Goal: Task Accomplishment & Management: Use online tool/utility

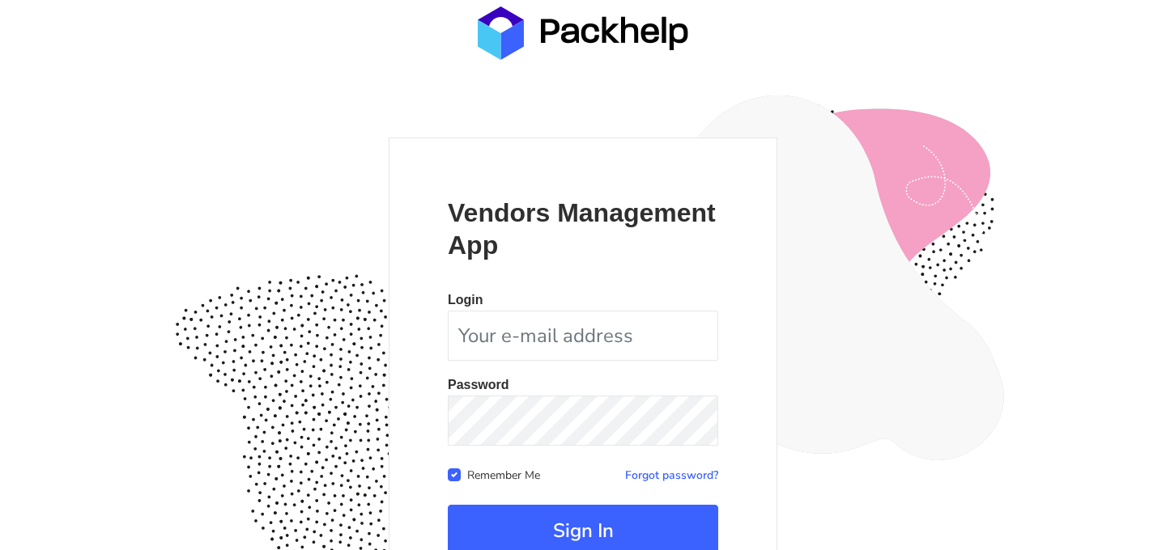
scroll to position [148, 0]
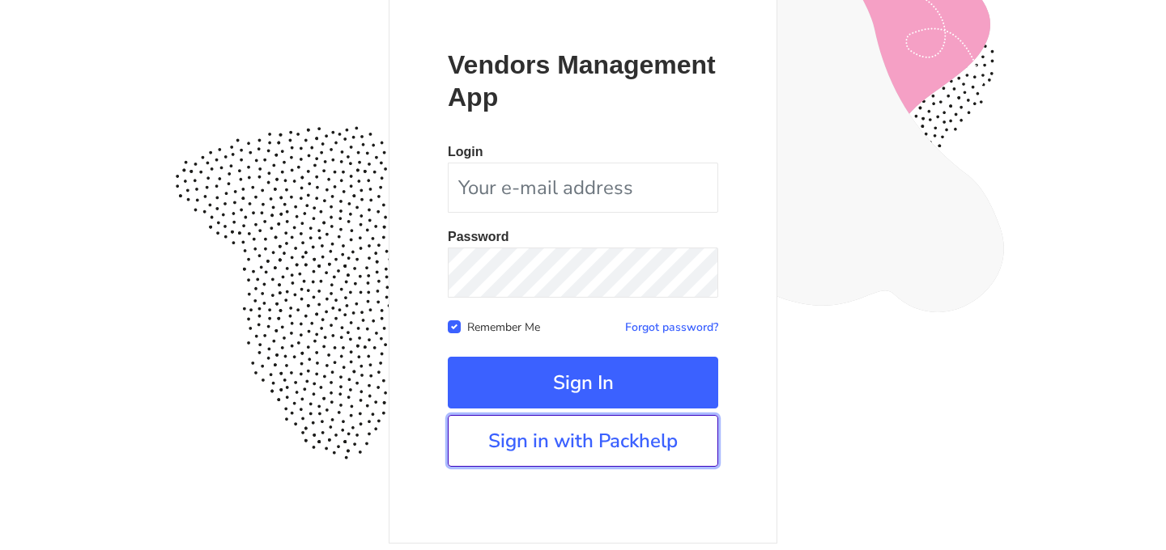
click at [600, 456] on link "Sign in with Packhelp" at bounding box center [583, 441] width 270 height 52
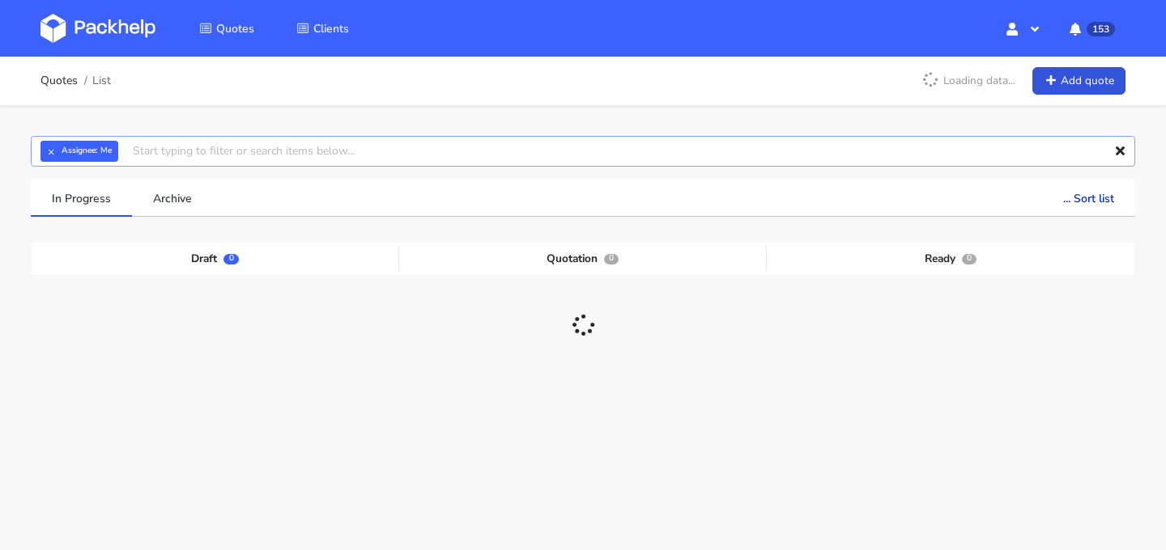
click at [461, 159] on input "text" at bounding box center [583, 151] width 1104 height 31
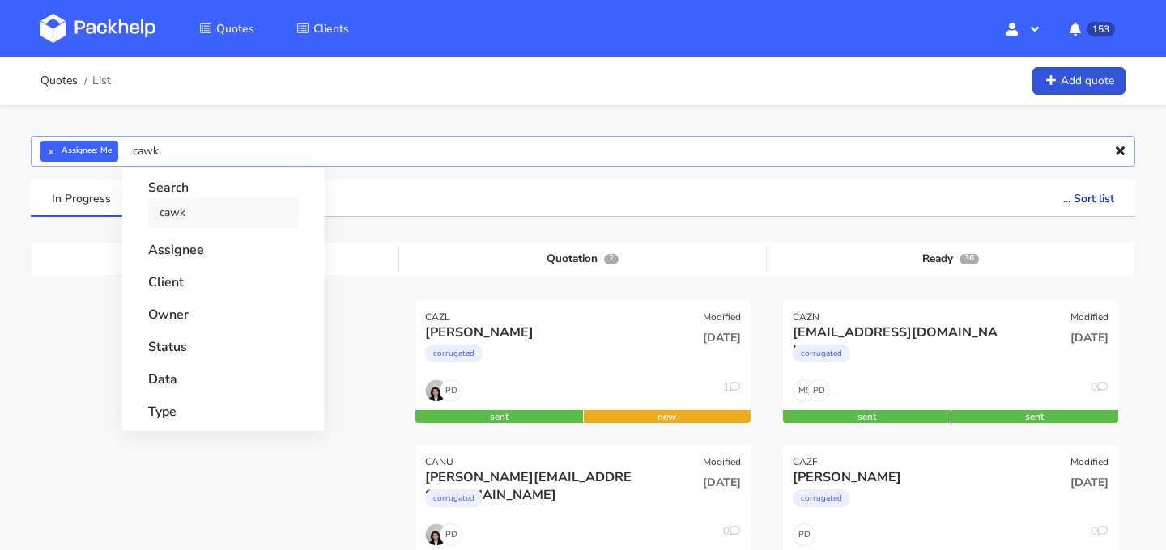
type input "cawk"
click at [265, 222] on link "cawk" at bounding box center [223, 213] width 151 height 30
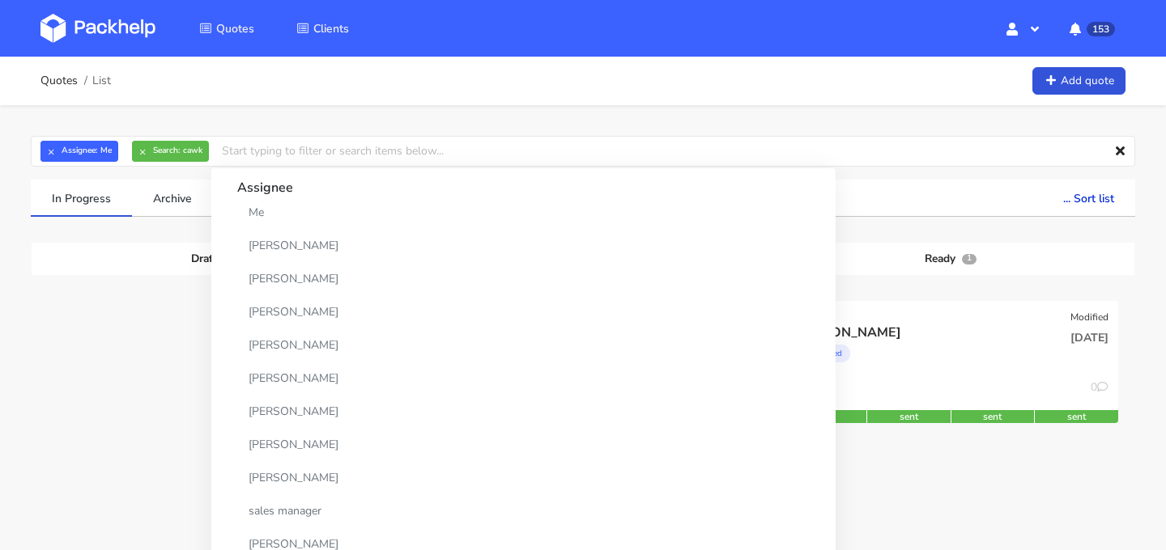
click at [90, 344] on div at bounding box center [215, 373] width 367 height 144
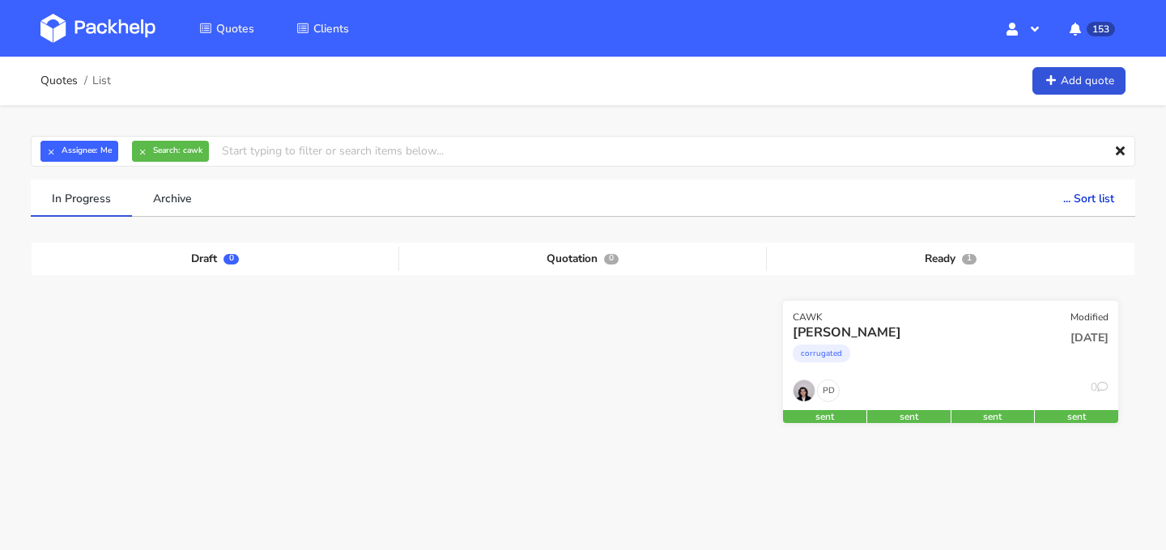
click at [908, 353] on div "corrugated" at bounding box center [899, 358] width 215 height 32
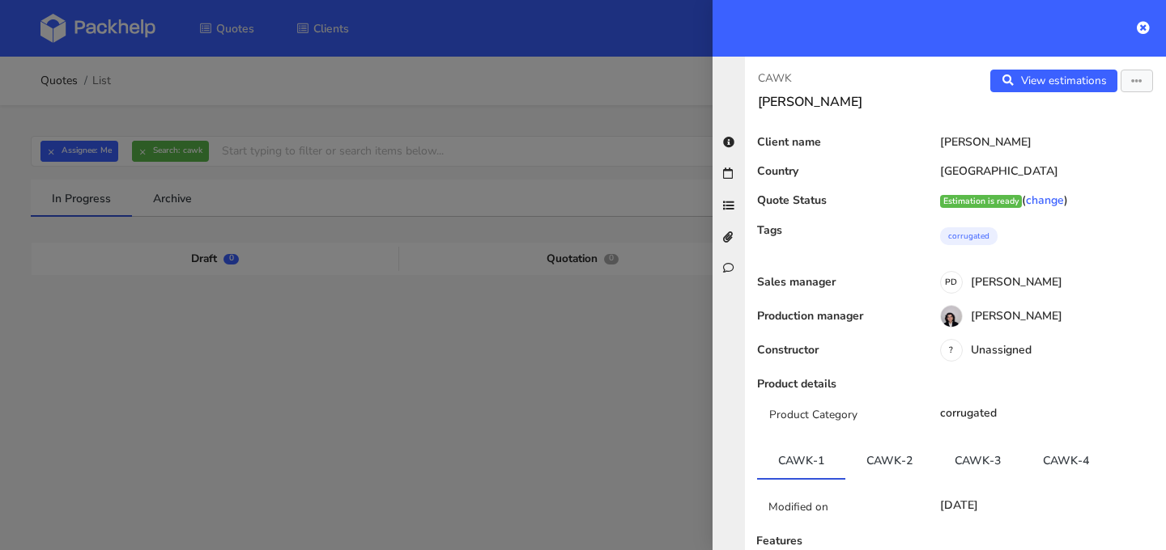
scroll to position [144, 0]
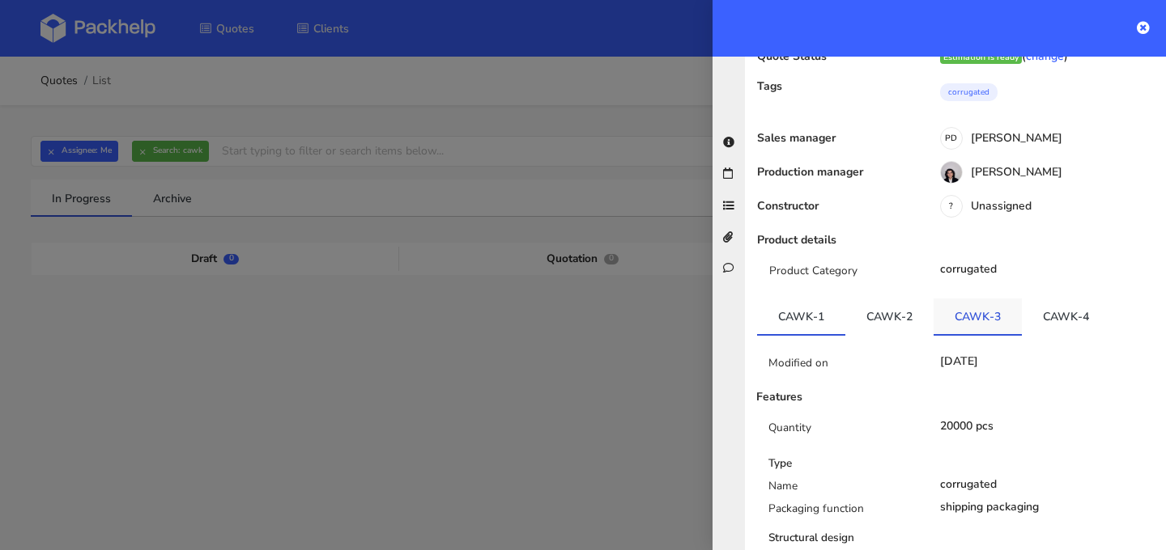
click at [962, 312] on link "CAWK-3" at bounding box center [977, 317] width 88 height 36
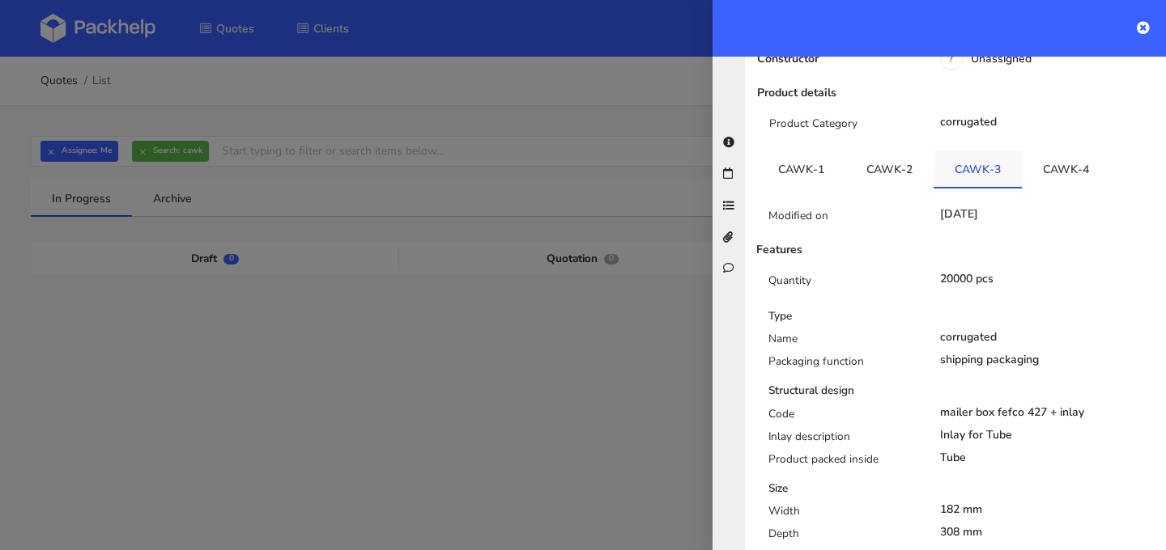
scroll to position [273, 0]
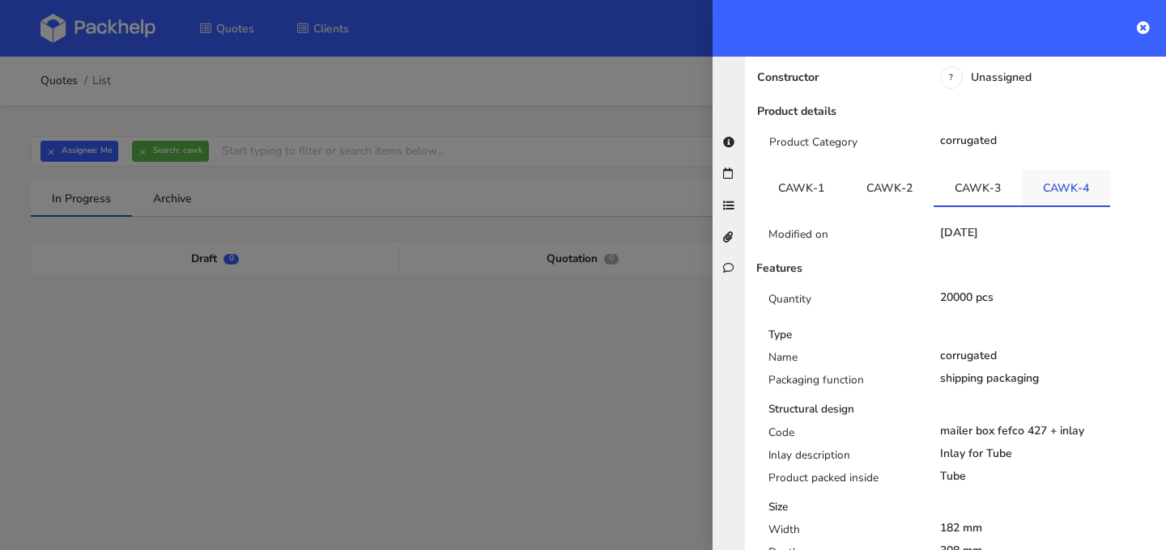
click at [1065, 193] on link "CAWK-4" at bounding box center [1066, 188] width 88 height 36
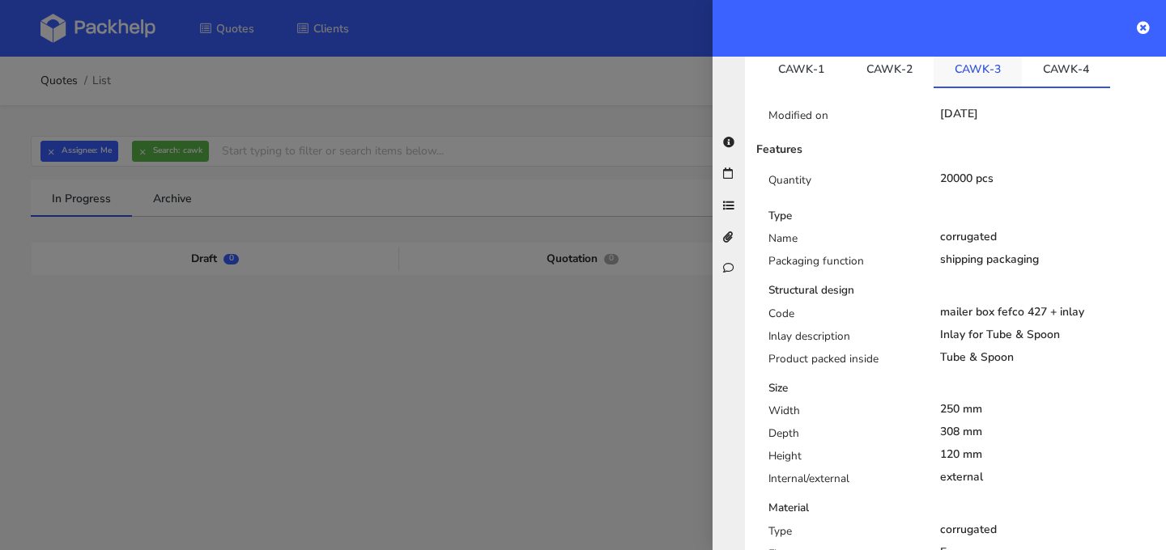
click at [977, 73] on link "CAWK-3" at bounding box center [977, 69] width 88 height 36
click at [1080, 73] on link "CAWK-4" at bounding box center [1066, 69] width 88 height 36
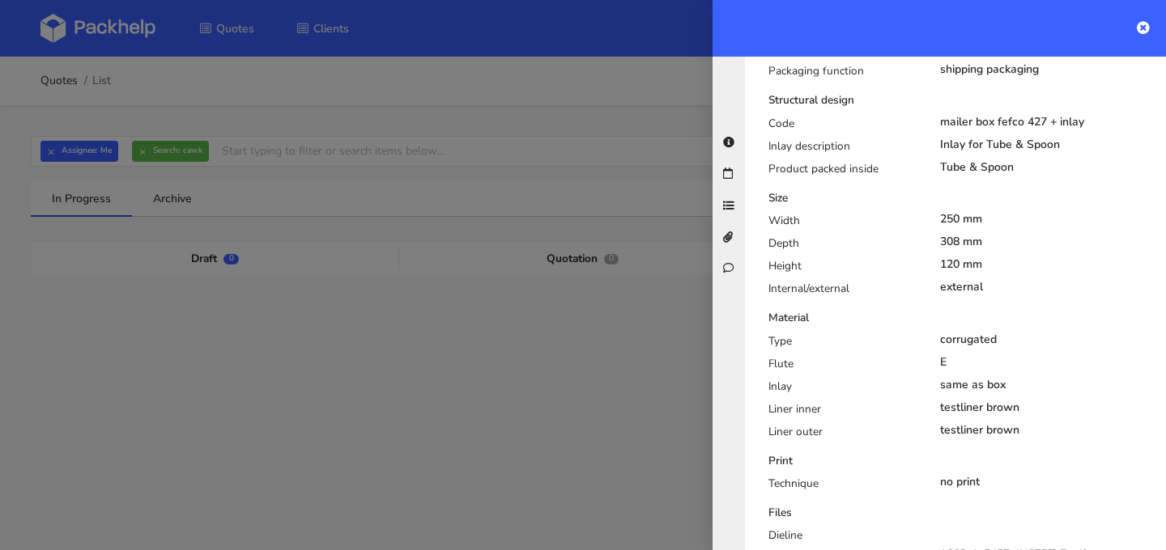
scroll to position [0, 0]
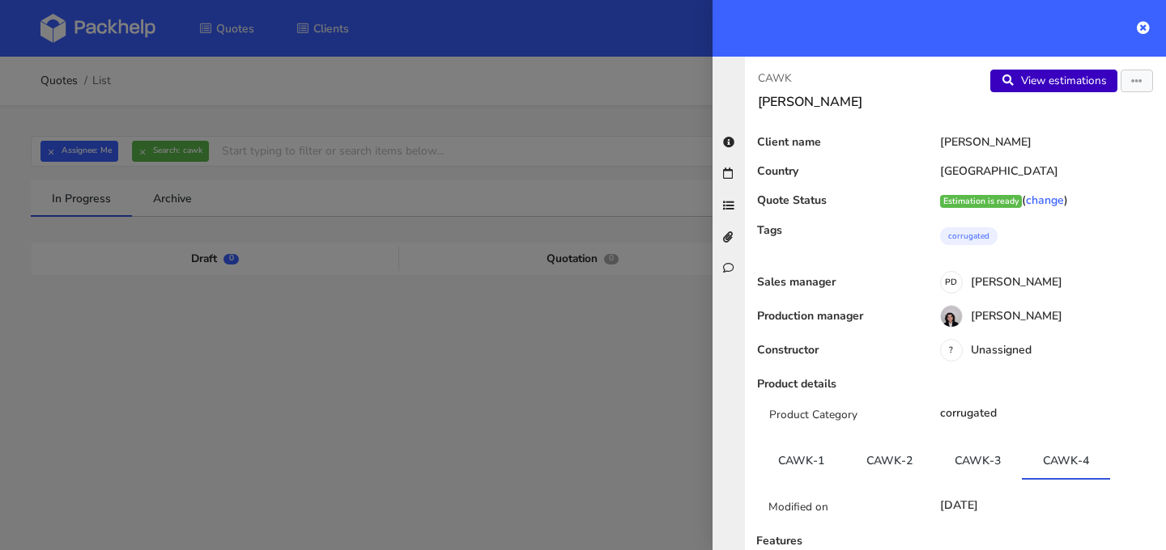
click at [1060, 87] on link "View estimations" at bounding box center [1053, 81] width 127 height 23
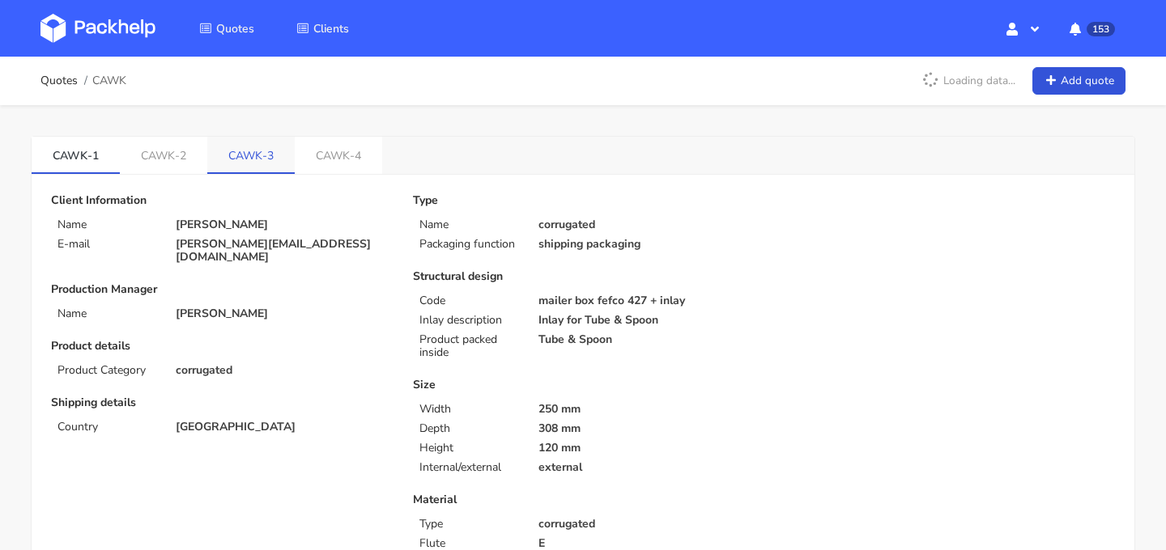
click at [244, 166] on link "CAWK-3" at bounding box center [250, 155] width 87 height 36
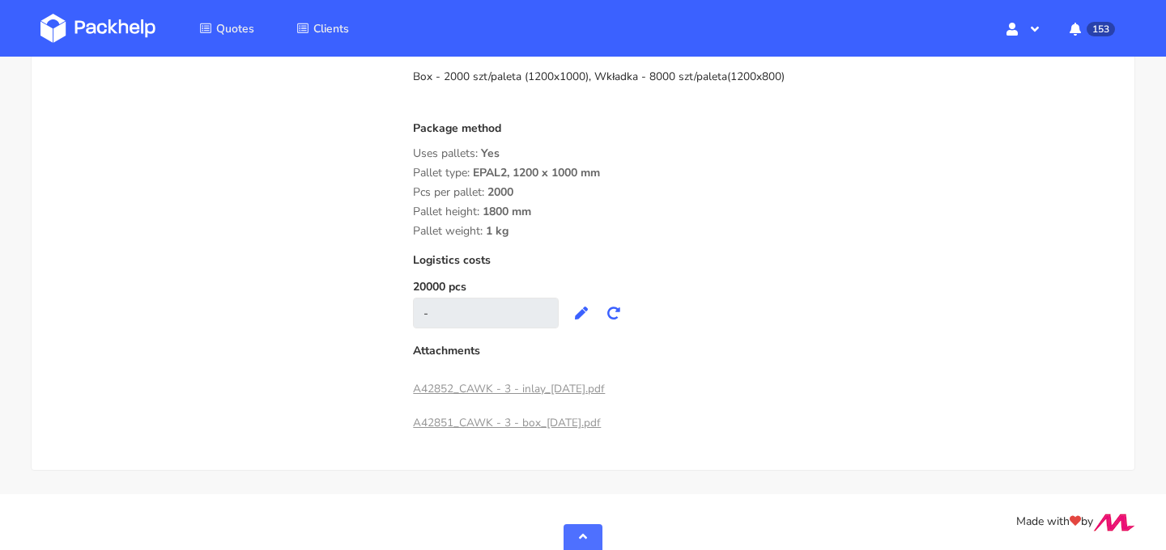
scroll to position [1440, 0]
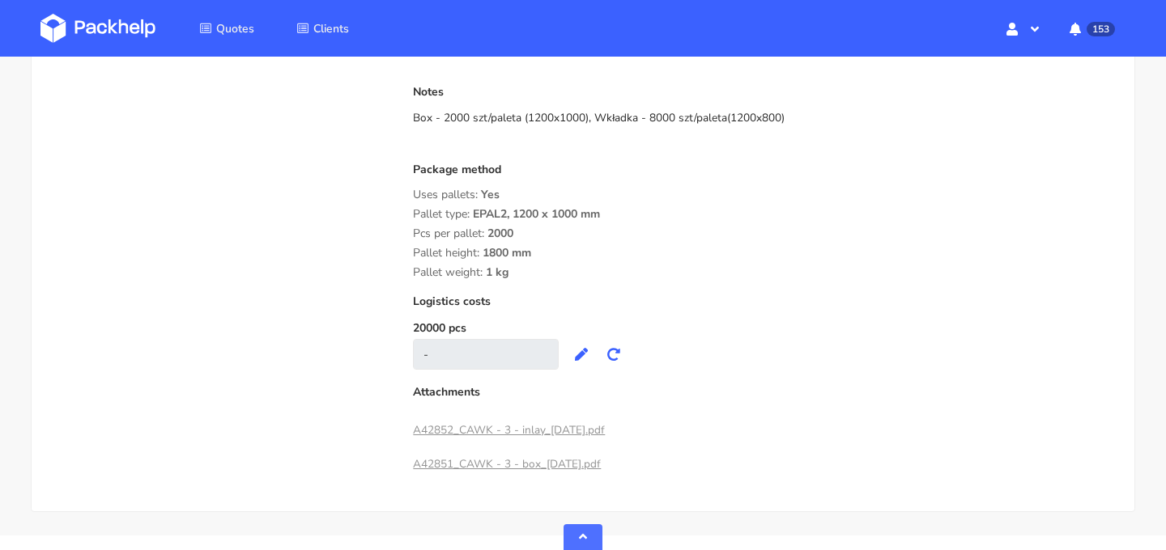
drag, startPoint x: 477, startPoint y: 197, endPoint x: 520, endPoint y: 235, distance: 57.9
click at [517, 229] on div "Package method Uses pallets: Yes Pallet type: EPAL2, 1200 x 1000 mm Pcs per pal…" at bounding box center [764, 222] width 702 height 116
click at [518, 280] on div "Costs Printing tools costs 0 PLN Die cut costs 3800 PLN Other tools costs 0 PLN…" at bounding box center [764, 115] width 702 height 509
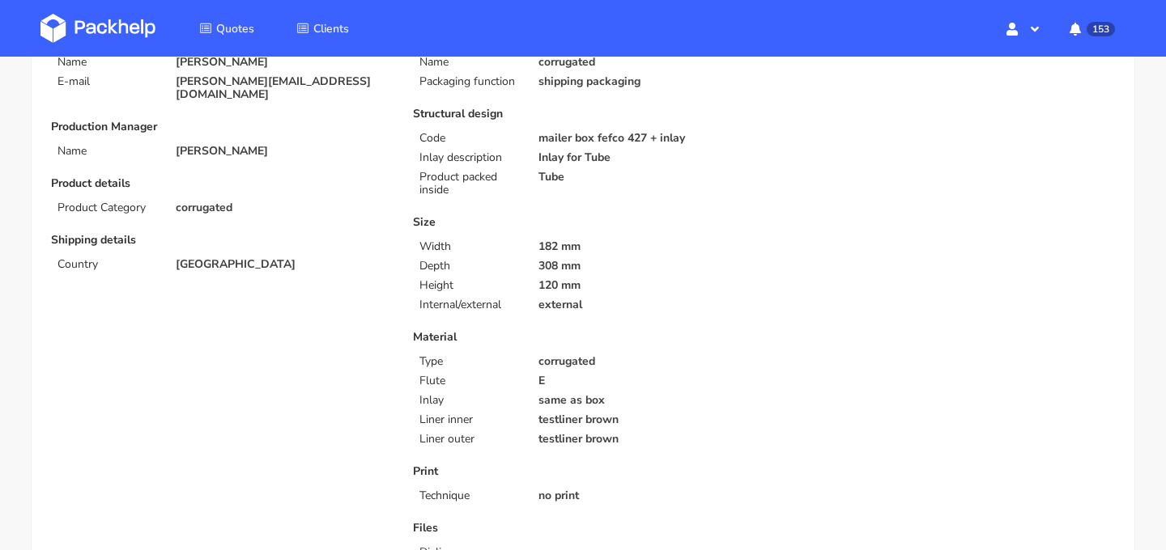
scroll to position [0, 0]
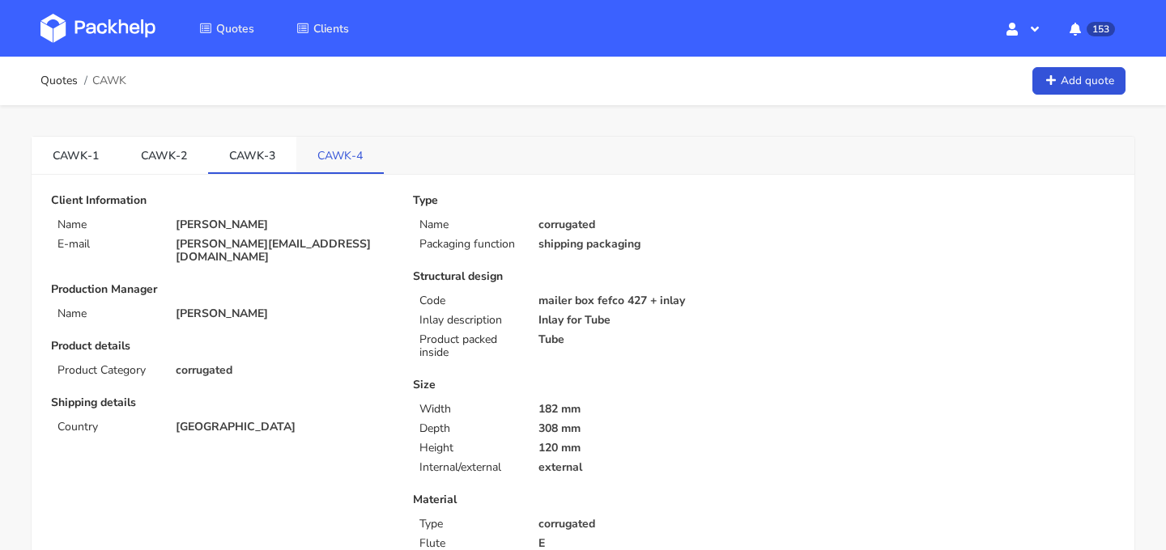
click at [335, 157] on link "CAWK-4" at bounding box center [339, 155] width 87 height 36
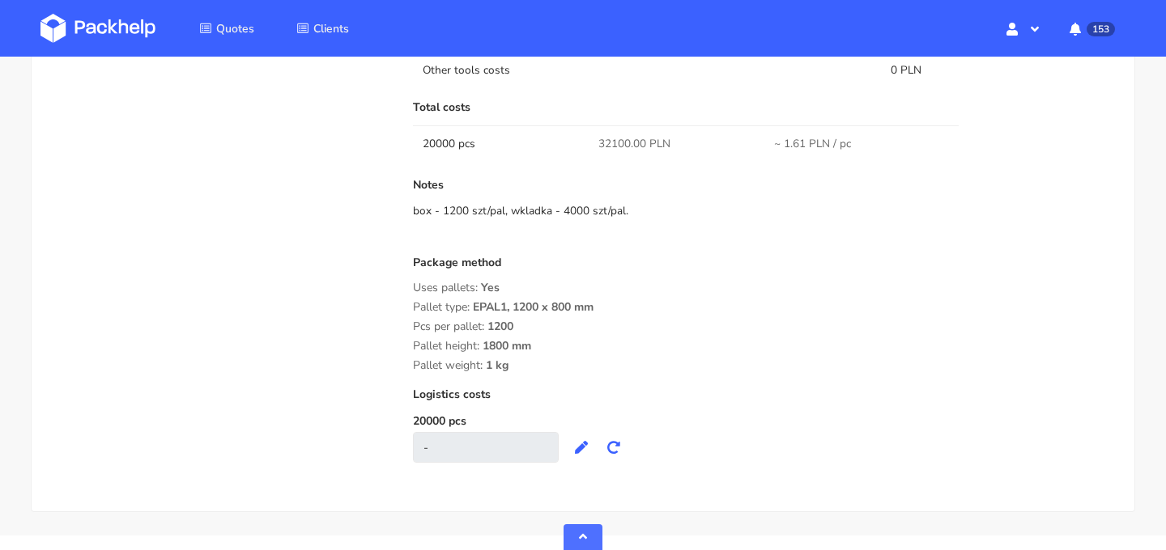
scroll to position [1389, 0]
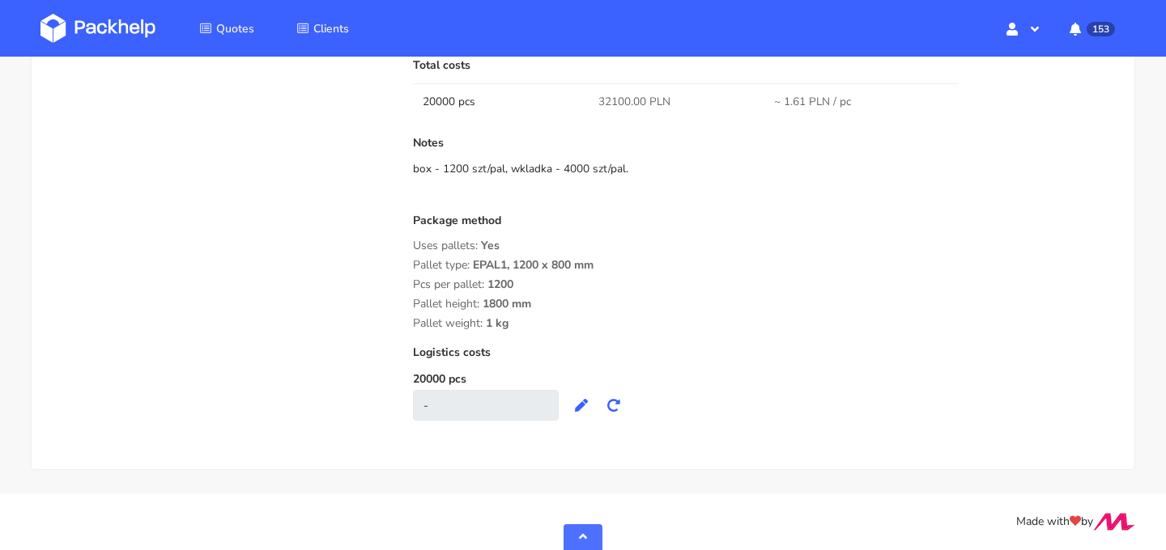
drag, startPoint x: 537, startPoint y: 329, endPoint x: 409, endPoint y: 236, distance: 158.4
copy div "Uses pallets: Yes Pallet type: EPAL1, 1200 x 800 mm Pcs per pallet: 1200 Pallet…"
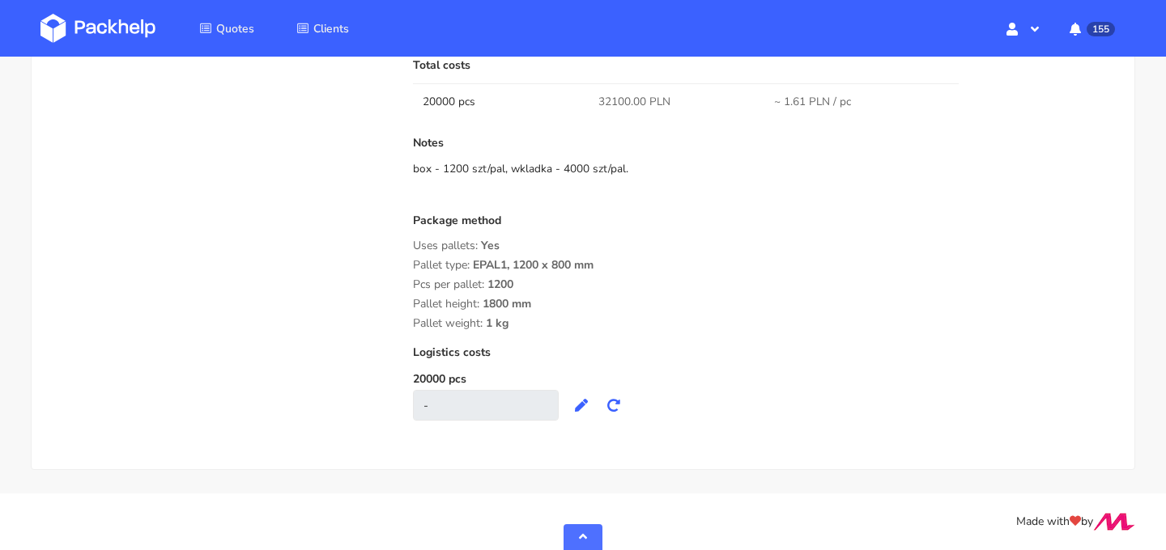
scroll to position [0, 0]
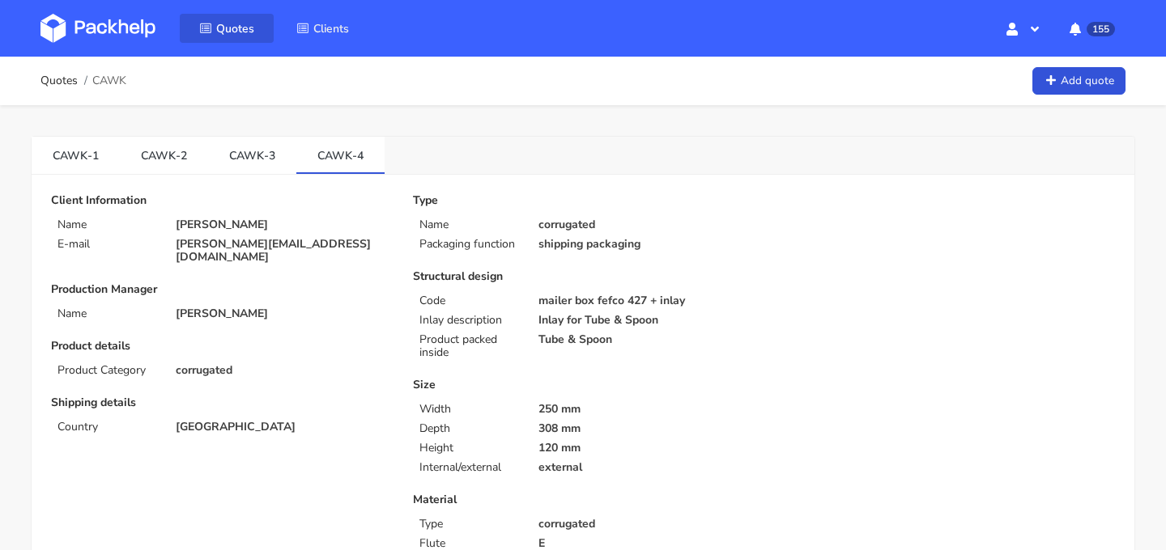
click at [215, 31] on link "Quotes" at bounding box center [227, 28] width 94 height 29
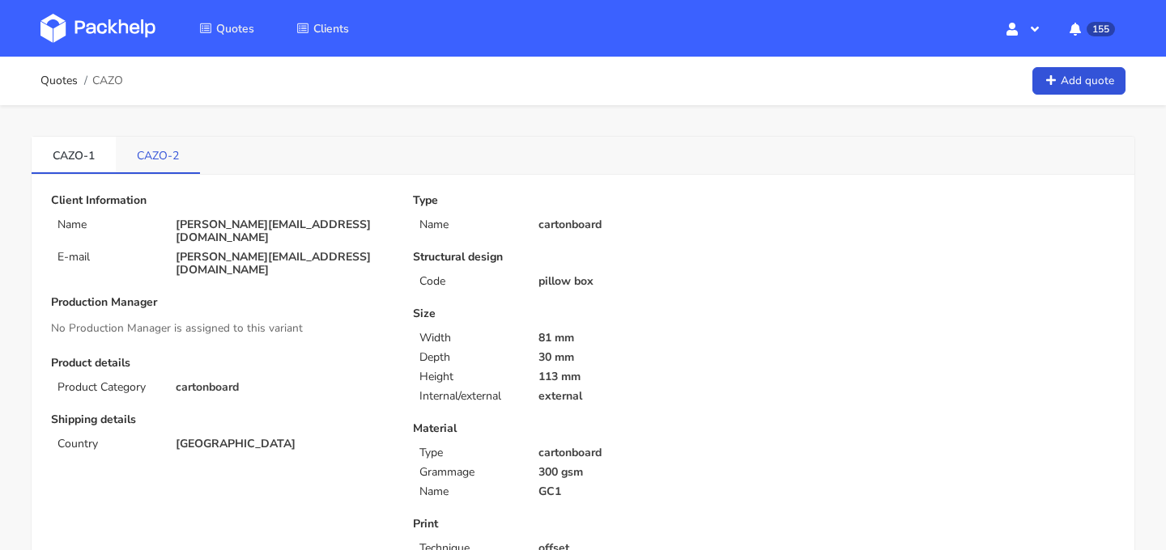
click at [164, 168] on link "CAZO-2" at bounding box center [158, 155] width 84 height 36
click at [81, 163] on link "CAZO-1" at bounding box center [74, 155] width 84 height 36
click at [183, 167] on link "CAZO-2" at bounding box center [158, 155] width 84 height 36
click at [1093, 85] on link "Add quote" at bounding box center [1078, 81] width 93 height 28
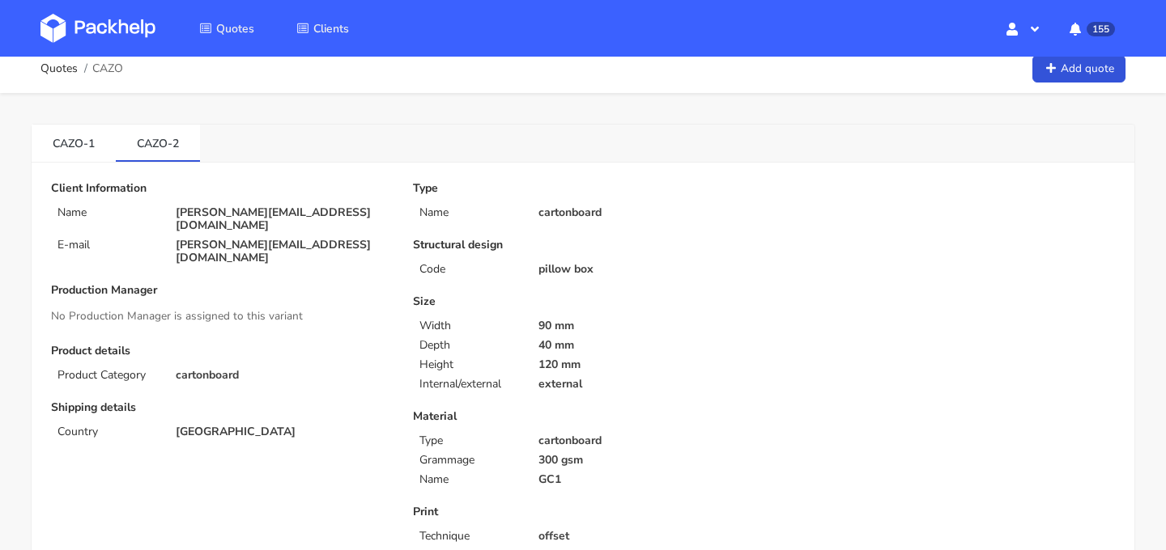
click at [116, 74] on span "CAZO" at bounding box center [107, 68] width 31 height 13
click at [253, 31] on span "Quotes" at bounding box center [235, 28] width 38 height 15
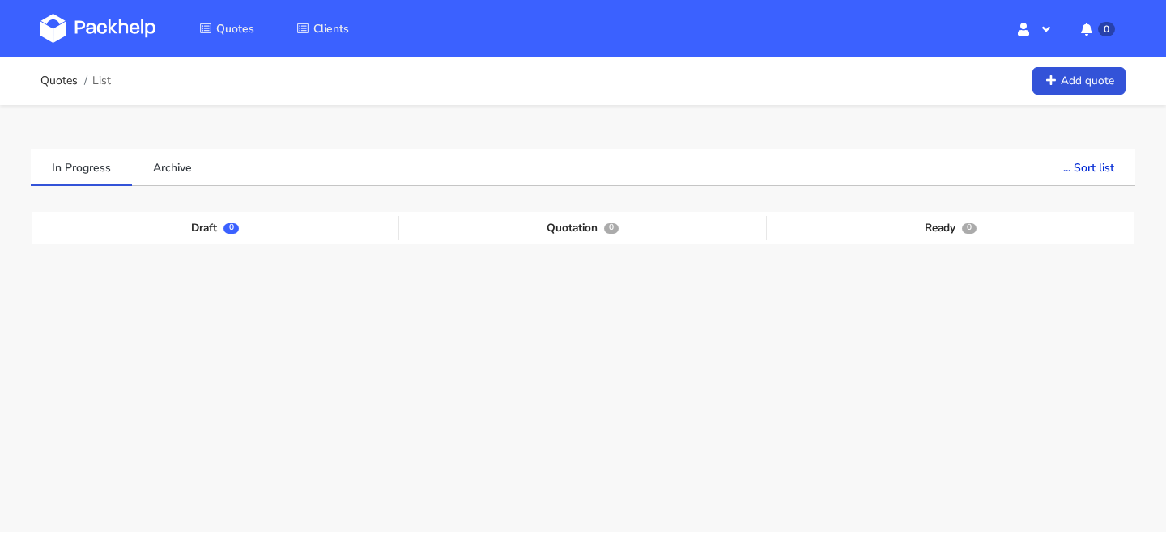
click at [361, 87] on div "Quotes List Add quote" at bounding box center [582, 81] width 1085 height 32
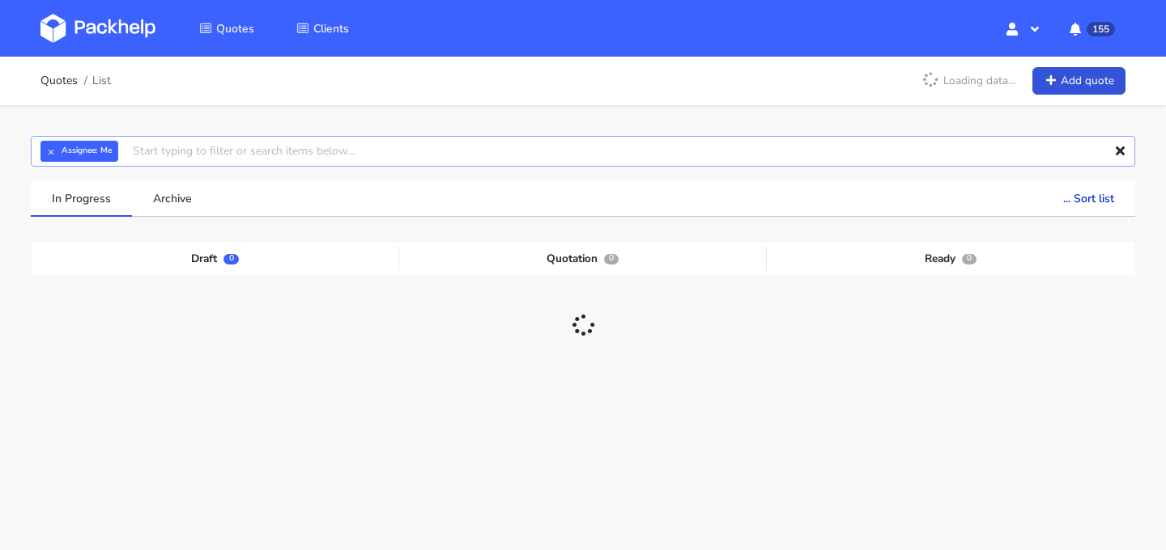
click at [342, 157] on input "text" at bounding box center [583, 151] width 1104 height 31
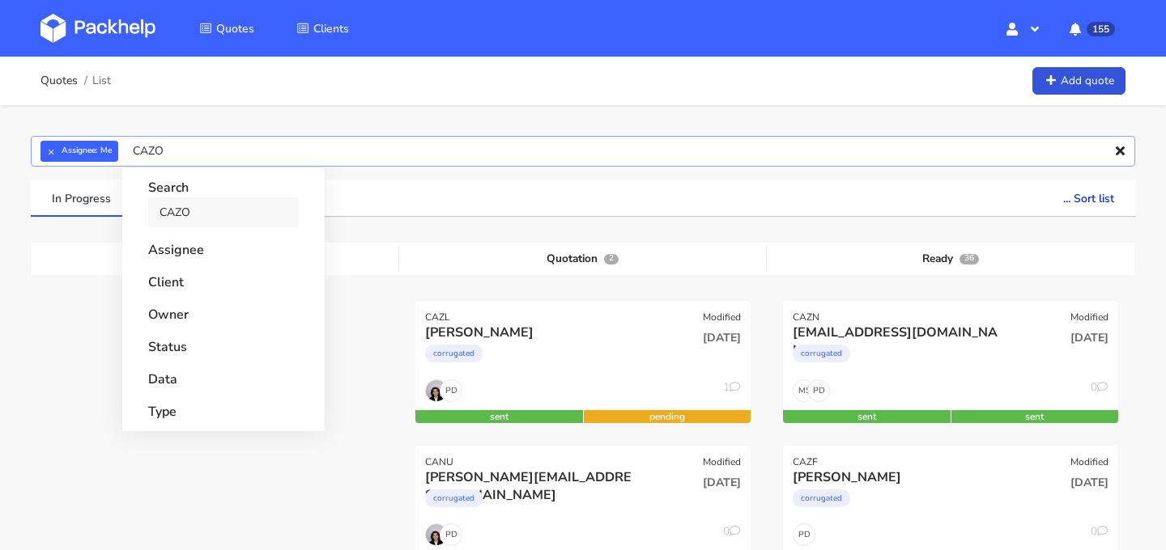
type input "CAZO"
click at [190, 210] on link "CAZO" at bounding box center [223, 213] width 151 height 30
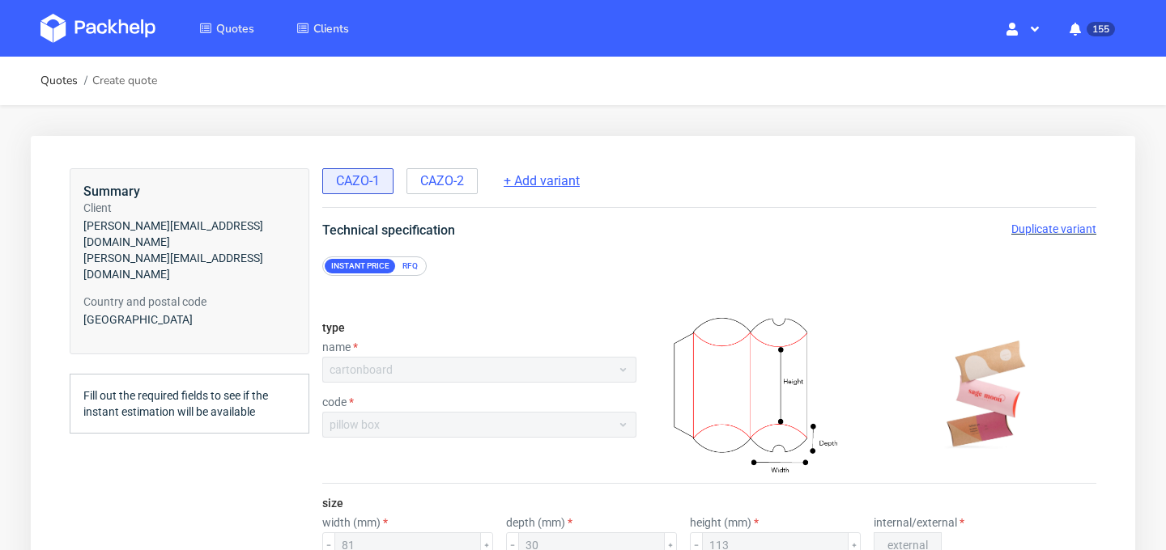
click at [559, 188] on span "+ Add variant" at bounding box center [541, 181] width 76 height 18
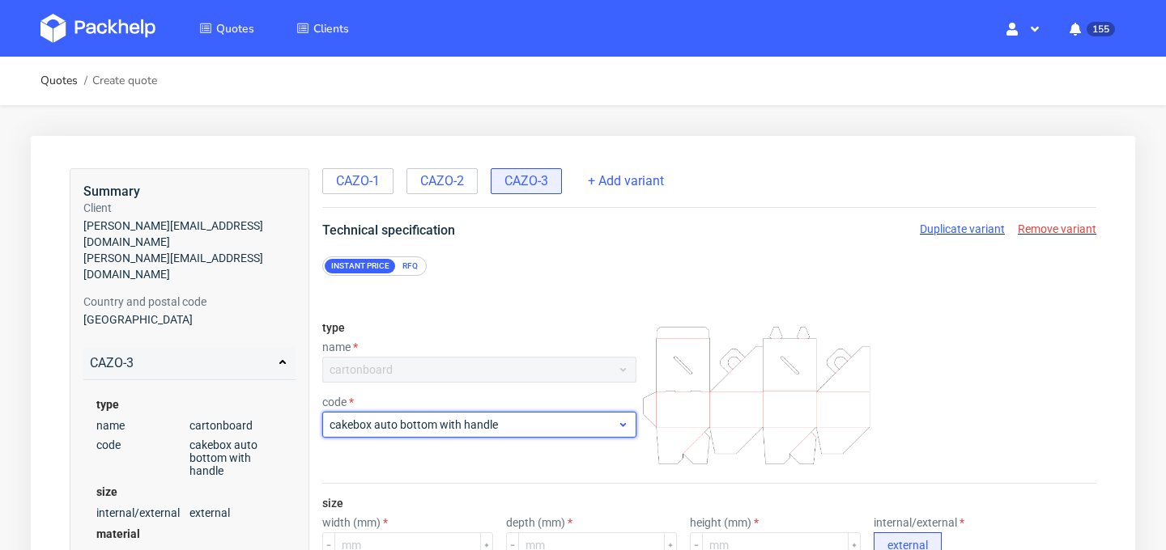
click at [475, 419] on span "cakebox auto bottom with handle" at bounding box center [472, 425] width 287 height 16
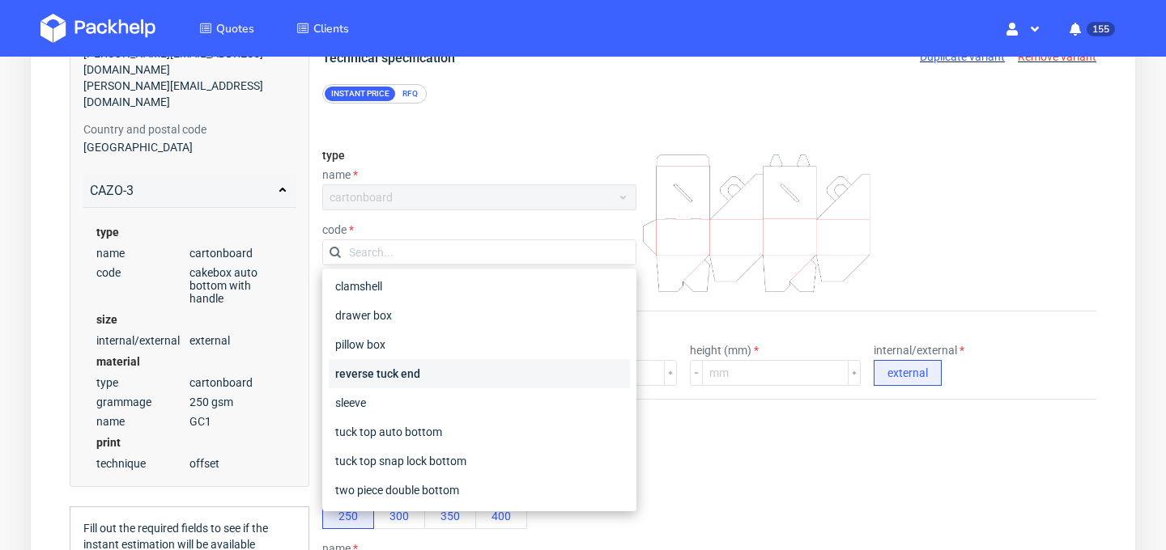
scroll to position [196, 0]
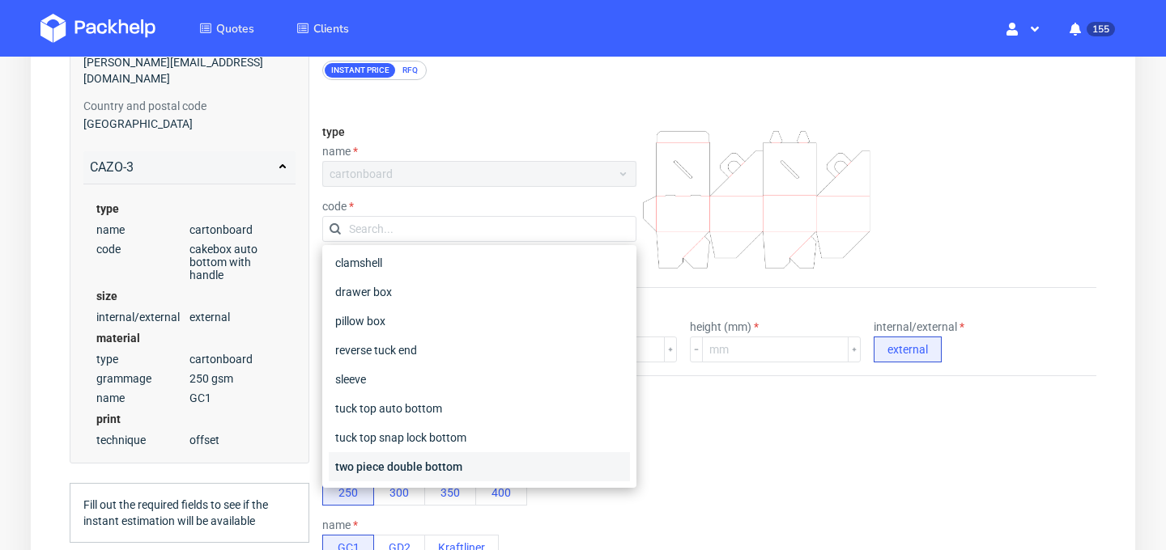
click at [478, 467] on div "two piece double bottom" at bounding box center [479, 466] width 301 height 29
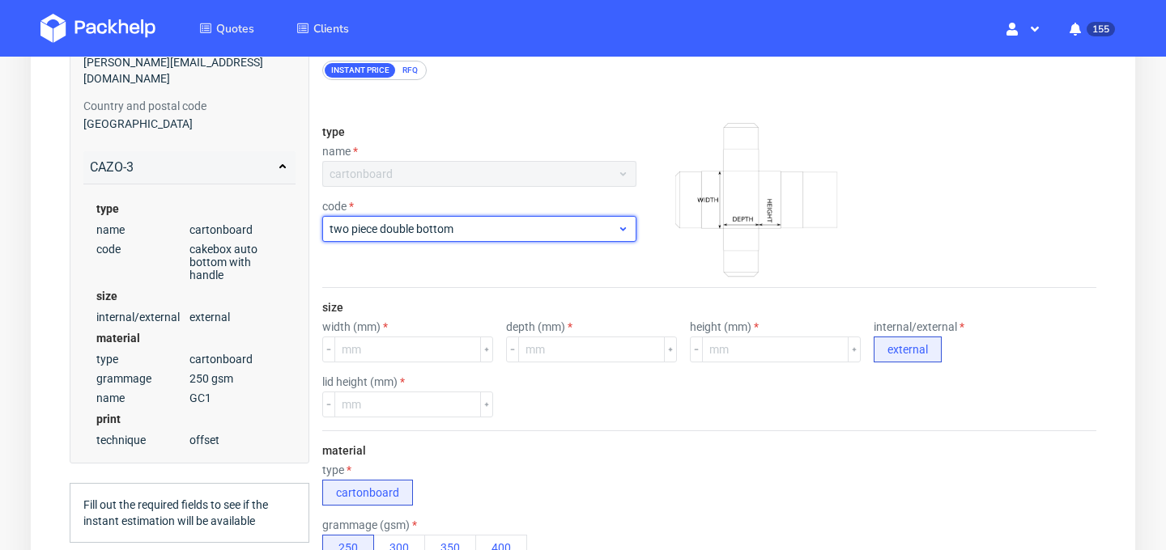
click at [457, 231] on span "two piece double bottom" at bounding box center [472, 229] width 287 height 16
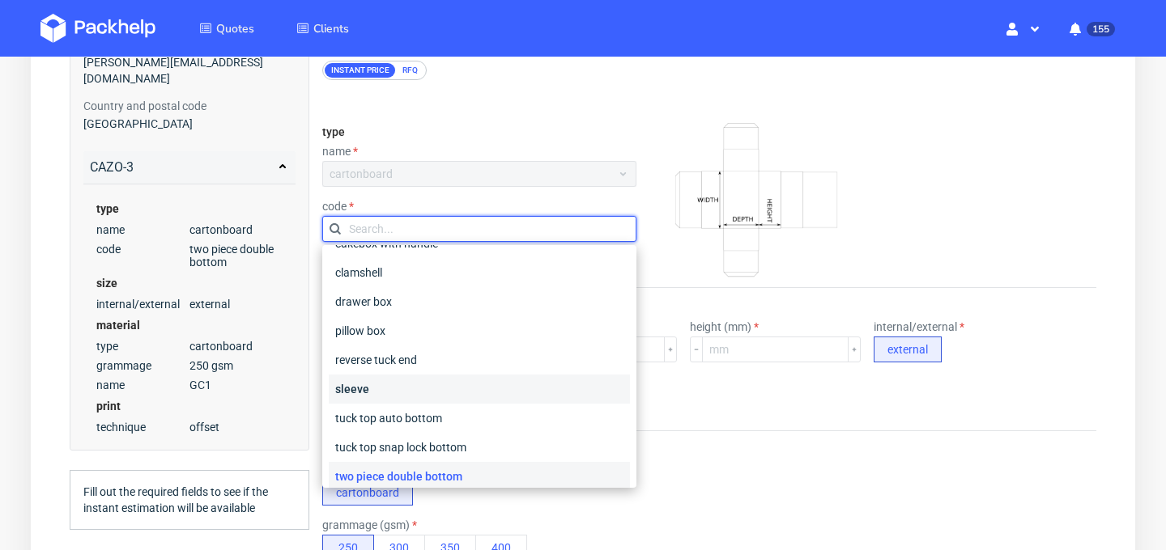
scroll to position [62, 0]
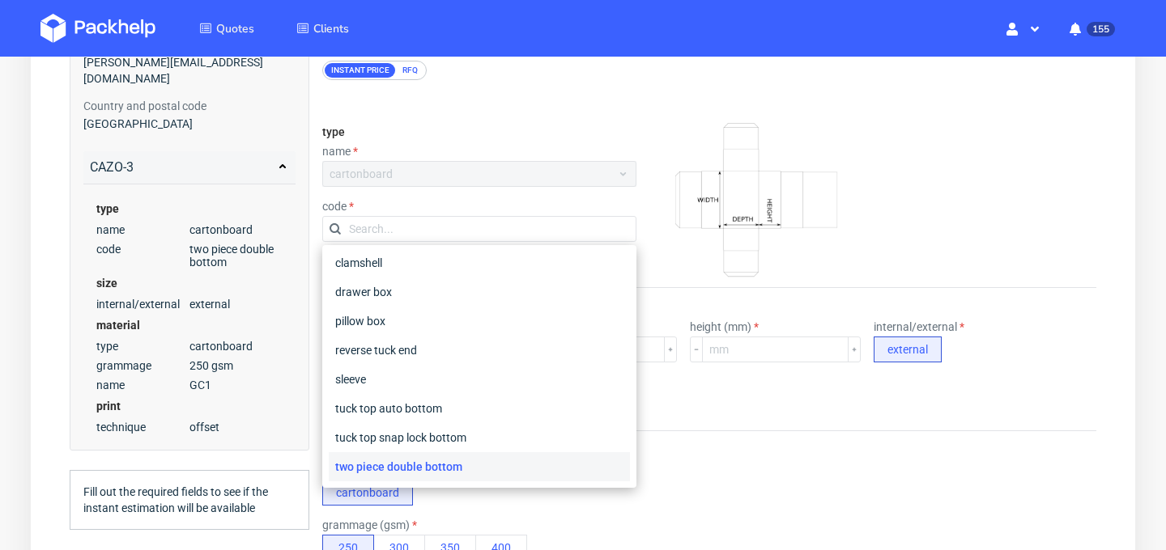
click at [519, 465] on div "two piece double bottom" at bounding box center [479, 466] width 301 height 29
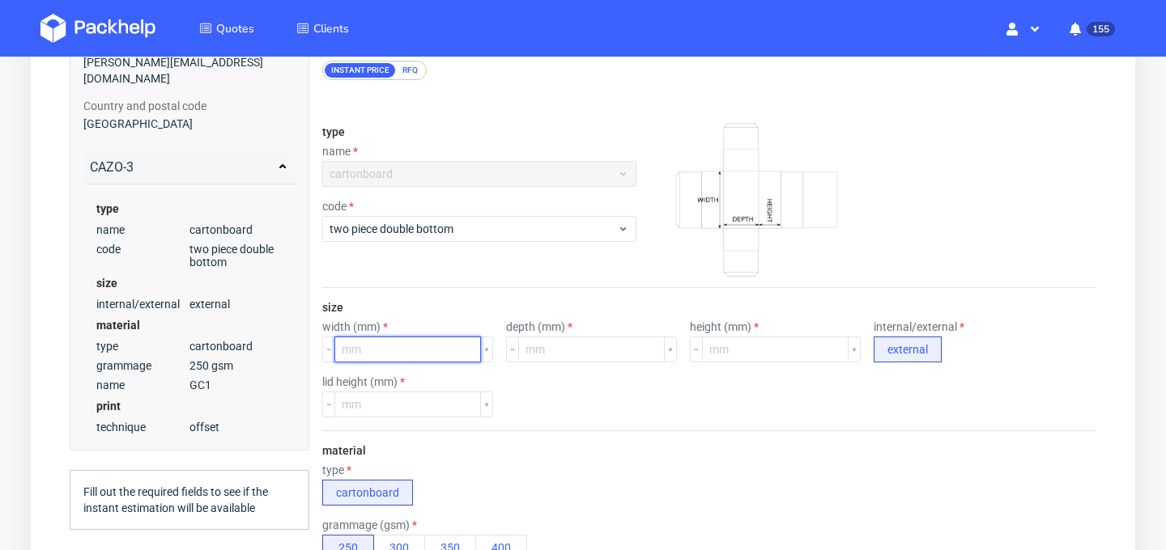
click at [415, 355] on input "number" at bounding box center [407, 350] width 147 height 26
type input "100"
click at [518, 350] on input "number" at bounding box center [591, 350] width 147 height 26
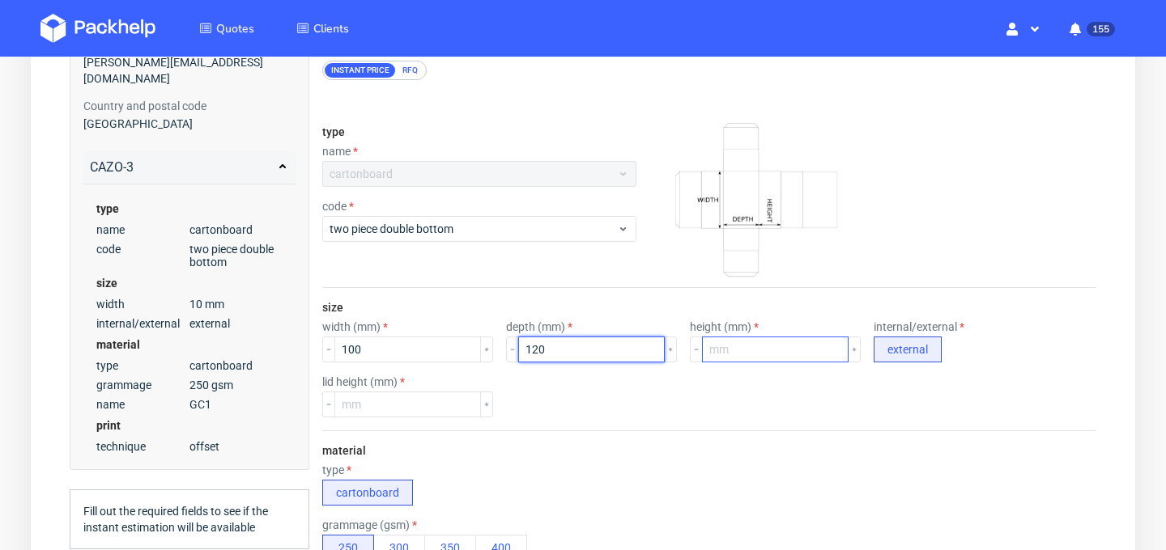
type input "120"
click at [711, 359] on input "number" at bounding box center [775, 350] width 147 height 26
type input "3"
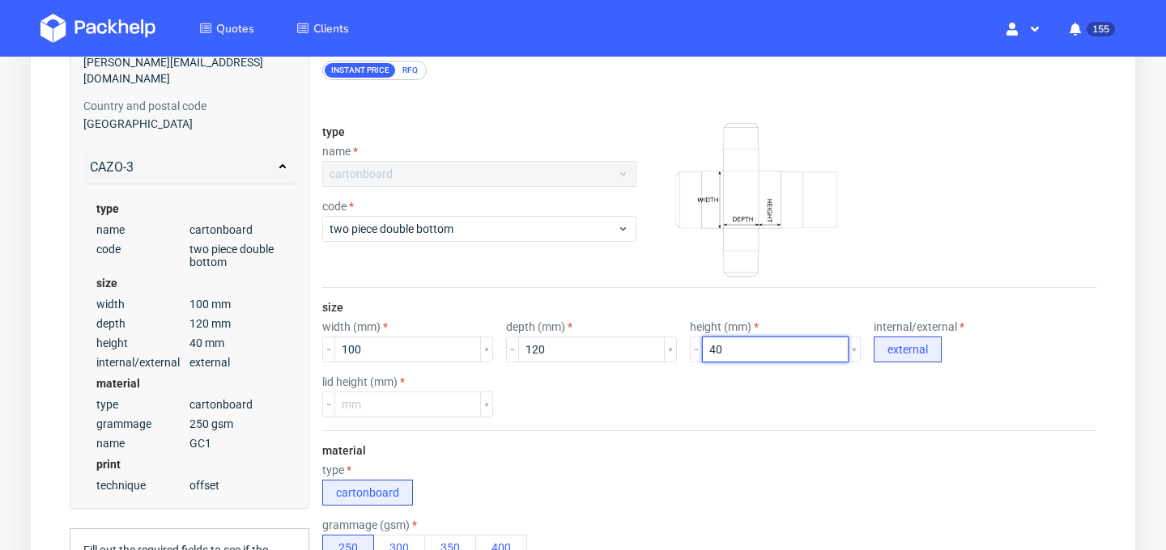
type input "40"
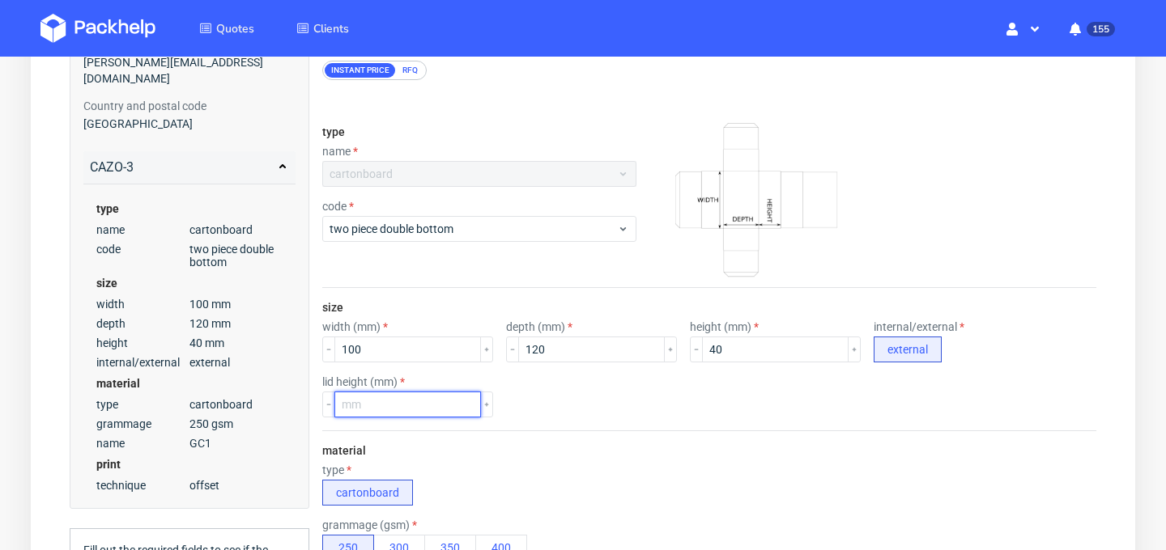
click at [423, 393] on input "number" at bounding box center [407, 405] width 147 height 26
type input "30"
click at [539, 423] on div "size width (mm) 100 depth (mm) 120 height (mm) 40 internal/external external li…" at bounding box center [709, 359] width 774 height 142
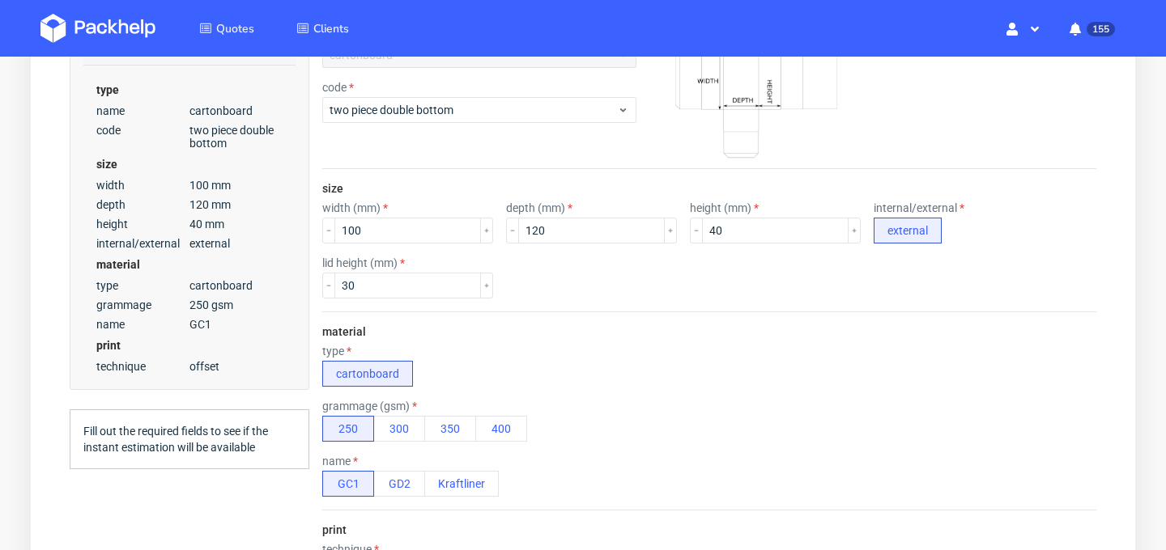
scroll to position [379, 0]
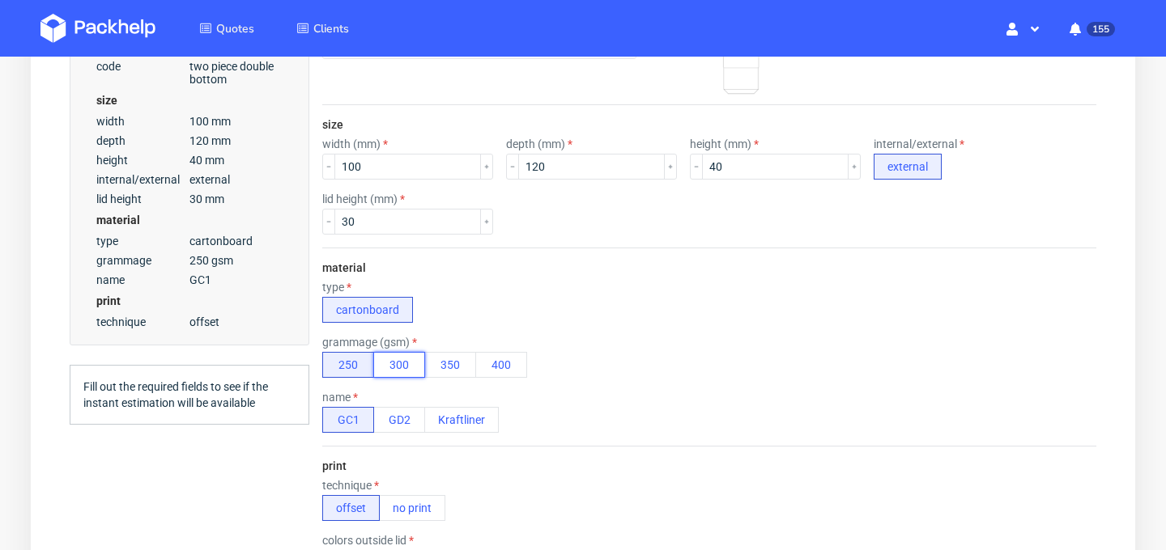
click at [405, 374] on button "300" at bounding box center [399, 365] width 52 height 26
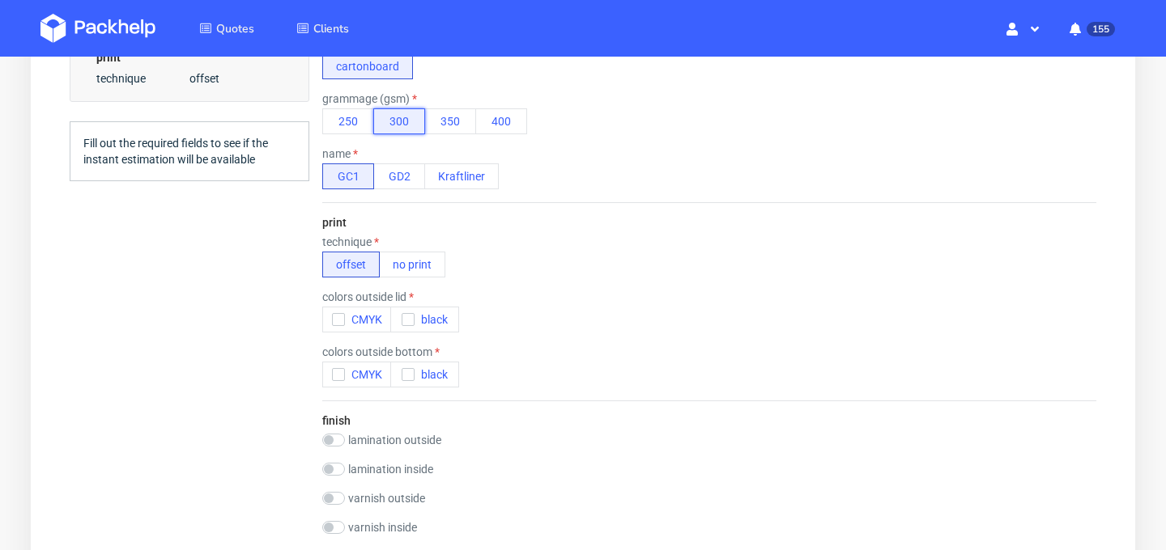
scroll to position [620, 0]
click at [333, 320] on icon "button" at bounding box center [338, 321] width 11 height 11
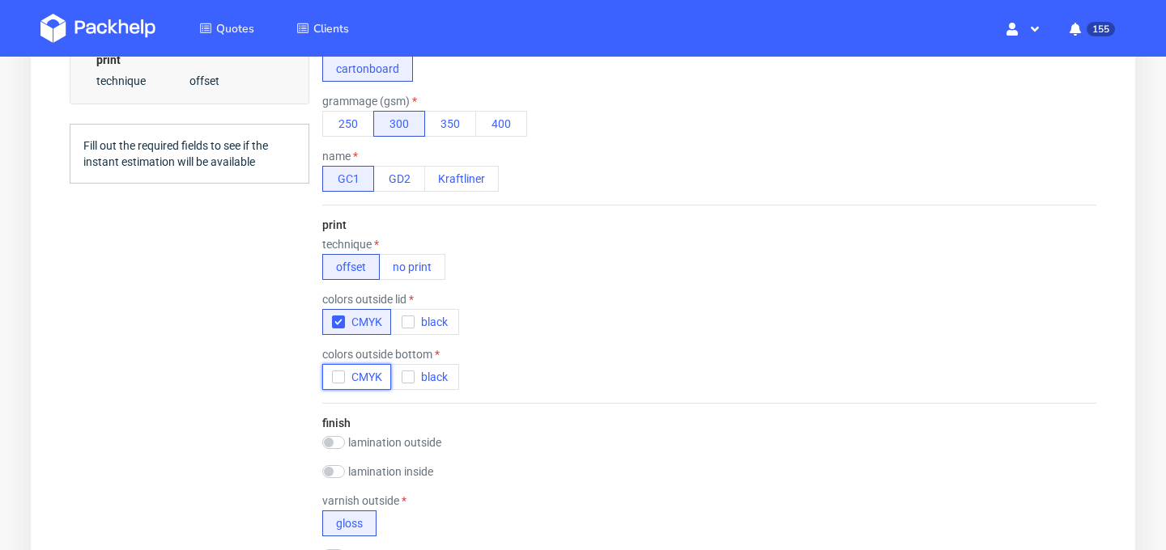
click at [339, 377] on icon "button" at bounding box center [338, 377] width 11 height 11
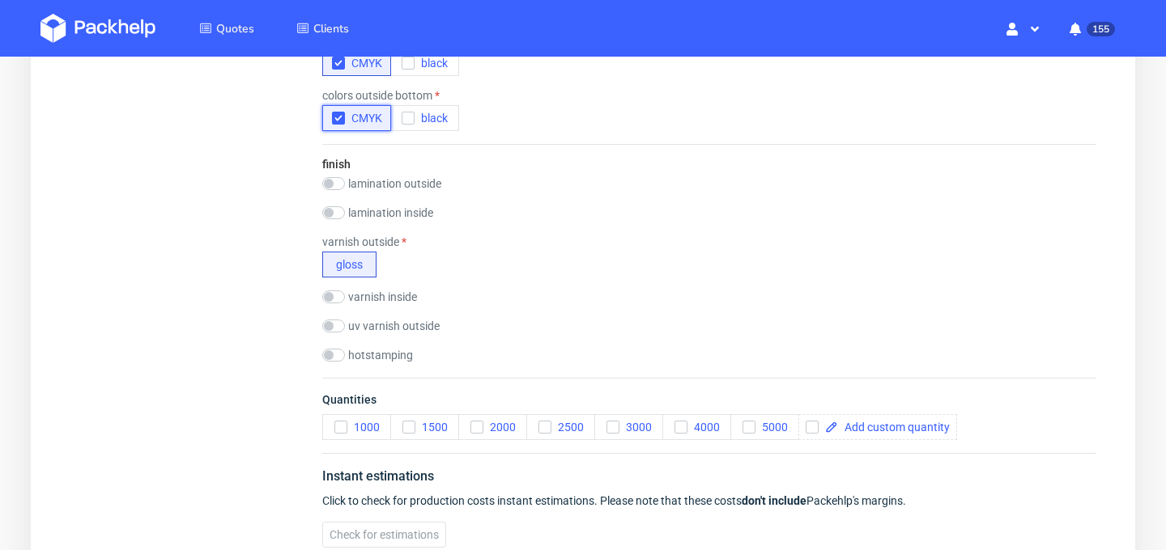
scroll to position [881, 0]
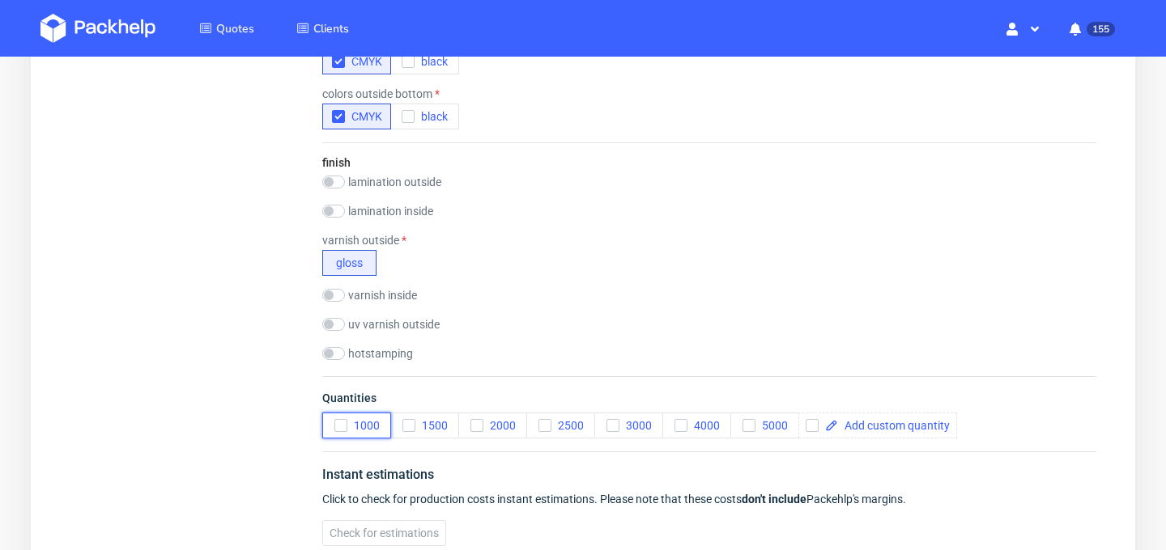
click at [340, 426] on use "button" at bounding box center [340, 426] width 7 height 6
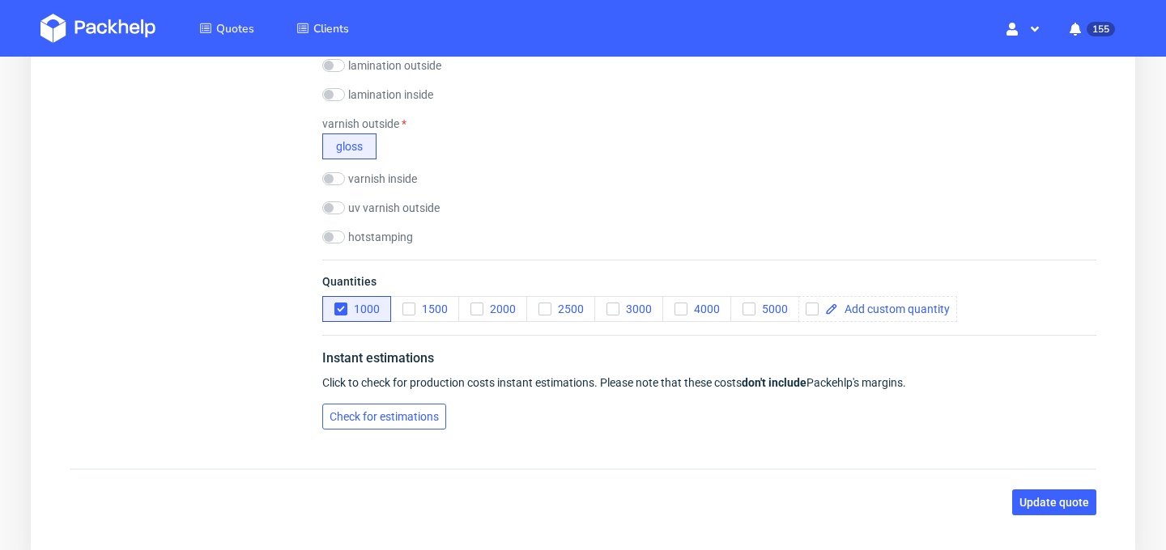
click at [393, 417] on span "Check for estimations" at bounding box center [383, 416] width 109 height 11
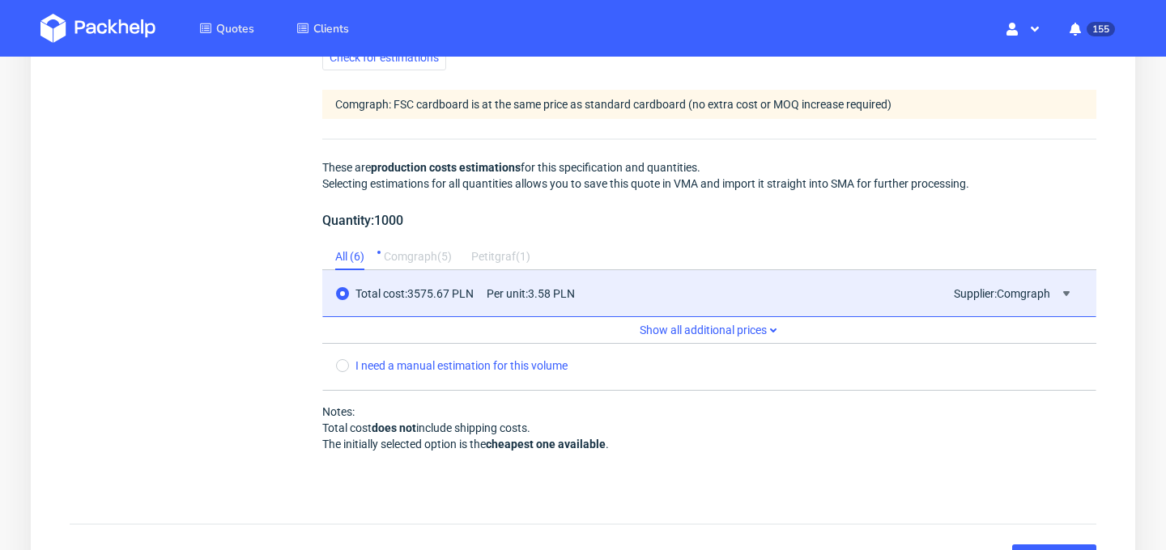
scroll to position [1452, 0]
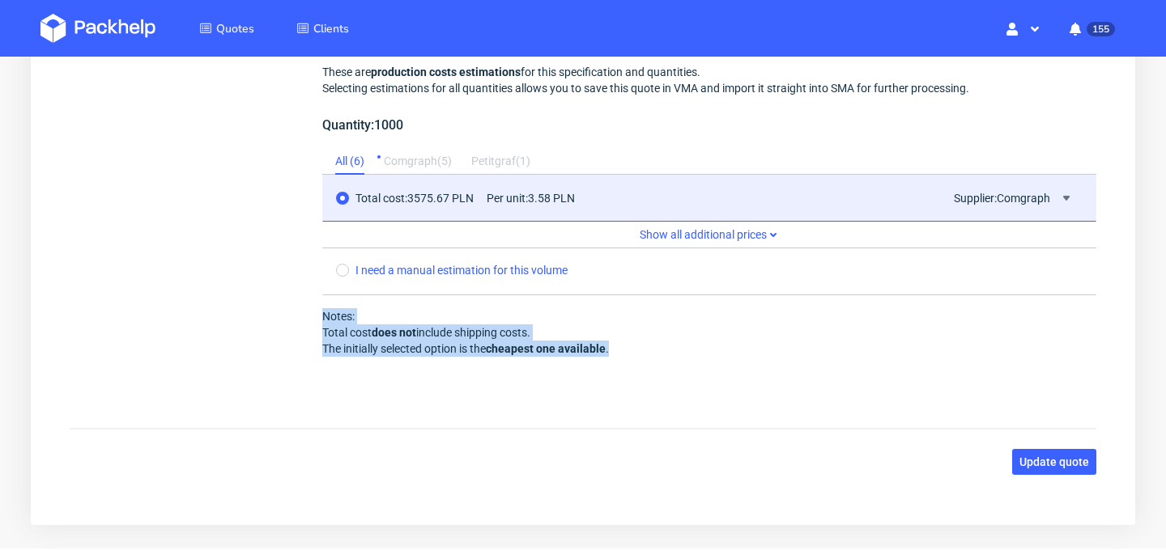
drag, startPoint x: 312, startPoint y: 314, endPoint x: 599, endPoint y: 364, distance: 290.9
click at [599, 364] on div "Instant estimations Click to check for production costs instant estimations. Pl…" at bounding box center [709, 141] width 774 height 522
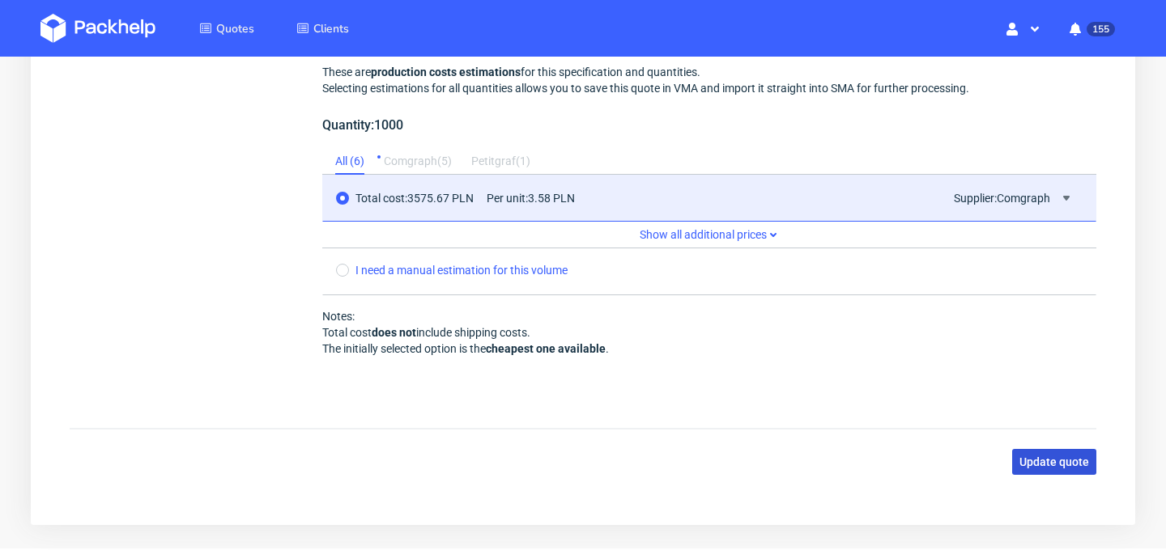
click at [1060, 467] on span "Update quote" at bounding box center [1054, 462] width 70 height 11
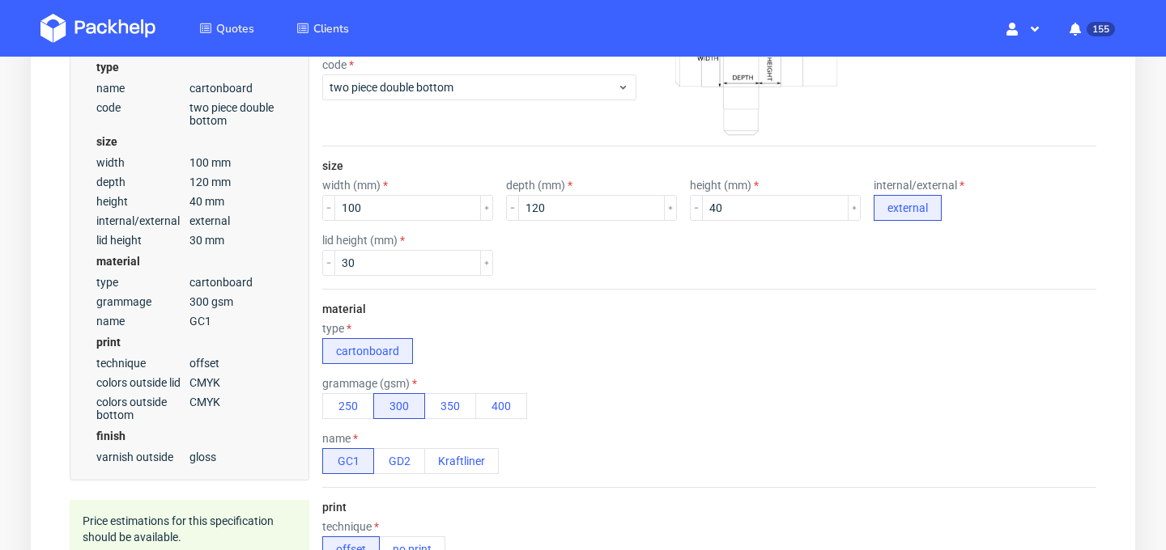
scroll to position [332, 0]
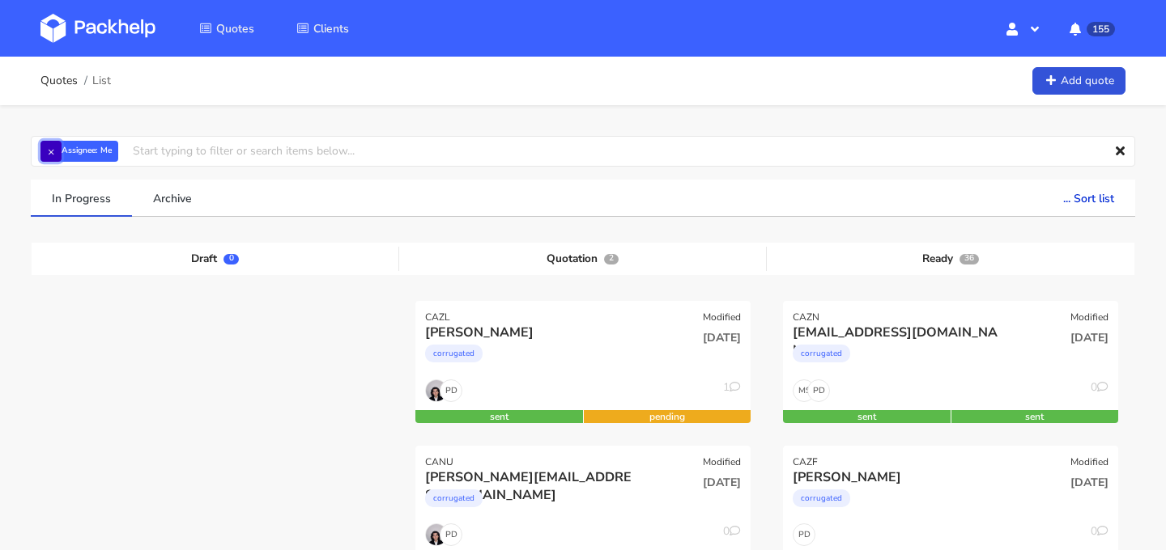
click at [50, 152] on button "×" at bounding box center [50, 151] width 21 height 21
click at [135, 147] on input "text" at bounding box center [583, 151] width 1104 height 31
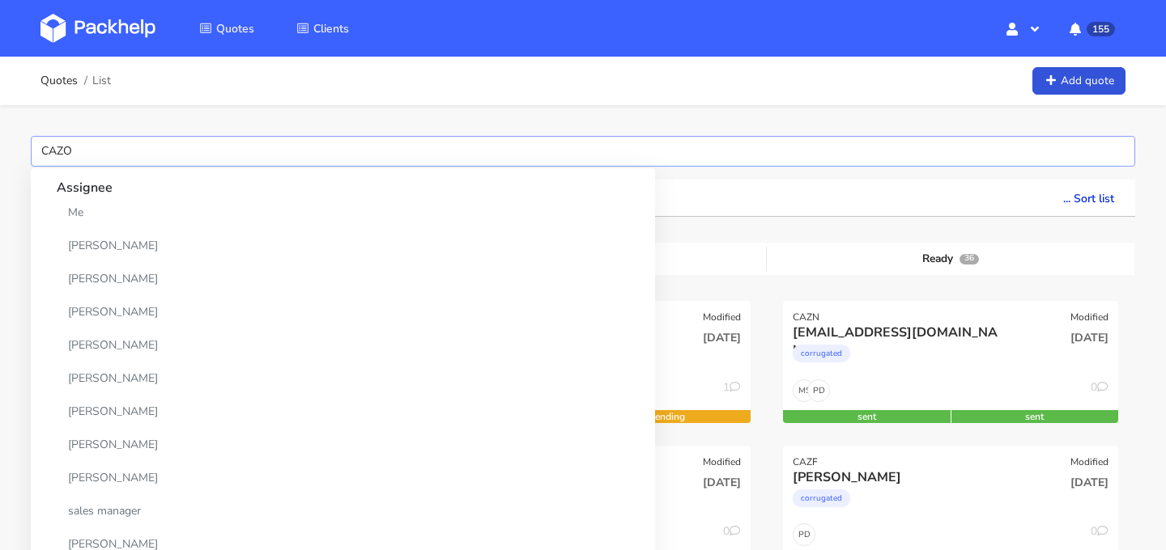
click at [137, 151] on input "CAZO" at bounding box center [583, 151] width 1104 height 31
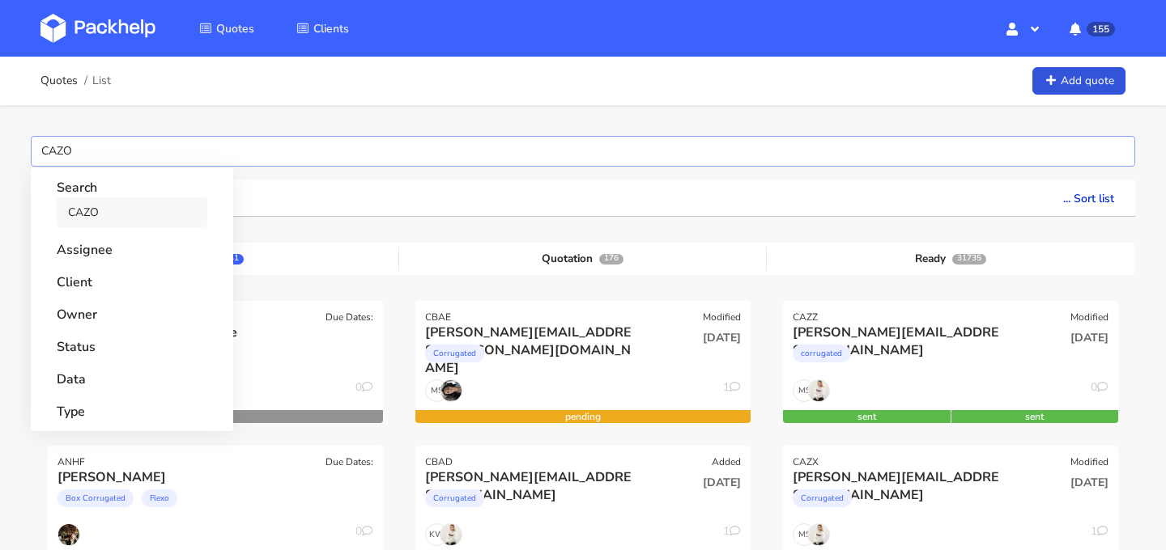
type input "CAZO"
click at [103, 209] on link "CAZO" at bounding box center [132, 213] width 151 height 30
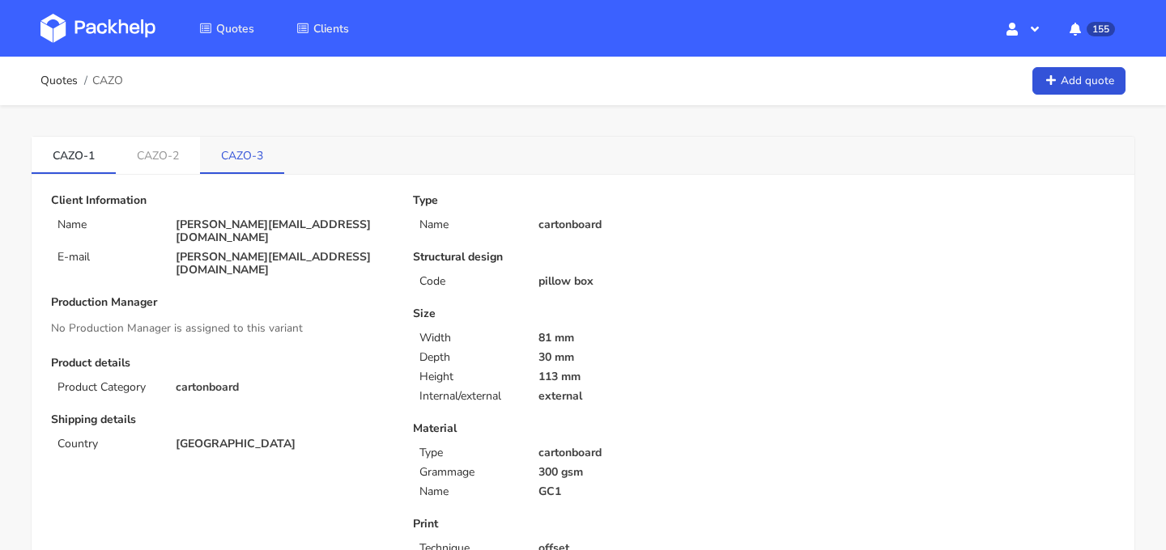
click at [253, 161] on link "CAZO-3" at bounding box center [242, 155] width 84 height 36
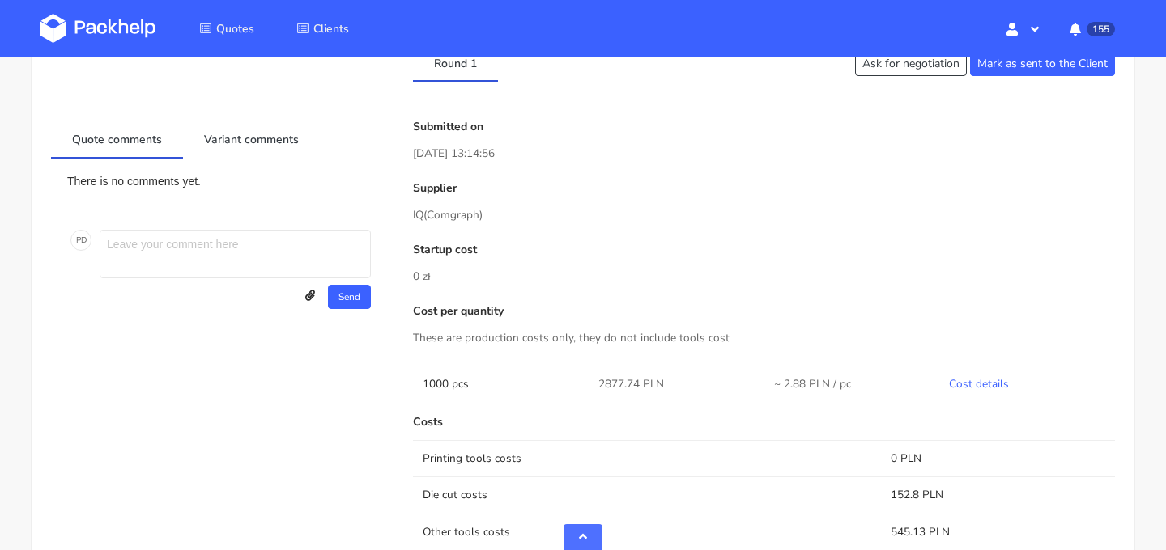
scroll to position [673, 0]
drag, startPoint x: 414, startPoint y: 151, endPoint x: 570, endPoint y: 155, distance: 156.3
click at [570, 155] on p "[DATE] 13:14:56" at bounding box center [764, 151] width 702 height 18
drag, startPoint x: 414, startPoint y: 215, endPoint x: 559, endPoint y: 215, distance: 144.1
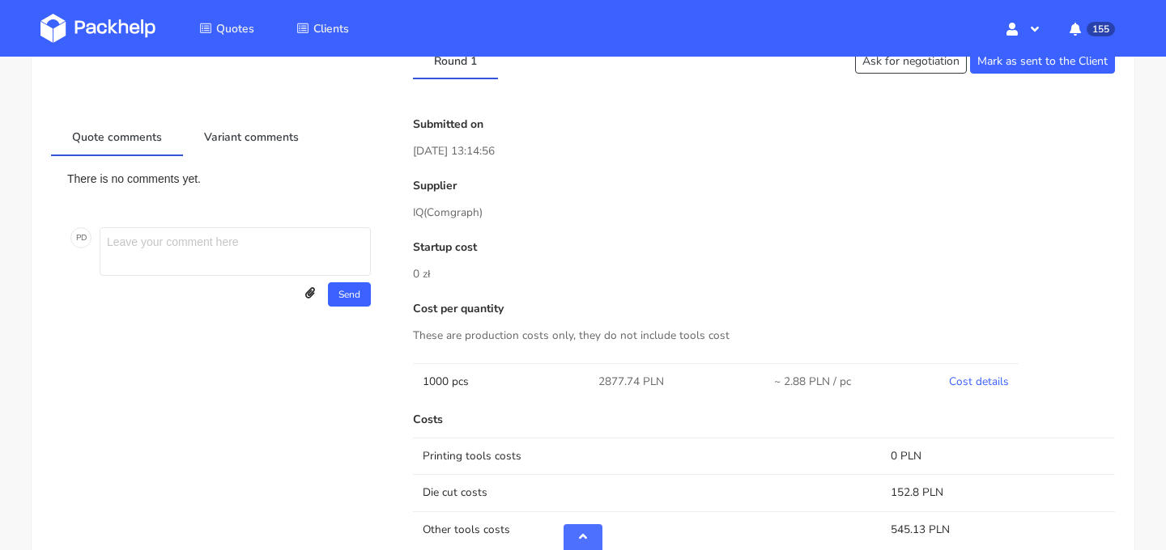
click at [556, 215] on p "IQ (Comgraph)" at bounding box center [764, 213] width 702 height 18
click at [559, 215] on p "IQ (Comgraph)" at bounding box center [764, 213] width 702 height 18
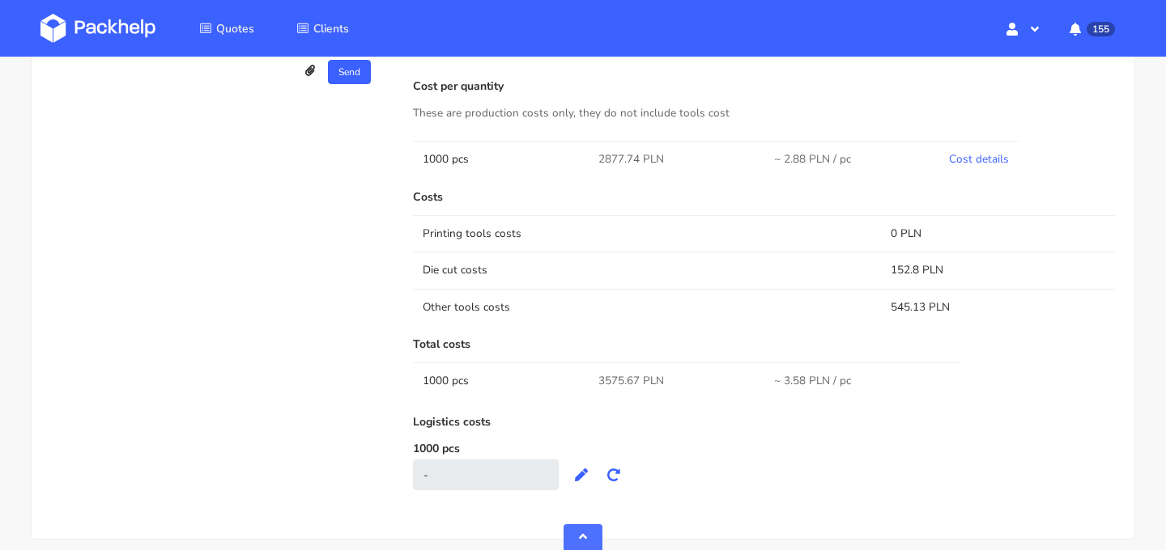
scroll to position [901, 0]
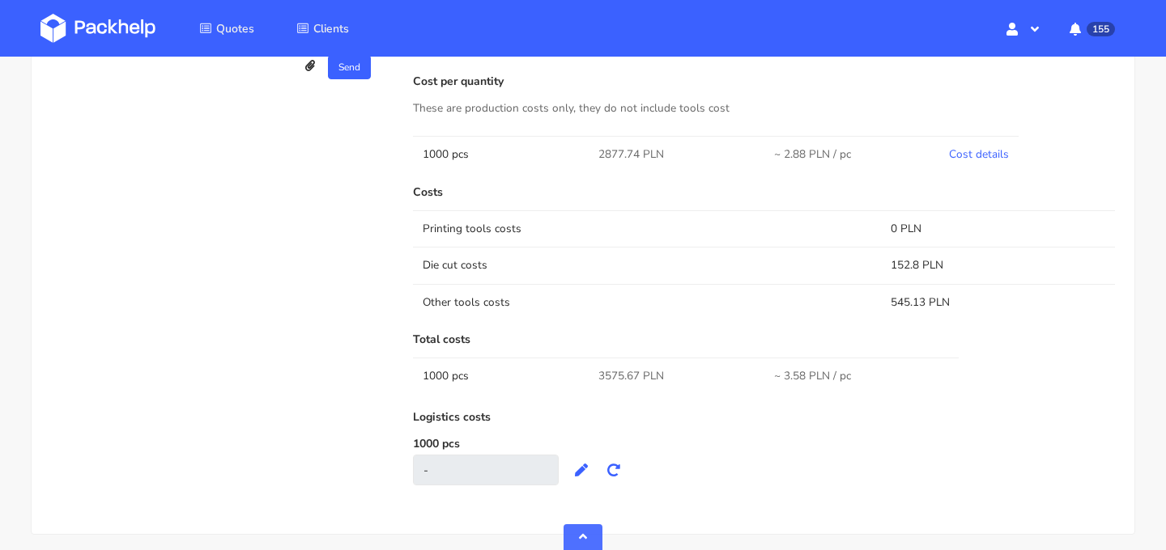
drag, startPoint x: 773, startPoint y: 153, endPoint x: 882, endPoint y: 163, distance: 109.7
click at [882, 163] on td "~ 2.88 PLN / pc" at bounding box center [852, 154] width 176 height 36
click at [992, 153] on link "Cost details" at bounding box center [979, 154] width 60 height 15
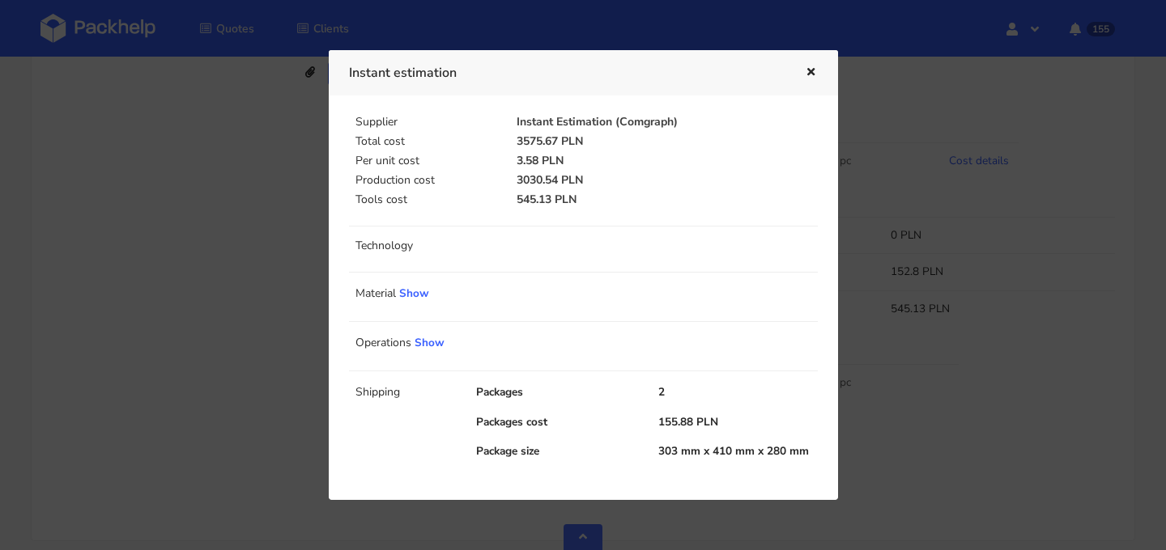
scroll to position [893, 0]
drag, startPoint x: 656, startPoint y: 426, endPoint x: 693, endPoint y: 424, distance: 36.5
click at [693, 424] on div "155.88 PLN" at bounding box center [738, 422] width 182 height 16
copy div "155.88"
click at [653, 440] on div "Packages 2 Packages cost 155.88 PLN Package size 303 mm x 410 mm x 280 mm" at bounding box center [646, 428] width 363 height 88
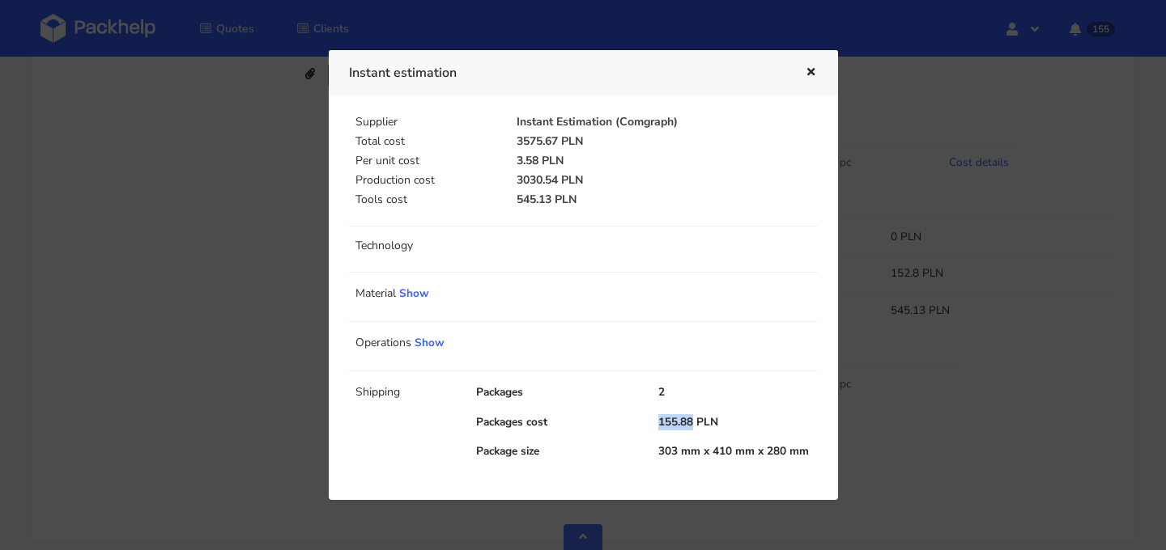
drag, startPoint x: 654, startPoint y: 430, endPoint x: 695, endPoint y: 426, distance: 40.7
click at [695, 426] on div "155.88 PLN" at bounding box center [738, 422] width 182 height 16
copy div "155.88"
click at [418, 292] on link "Show" at bounding box center [414, 293] width 30 height 15
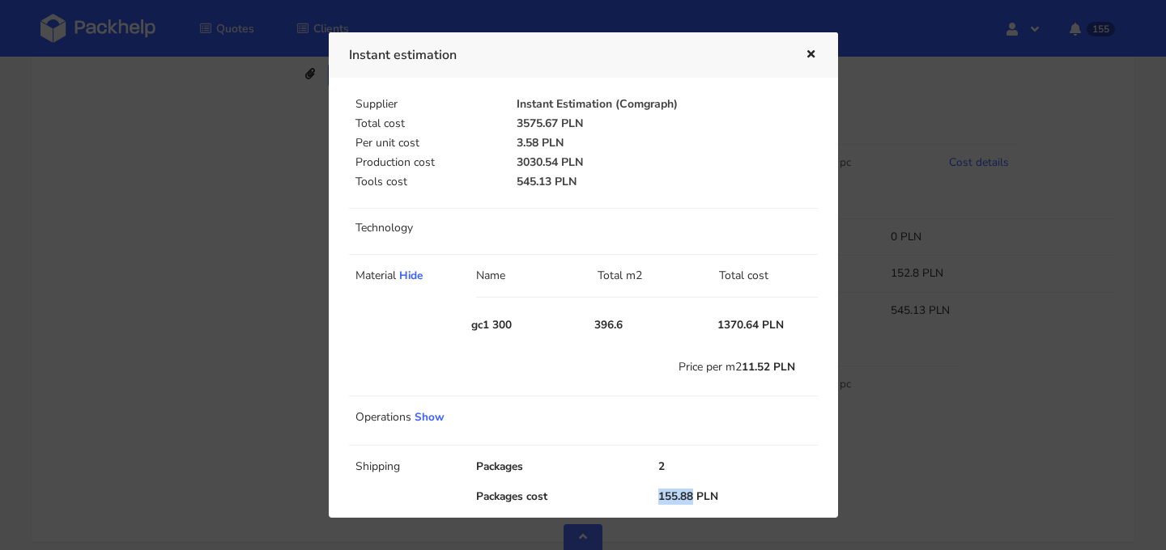
scroll to position [50, 0]
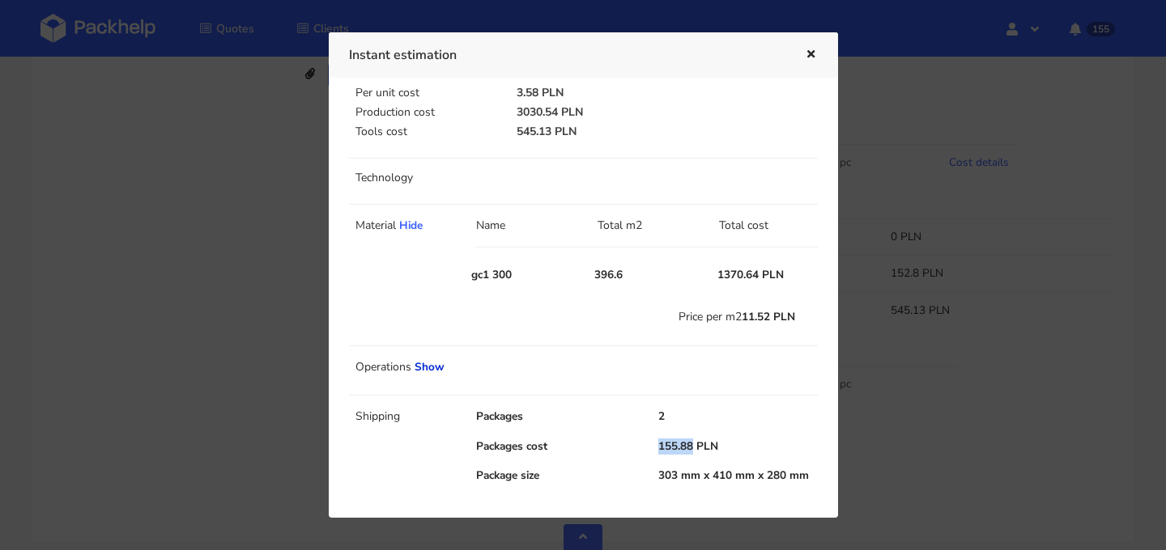
click at [431, 370] on link "Show" at bounding box center [429, 366] width 30 height 15
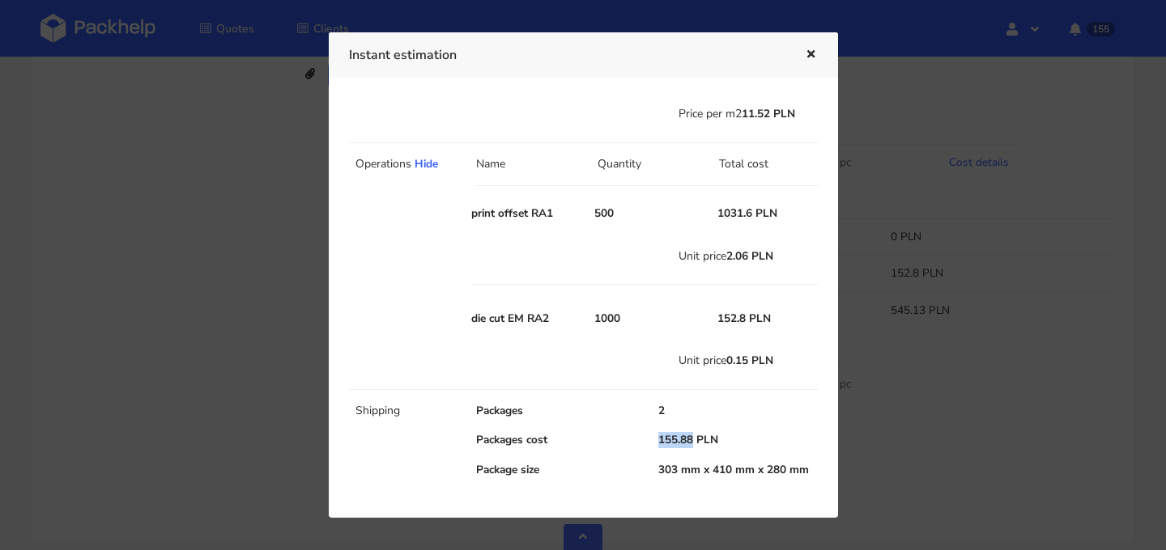
scroll to position [253, 0]
click at [812, 60] on button "button" at bounding box center [809, 55] width 18 height 21
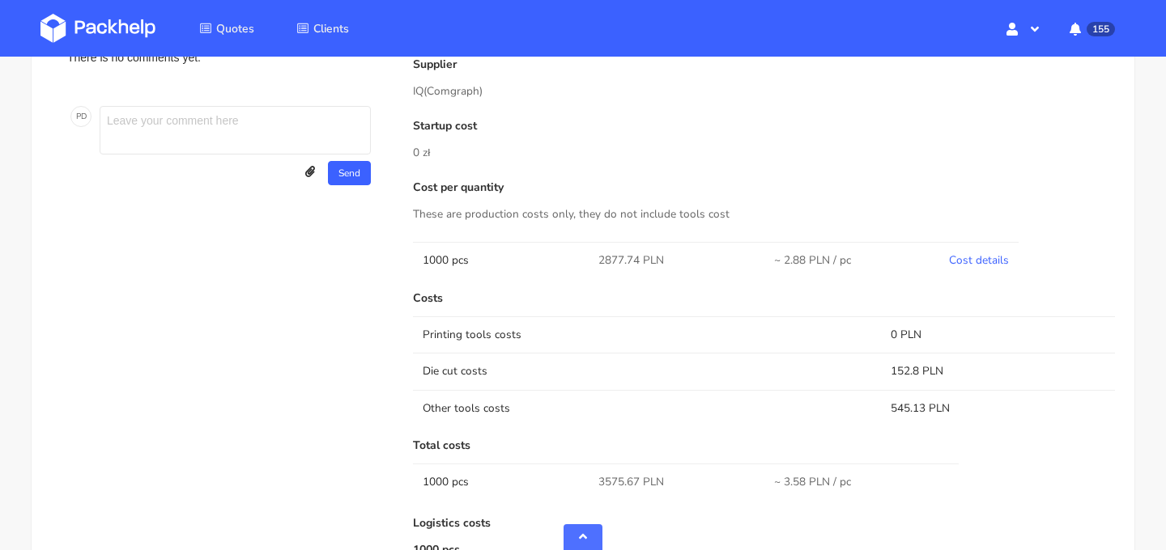
scroll to position [901, 0]
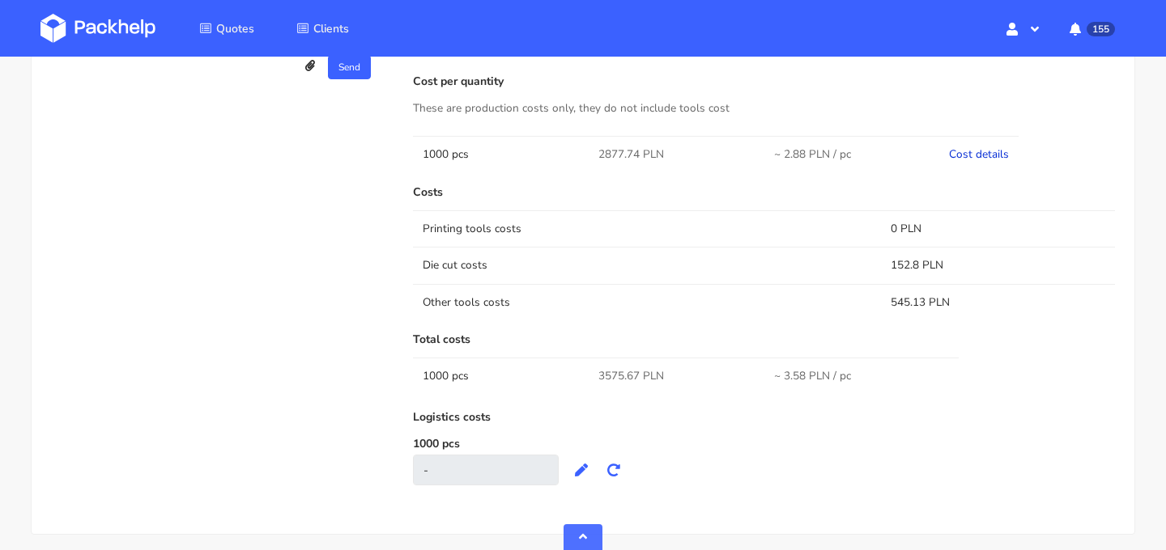
click at [989, 150] on link "Cost details" at bounding box center [979, 154] width 60 height 15
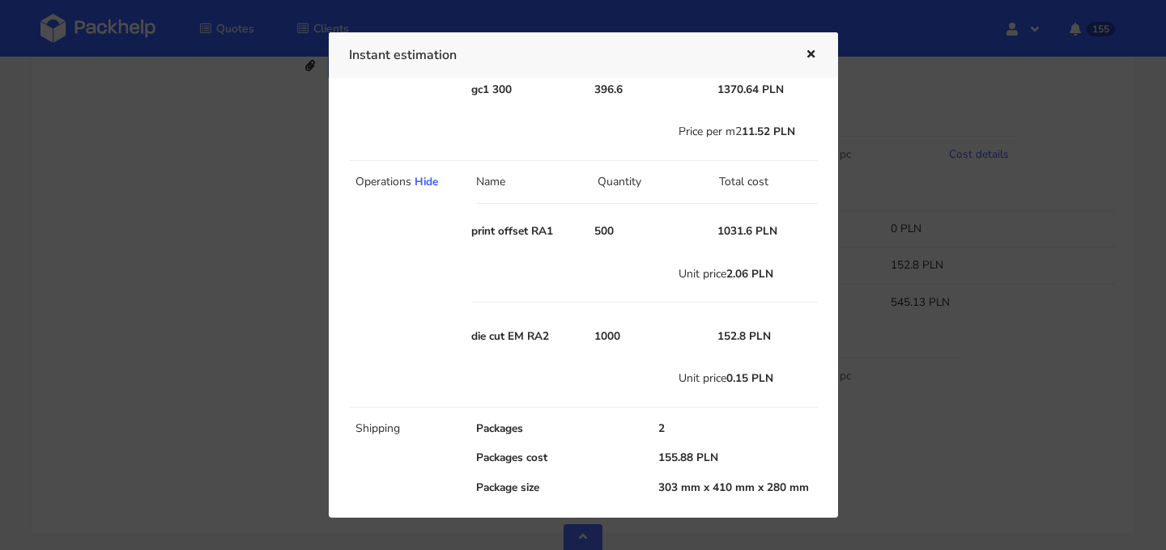
scroll to position [253, 0]
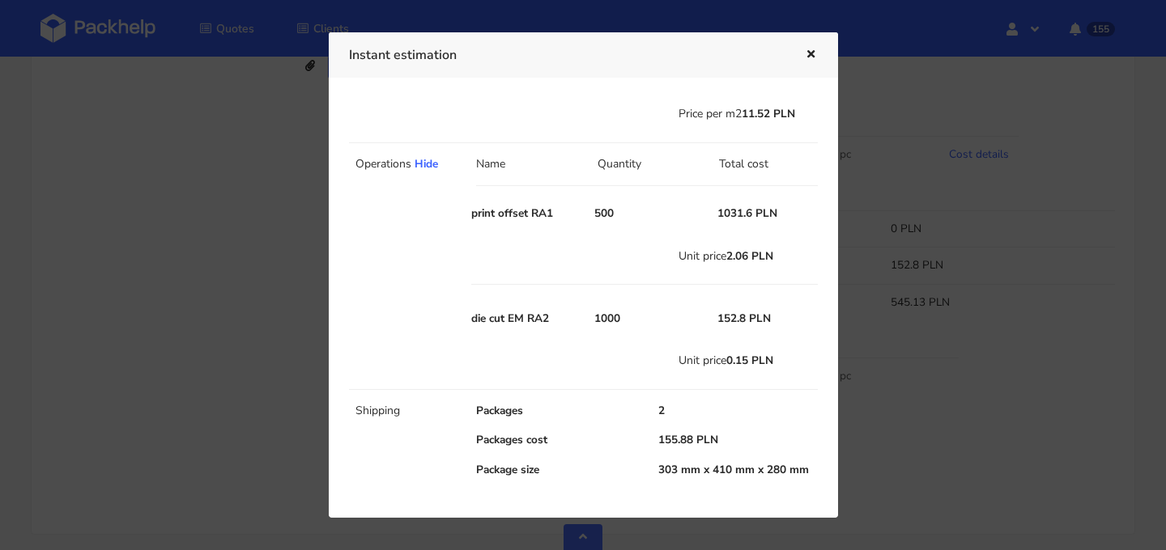
click at [813, 52] on icon "button" at bounding box center [811, 54] width 14 height 11
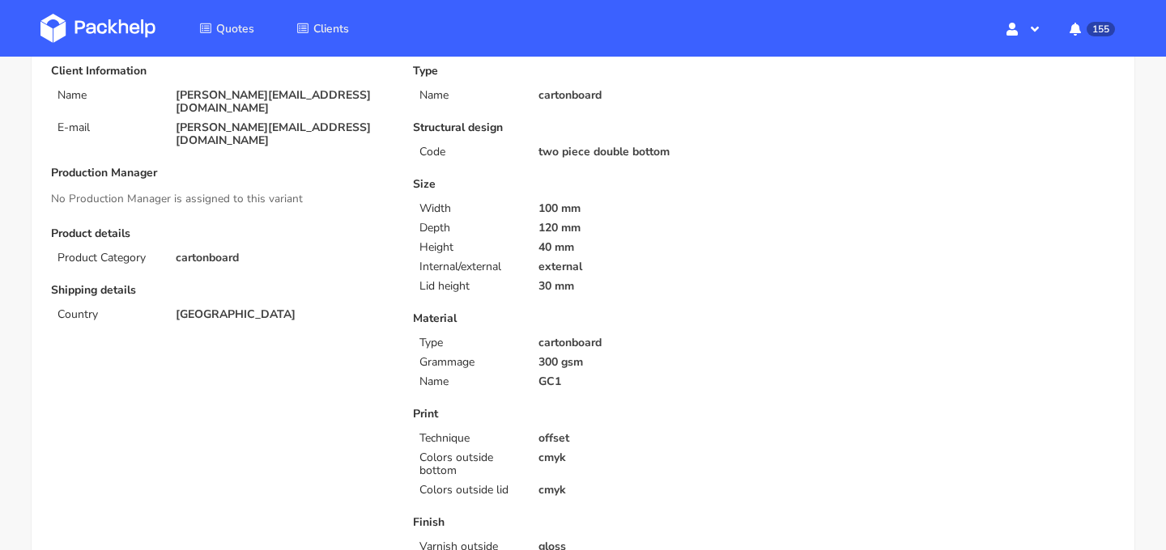
scroll to position [0, 0]
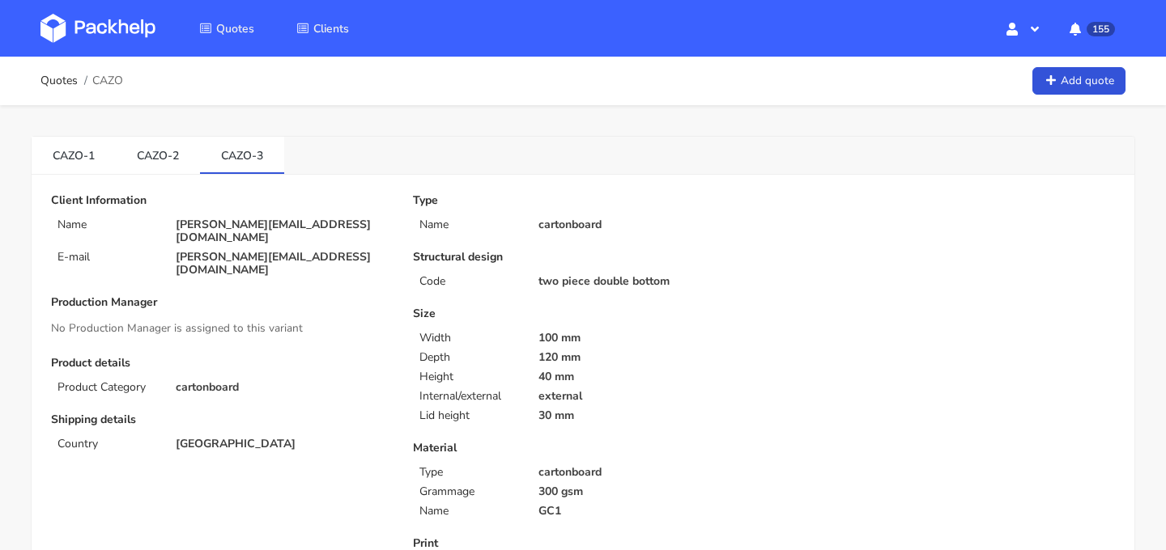
click at [593, 148] on div "CAZO-1 CAZO-2 CAZO-3" at bounding box center [583, 156] width 1102 height 38
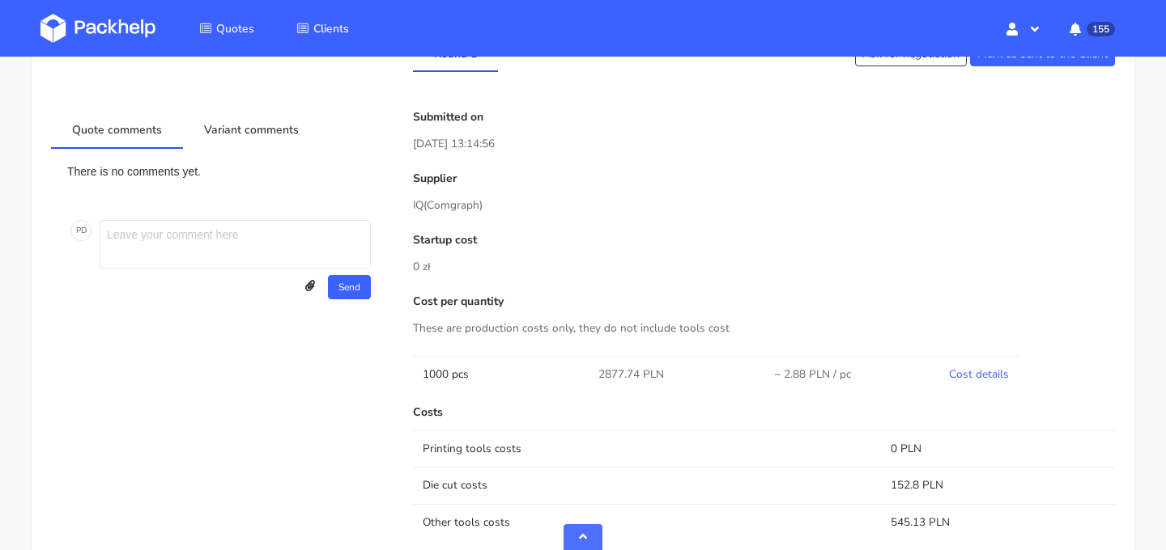
scroll to position [652, 0]
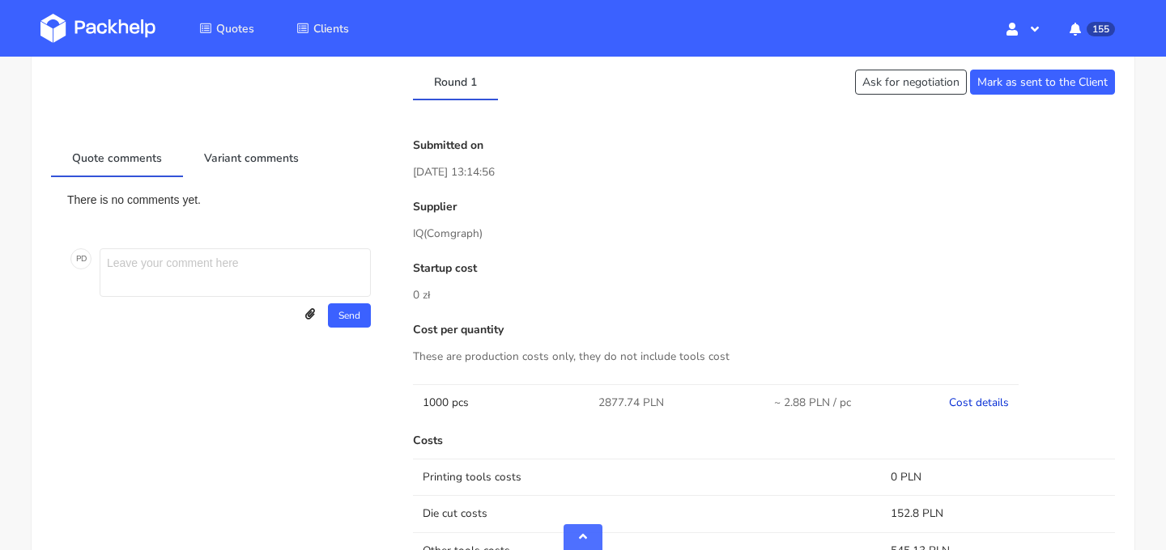
click at [986, 398] on link "Cost details" at bounding box center [979, 402] width 60 height 15
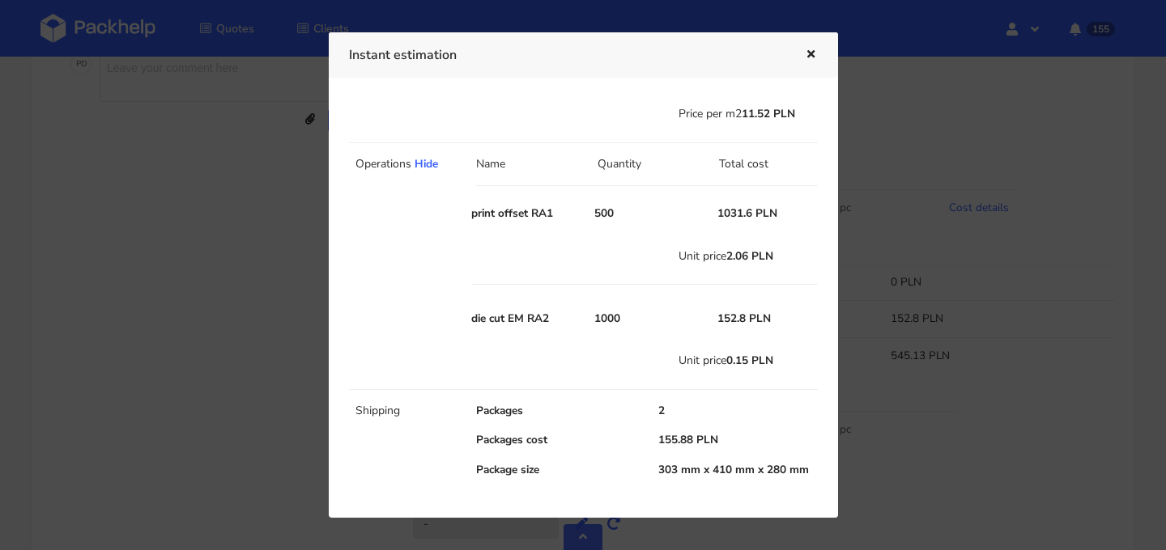
scroll to position [864, 0]
click at [425, 160] on link "Hide" at bounding box center [425, 163] width 23 height 15
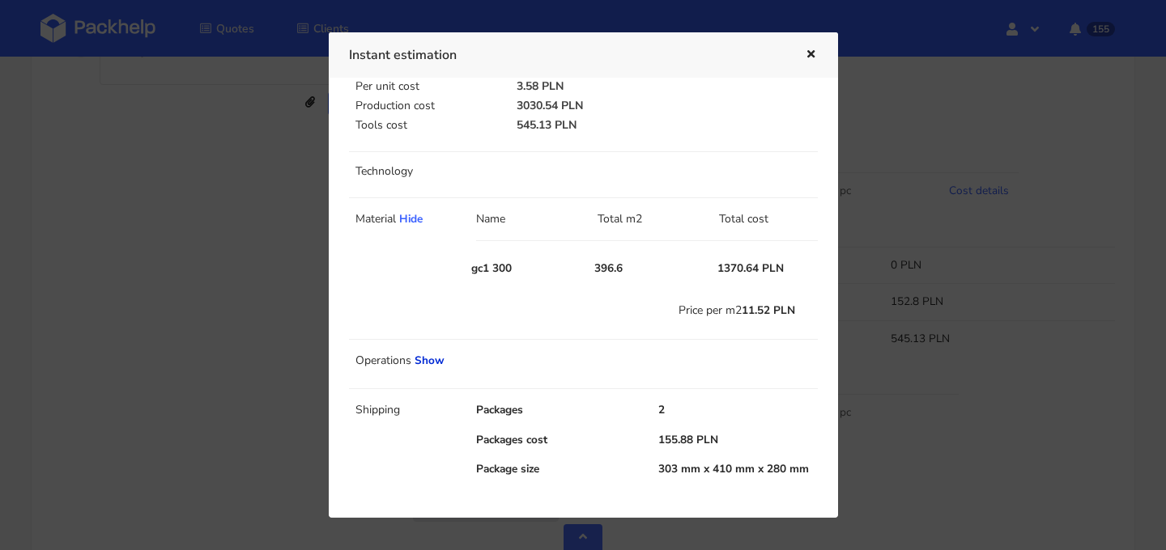
click at [431, 367] on link "Show" at bounding box center [429, 360] width 30 height 15
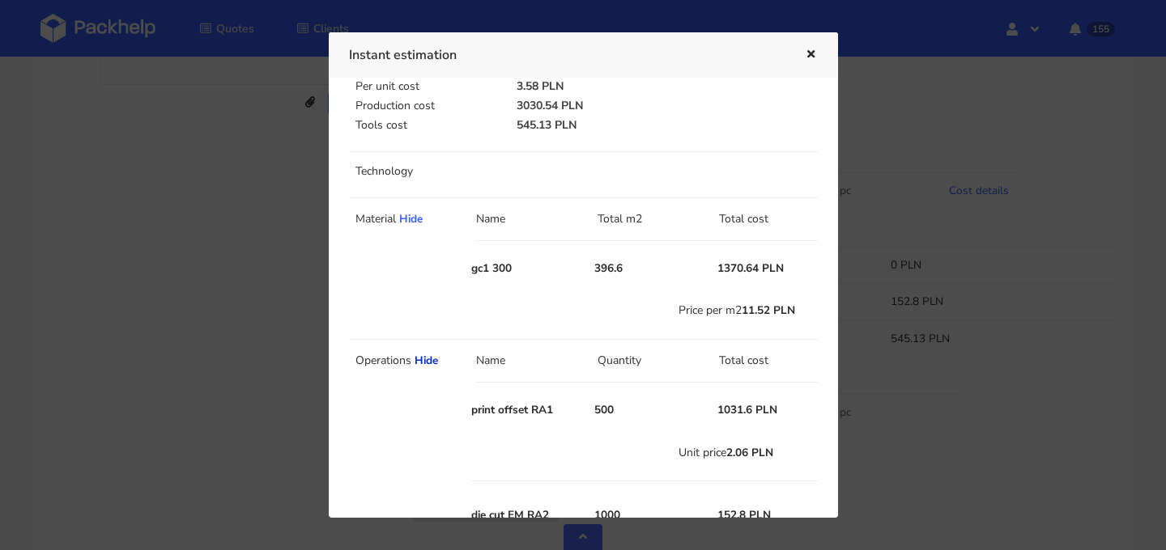
scroll to position [253, 0]
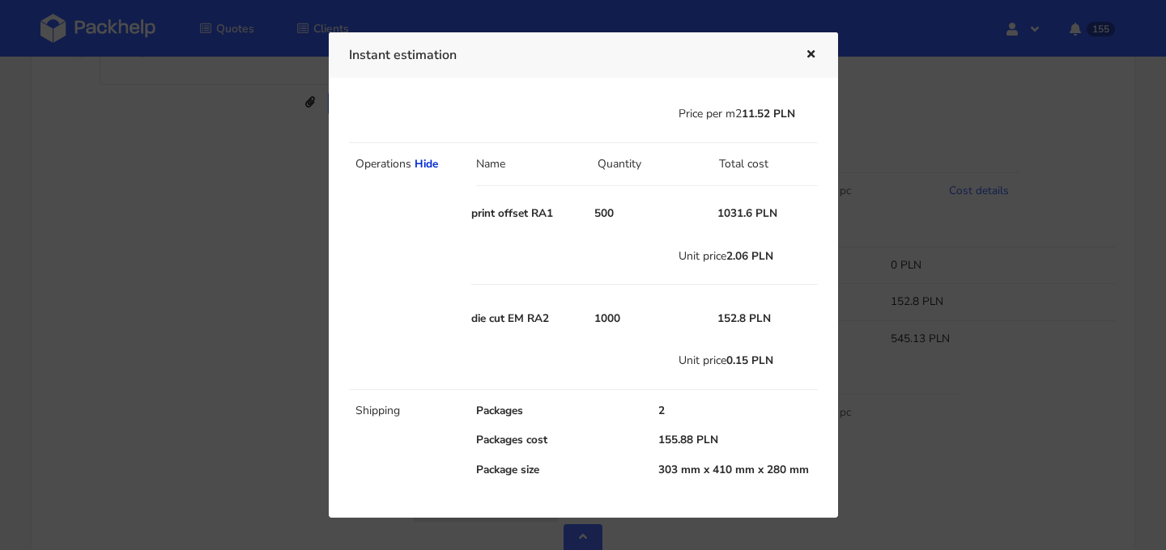
click at [426, 170] on link "Hide" at bounding box center [425, 163] width 23 height 15
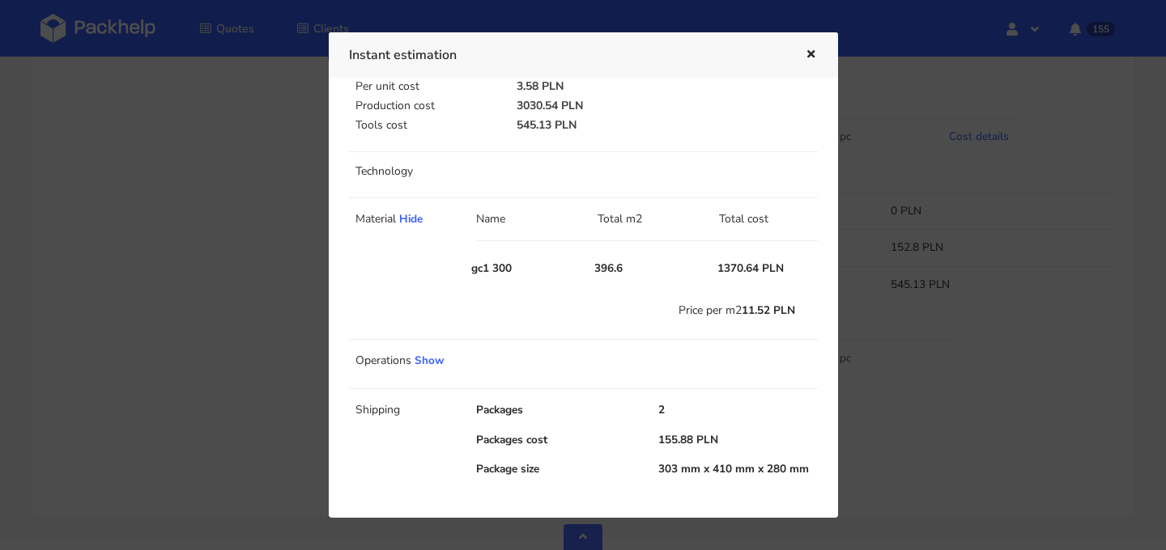
scroll to position [0, 0]
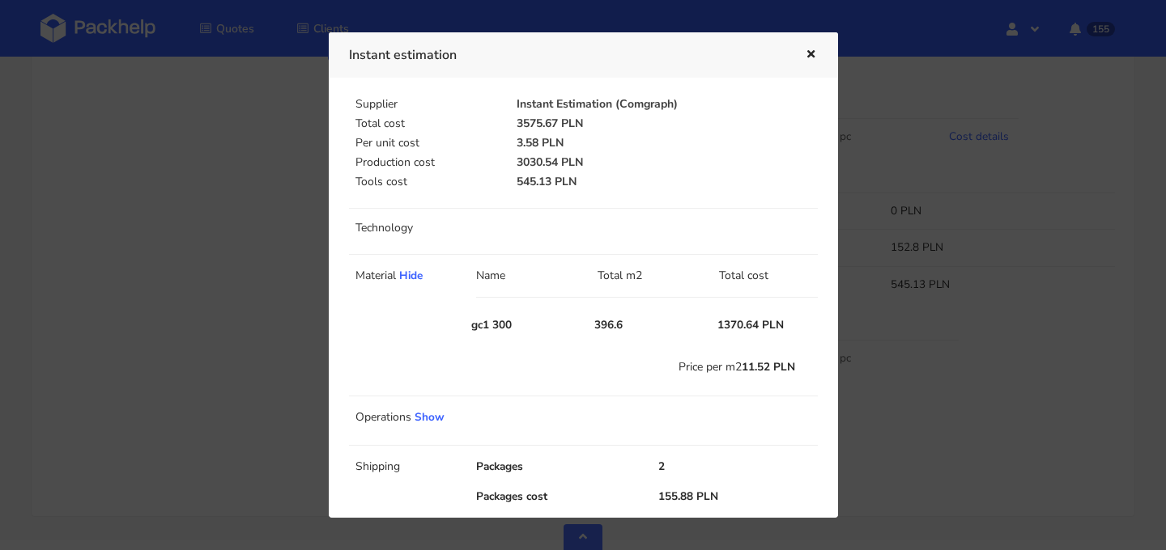
click at [812, 50] on icon "button" at bounding box center [811, 54] width 14 height 11
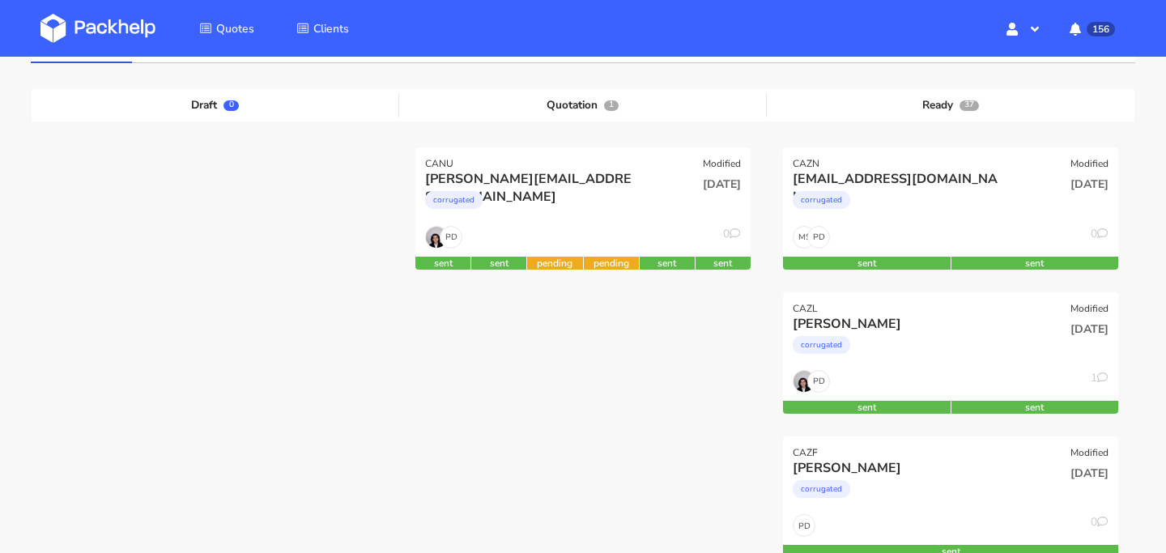
scroll to position [236, 0]
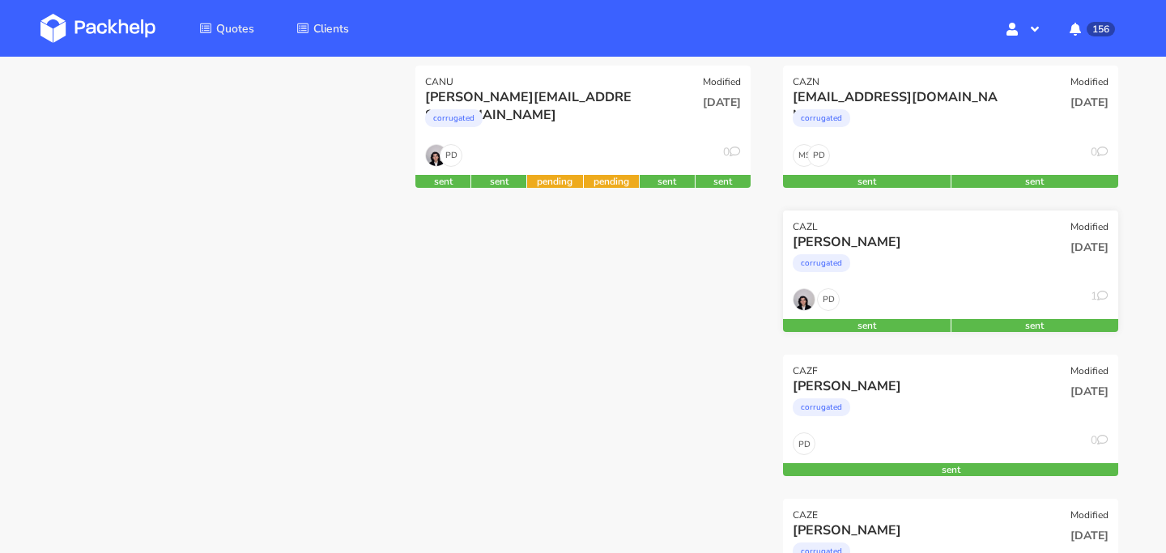
click at [869, 283] on div "[PERSON_NAME] corrugated" at bounding box center [894, 260] width 226 height 55
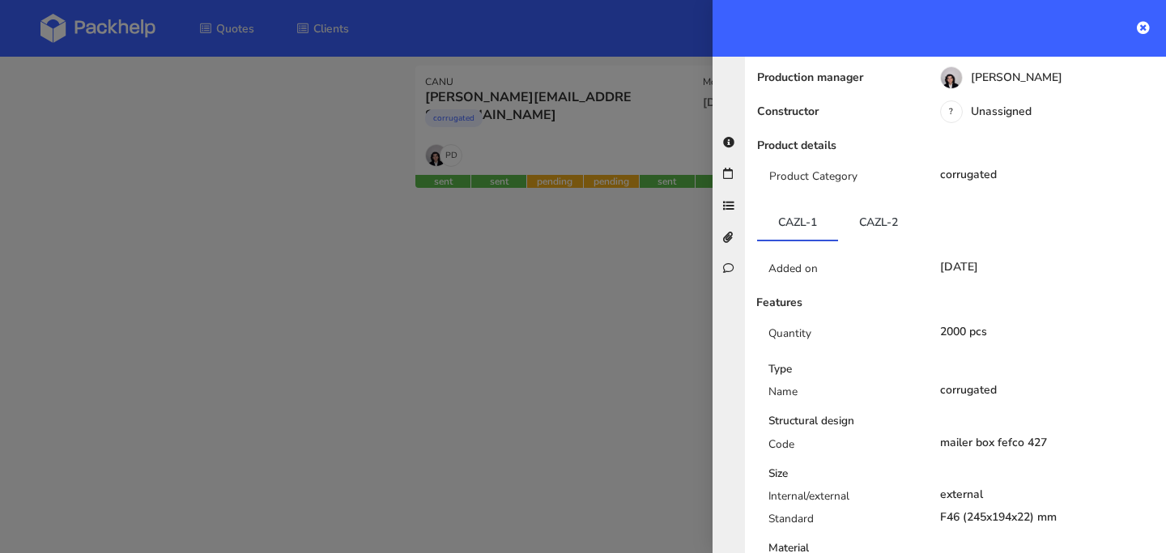
scroll to position [265, 0]
click at [869, 208] on link "CAZL-2" at bounding box center [878, 221] width 81 height 36
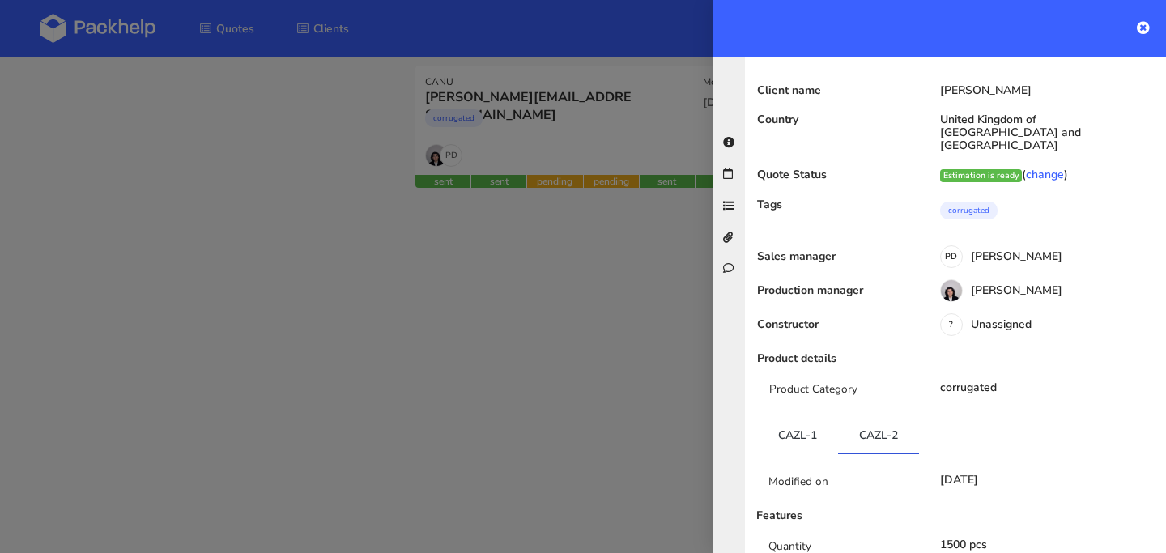
scroll to position [0, 0]
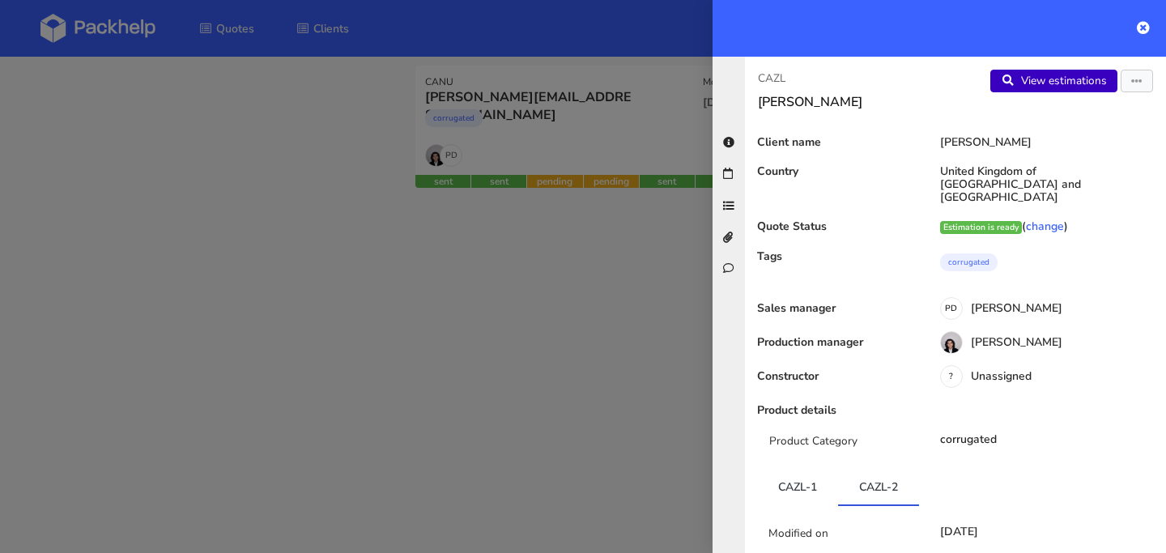
click at [1059, 83] on link "View estimations" at bounding box center [1053, 81] width 127 height 23
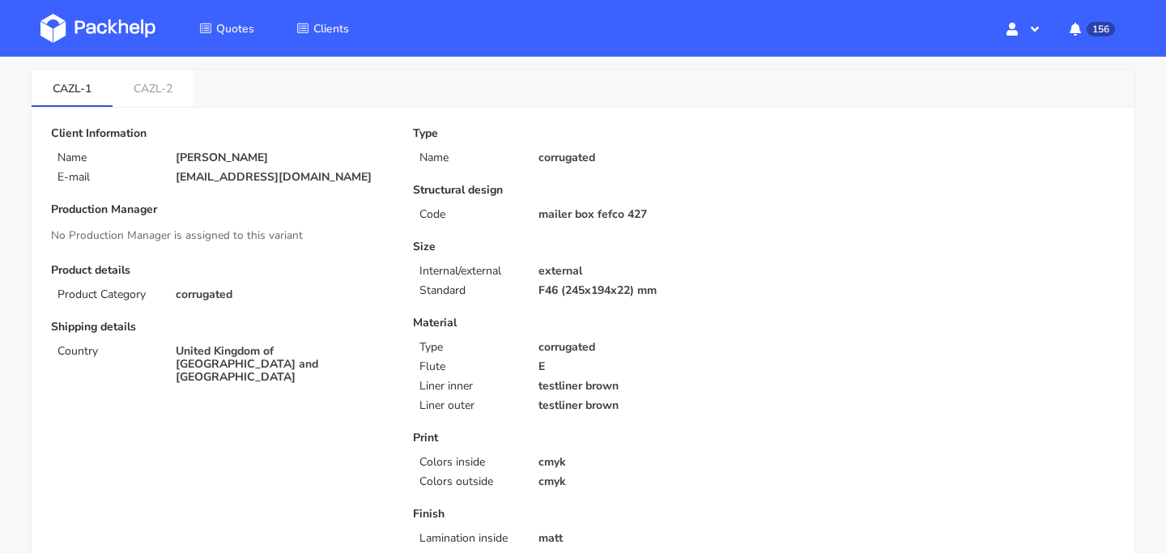
scroll to position [81, 0]
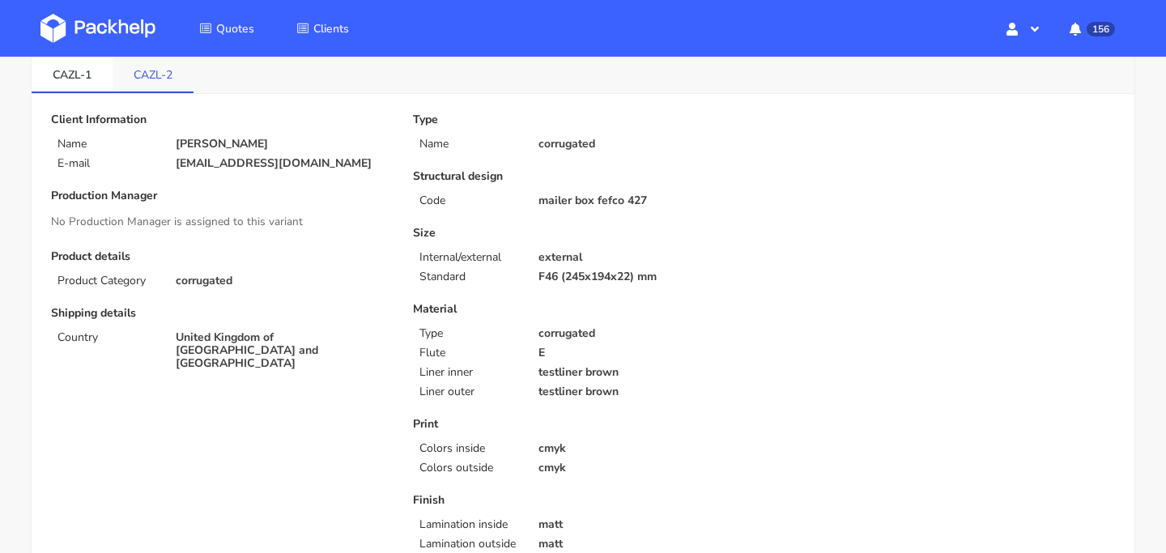
click at [142, 64] on link "CAZL-2" at bounding box center [153, 74] width 81 height 36
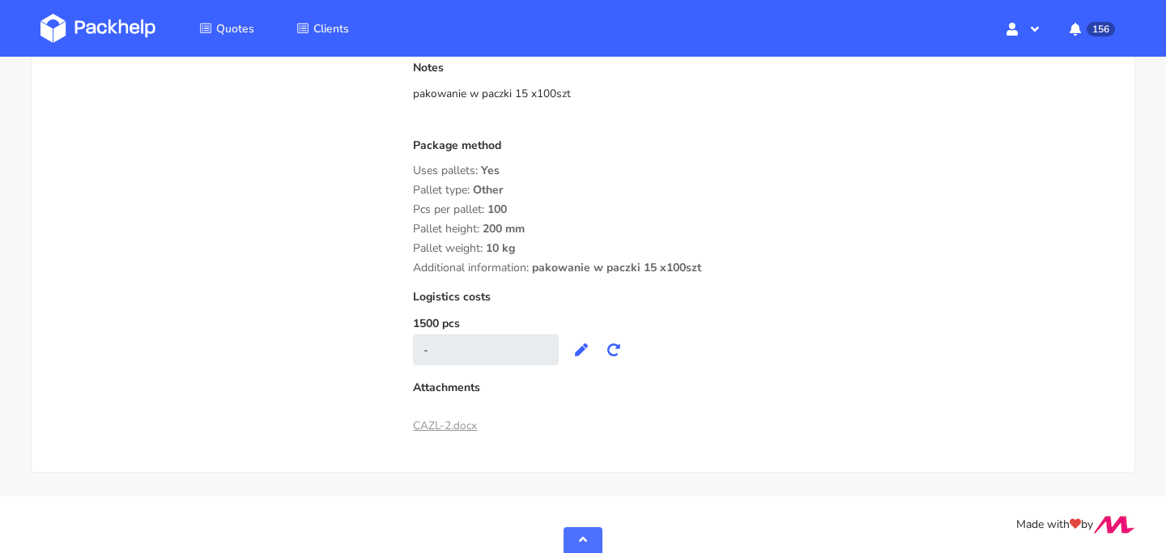
scroll to position [1353, 0]
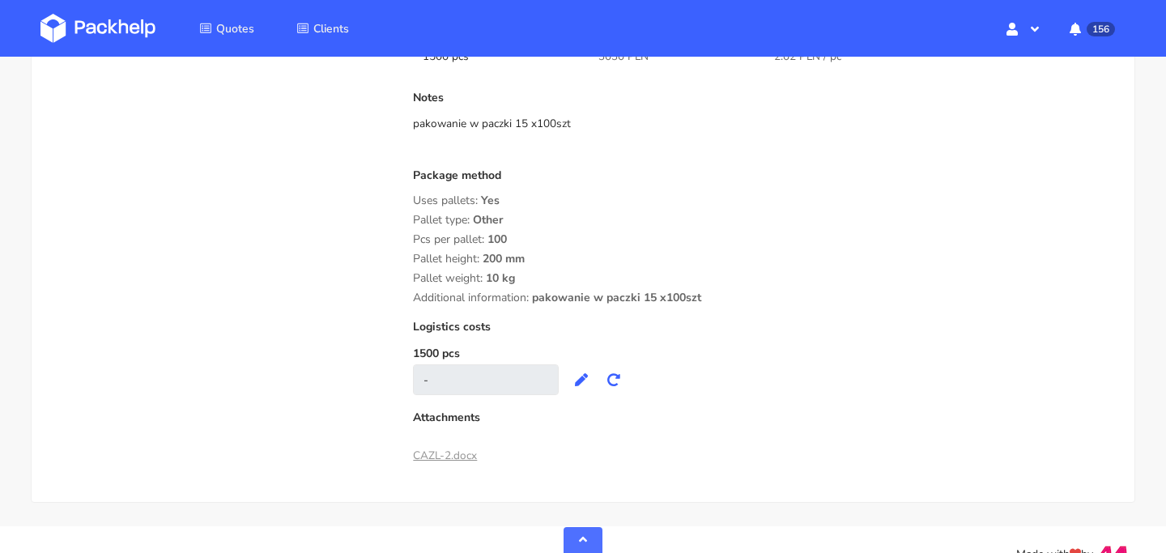
click at [447, 457] on link "CAZL-2.docx" at bounding box center [445, 455] width 64 height 15
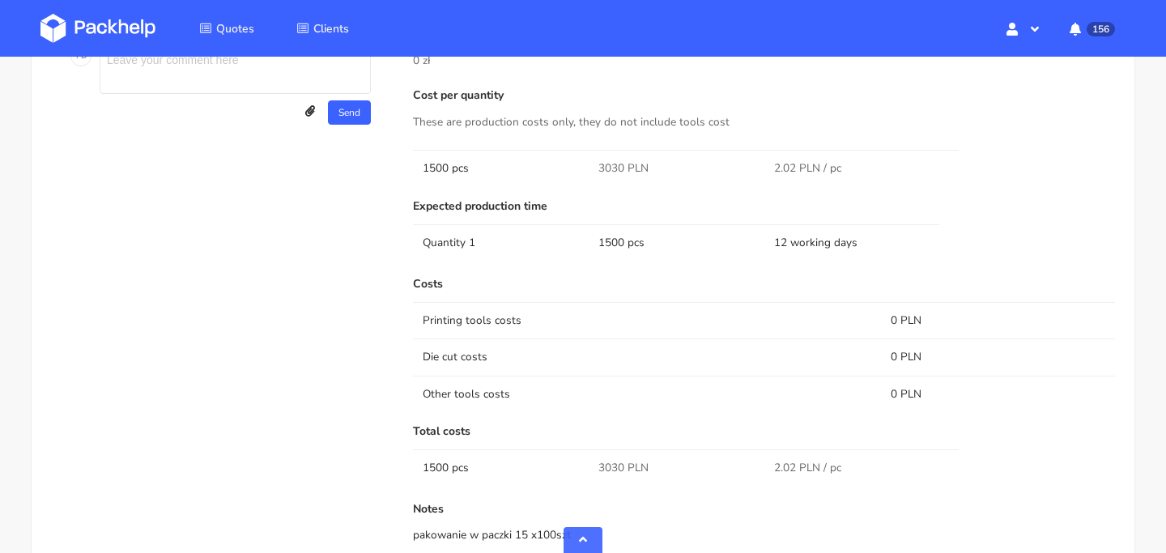
scroll to position [864, 0]
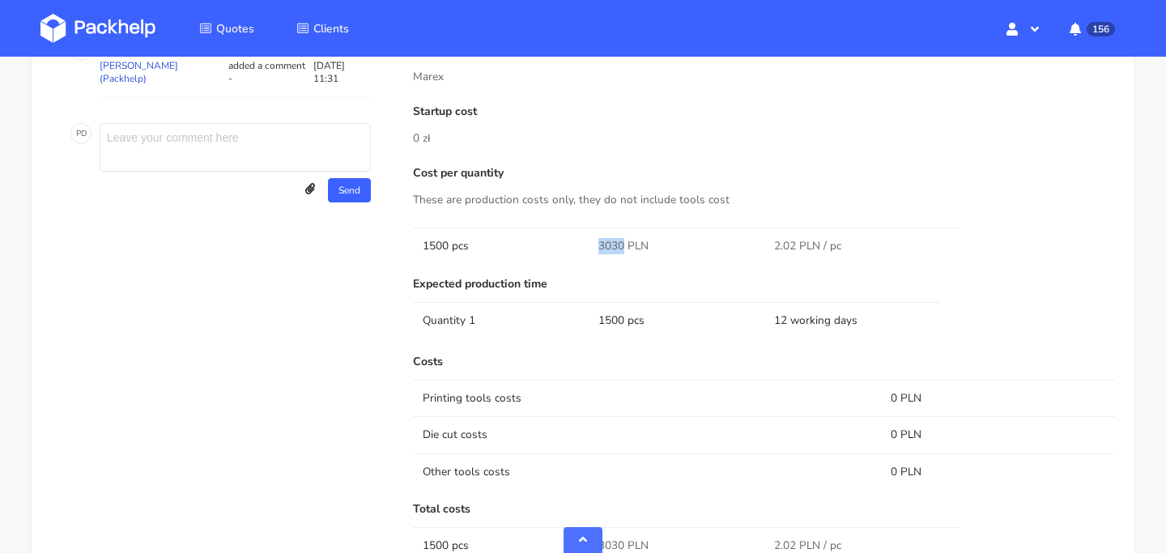
drag, startPoint x: 591, startPoint y: 244, endPoint x: 623, endPoint y: 247, distance: 32.5
click at [623, 247] on td "3030 PLN" at bounding box center [676, 245] width 176 height 36
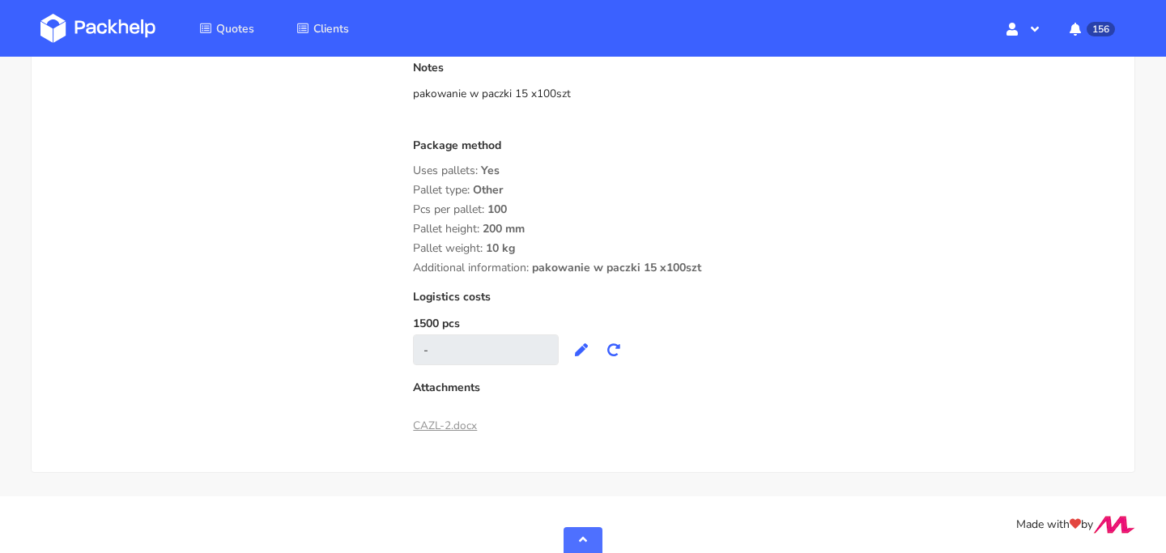
scroll to position [1346, 0]
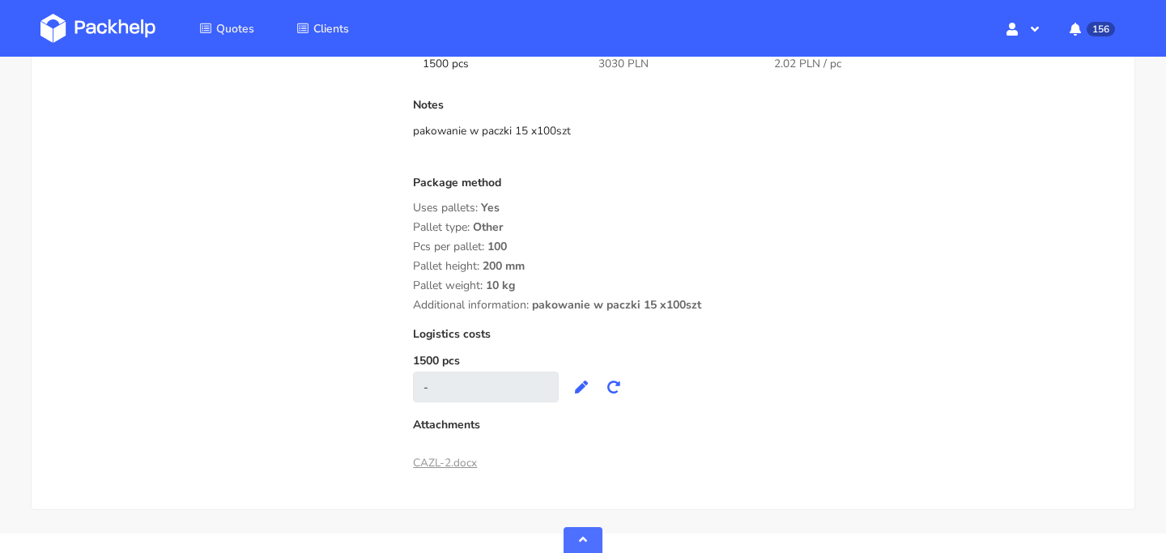
drag, startPoint x: 526, startPoint y: 288, endPoint x: 414, endPoint y: 206, distance: 138.9
click at [414, 206] on div "Package method Uses pallets: Yes Pallet type: Other Pcs per pallet: 100 Pallet …" at bounding box center [764, 243] width 702 height 135
click at [414, 206] on span "Uses pallets:" at bounding box center [445, 207] width 65 height 15
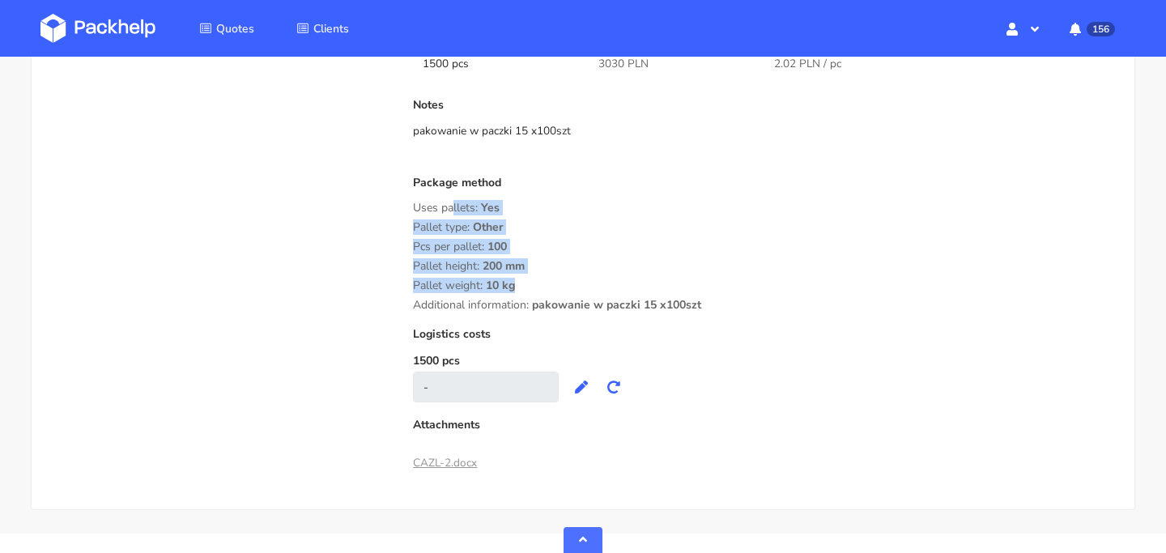
drag, startPoint x: 414, startPoint y: 206, endPoint x: 520, endPoint y: 288, distance: 134.4
click at [520, 288] on div "Package method Uses pallets: Yes Pallet type: Other Pcs per pallet: 100 Pallet …" at bounding box center [764, 243] width 702 height 135
click at [520, 288] on div "Pallet weight: 10 kg" at bounding box center [764, 285] width 702 height 13
drag, startPoint x: 520, startPoint y: 288, endPoint x: 413, endPoint y: 208, distance: 134.2
click at [413, 208] on div "Package method Uses pallets: Yes Pallet type: Other Pcs per pallet: 100 Pallet …" at bounding box center [764, 243] width 702 height 135
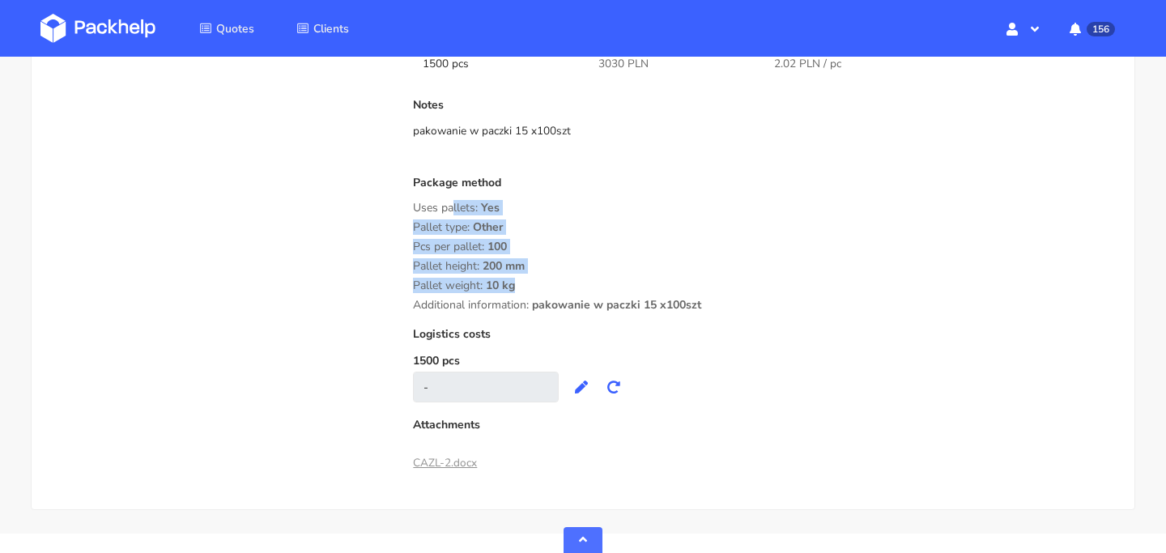
click at [413, 208] on span "Uses pallets:" at bounding box center [445, 207] width 65 height 15
drag, startPoint x: 413, startPoint y: 208, endPoint x: 521, endPoint y: 287, distance: 133.9
click at [521, 287] on div "Package method Uses pallets: Yes Pallet type: Other Pcs per pallet: 100 Pallet …" at bounding box center [764, 243] width 702 height 135
click at [521, 287] on div "Pallet weight: 10 kg" at bounding box center [764, 285] width 702 height 13
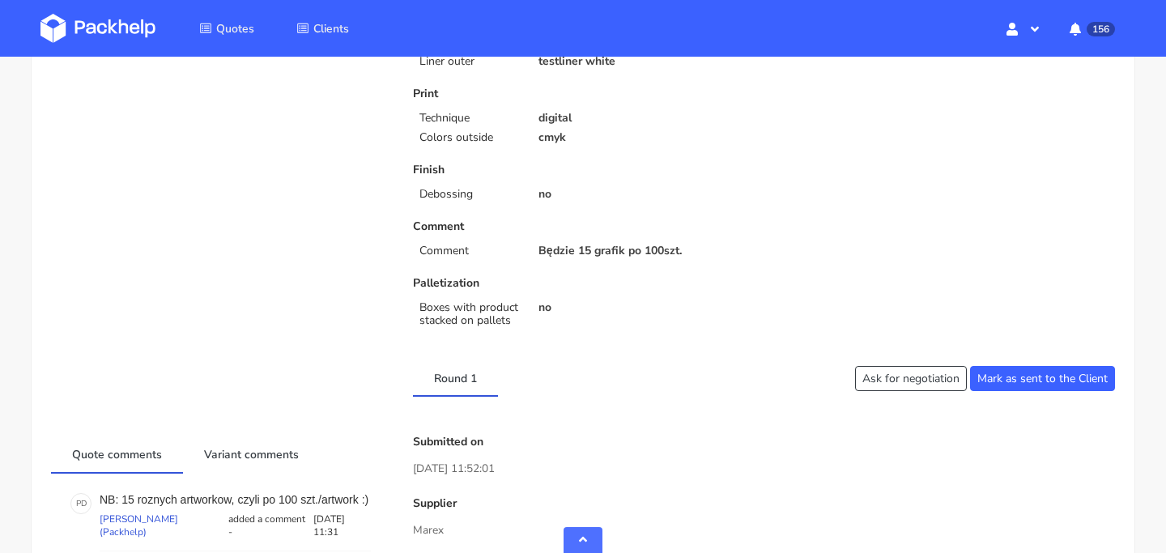
scroll to position [410, 0]
click at [282, 464] on link "Variant comments" at bounding box center [251, 454] width 137 height 36
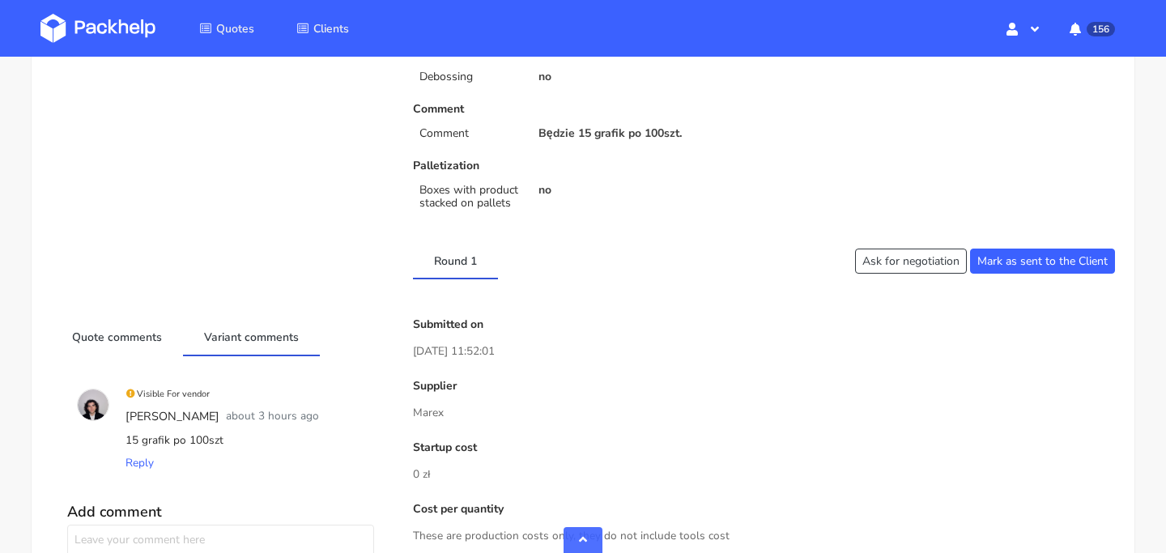
scroll to position [538, 0]
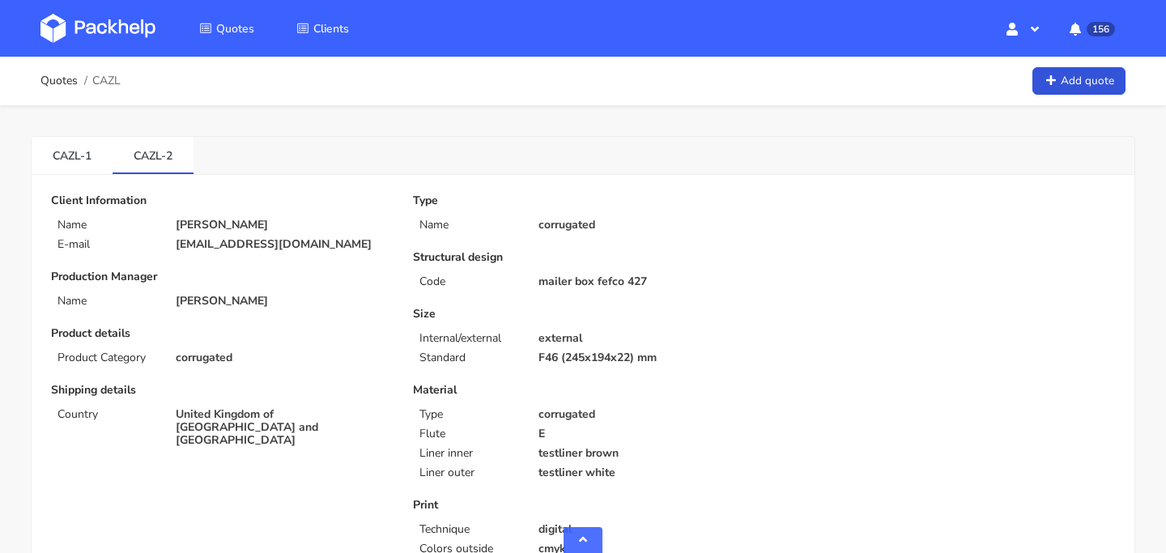
scroll to position [538, 0]
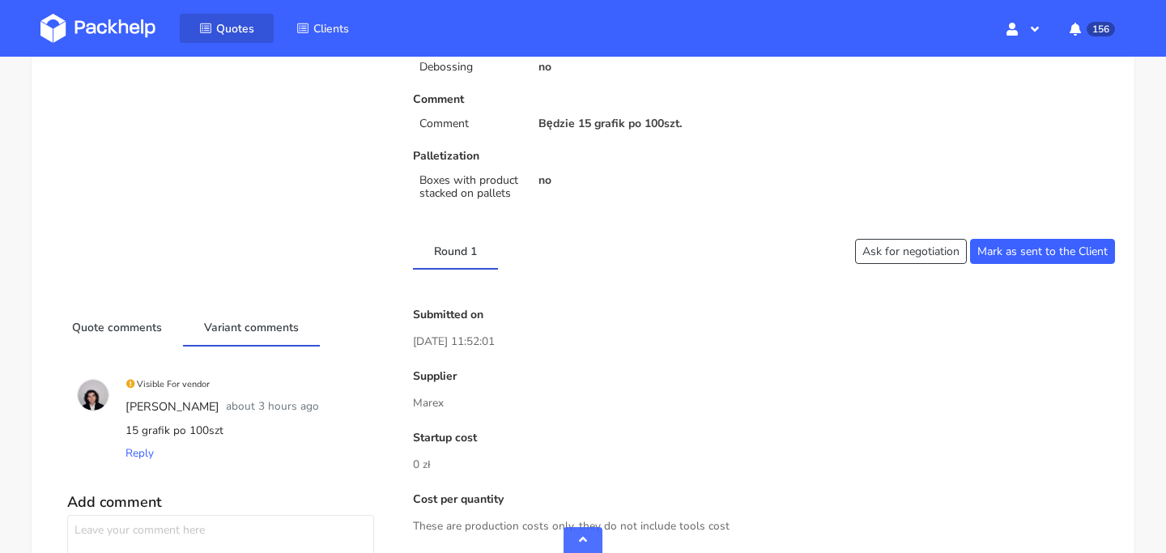
click at [228, 19] on link "Quotes" at bounding box center [227, 28] width 94 height 29
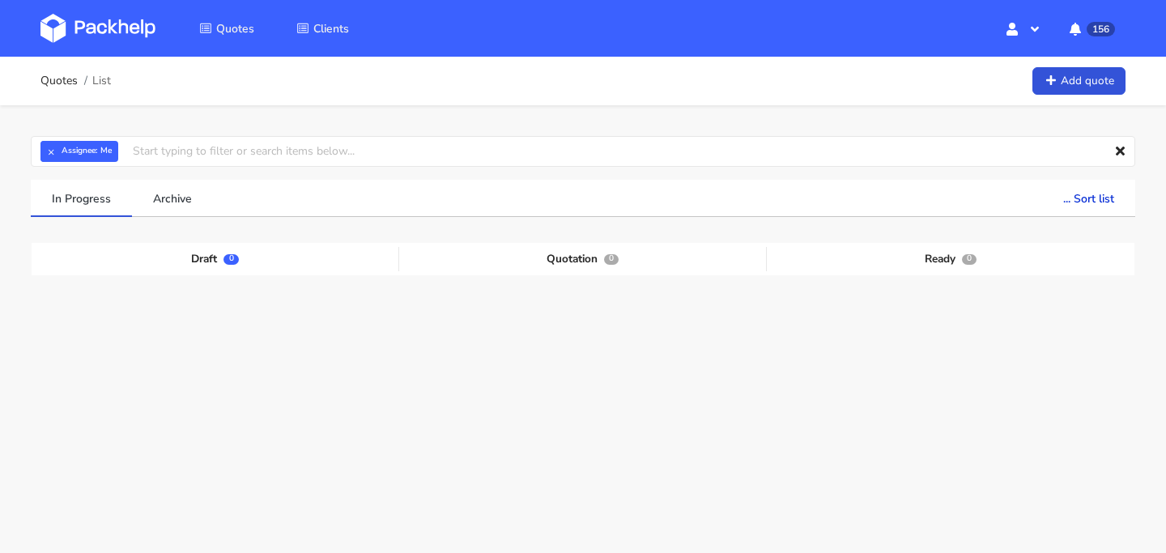
click at [429, 117] on div "× Assignee: Me Assignee Me [PERSON_NAME] [PERSON_NAME] [PERSON_NAME] [PERSON_NA…" at bounding box center [583, 334] width 1166 height 458
click at [400, 154] on input "text" at bounding box center [583, 151] width 1104 height 31
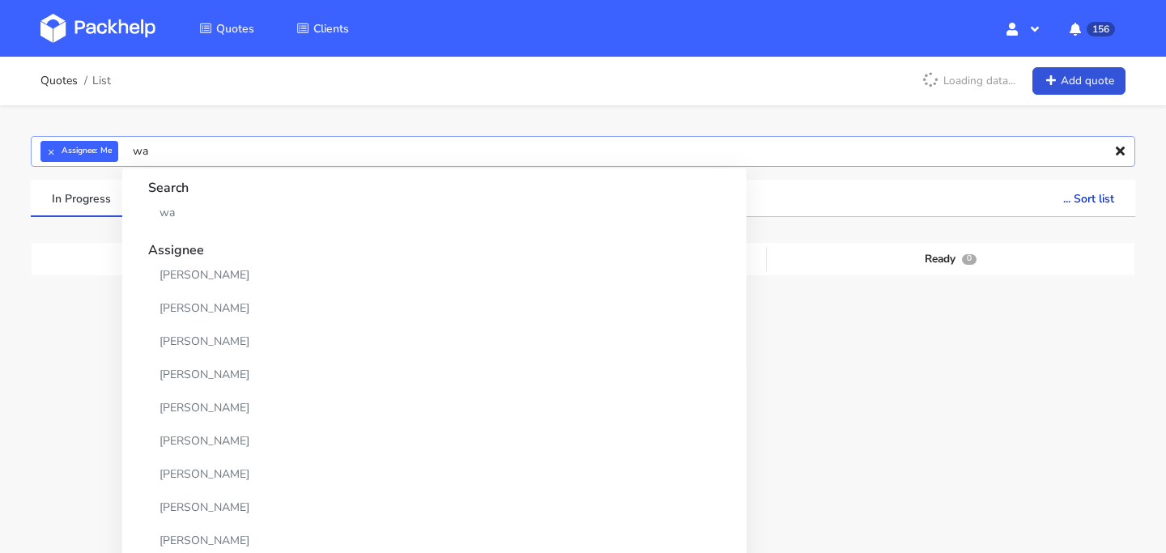
type input "w"
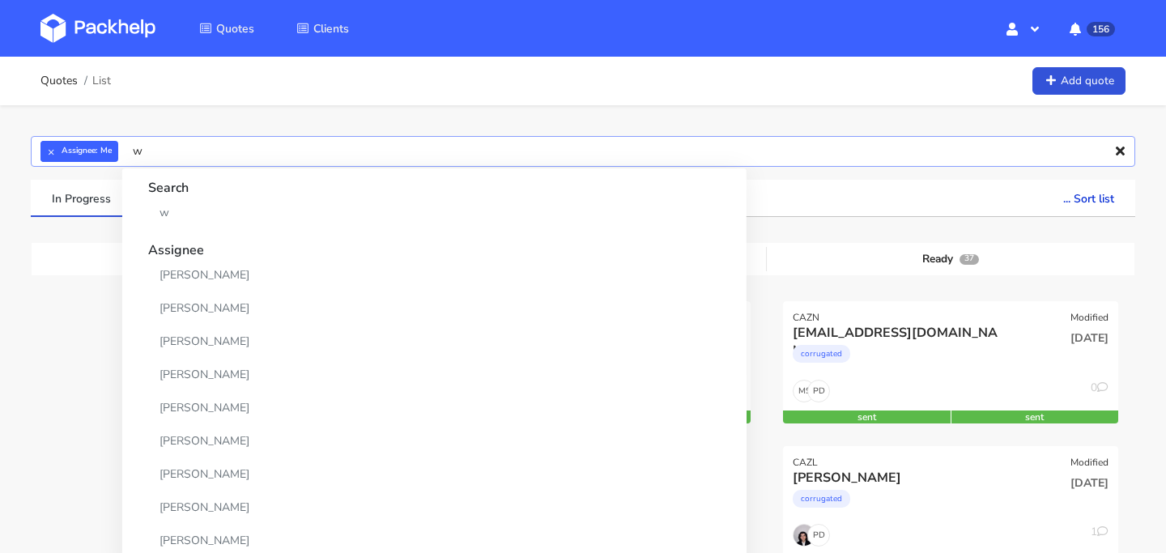
click at [296, 153] on input "w" at bounding box center [583, 151] width 1104 height 31
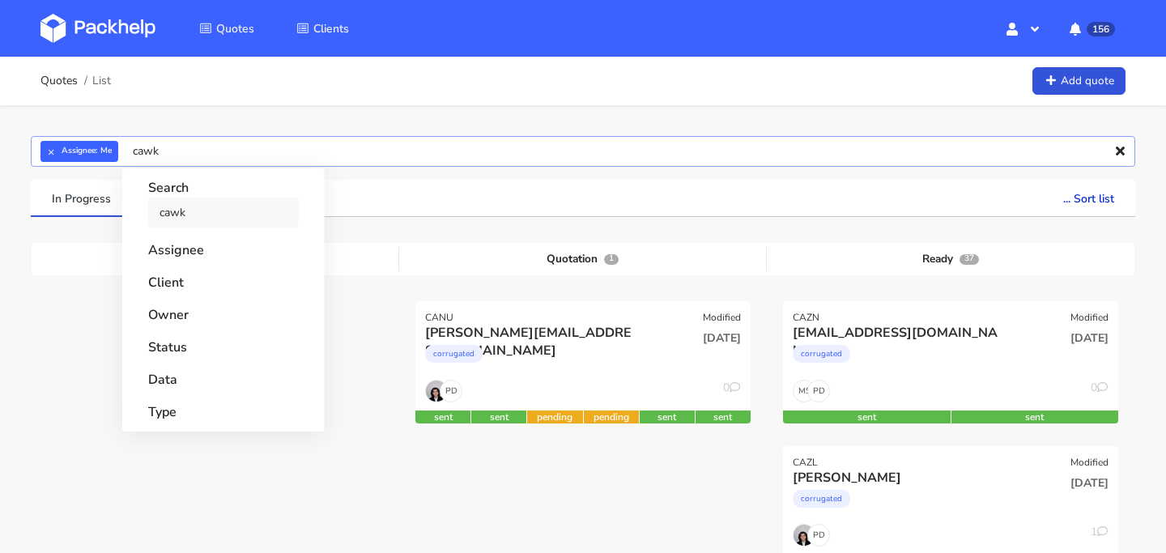
type input "cawk"
click at [211, 219] on link "cawk" at bounding box center [223, 213] width 151 height 30
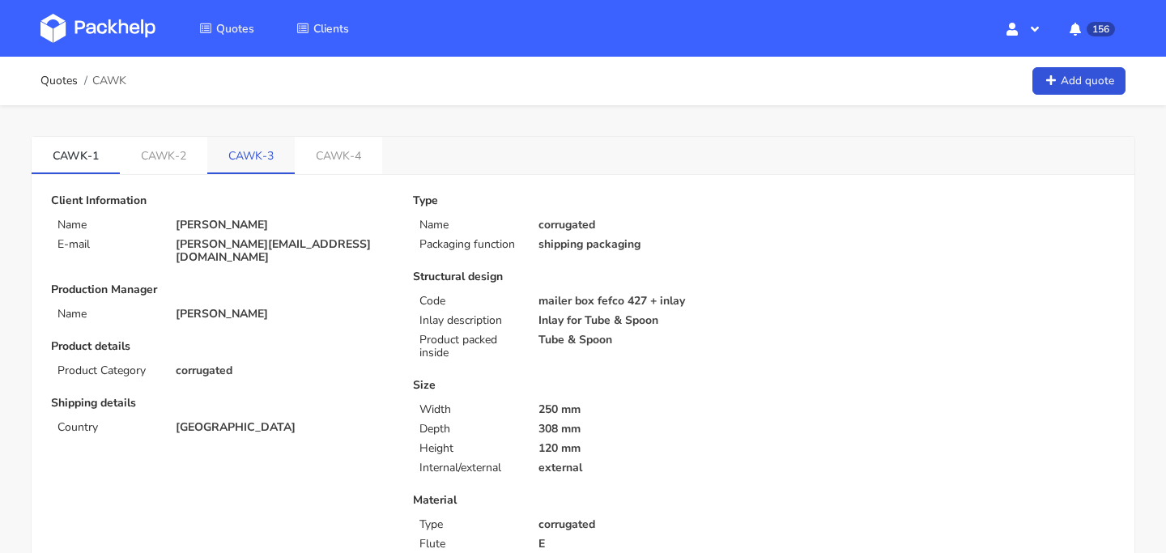
click at [244, 155] on link "CAWK-3" at bounding box center [250, 155] width 87 height 36
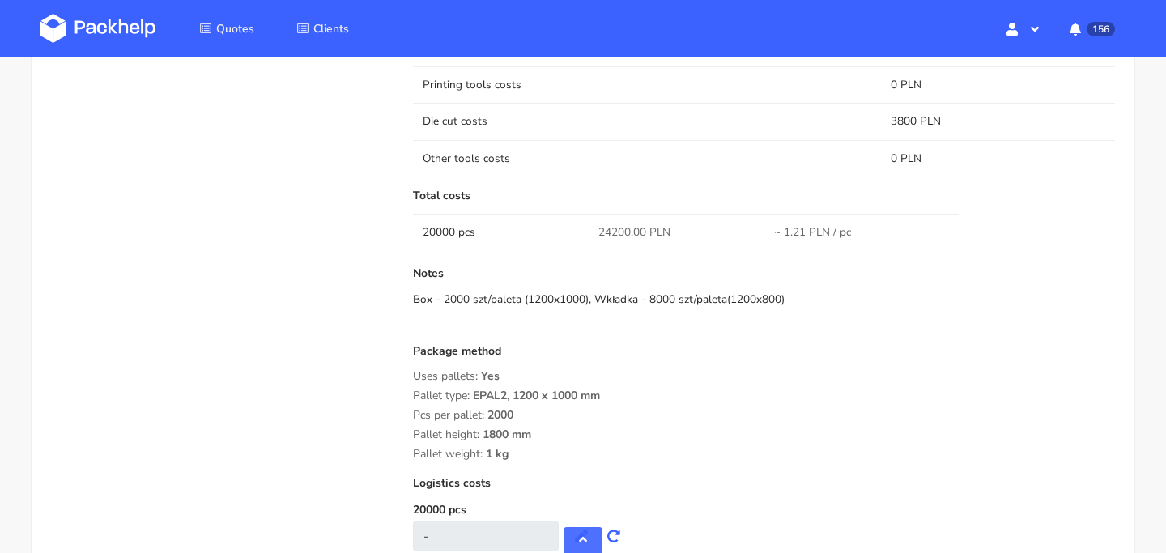
scroll to position [1290, 0]
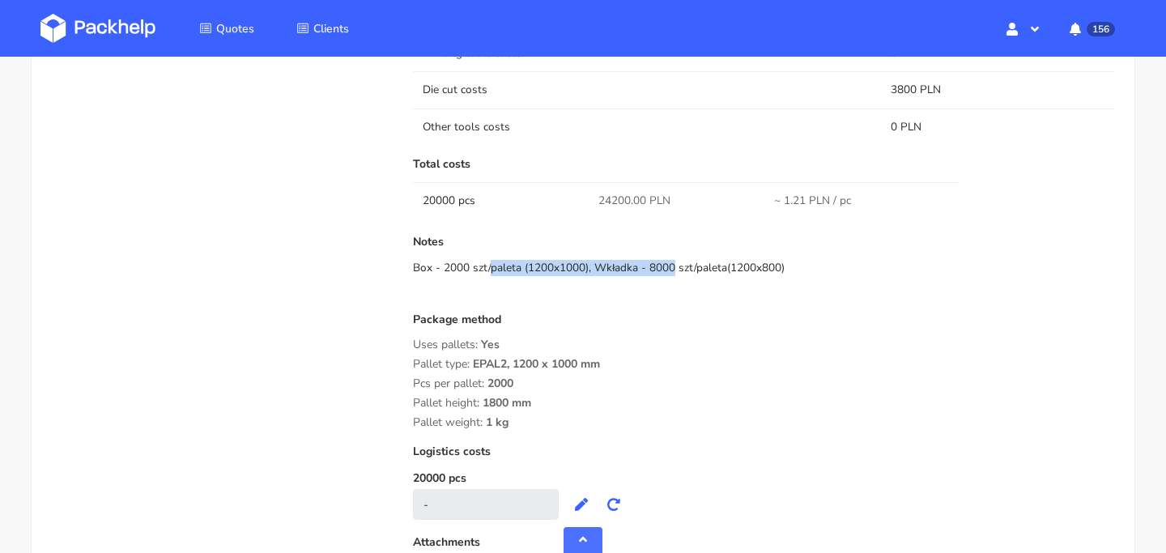
drag, startPoint x: 414, startPoint y: 269, endPoint x: 584, endPoint y: 269, distance: 170.0
click at [584, 269] on div "Box - 2000 szt/paleta (1200x1000), Wkładka - 8000 szt/paleta(1200x800)" at bounding box center [764, 268] width 702 height 16
click at [618, 269] on div "Box - 2000 szt/paleta (1200x1000), Wkładka - 8000 szt/paleta(1200x800)" at bounding box center [764, 268] width 702 height 16
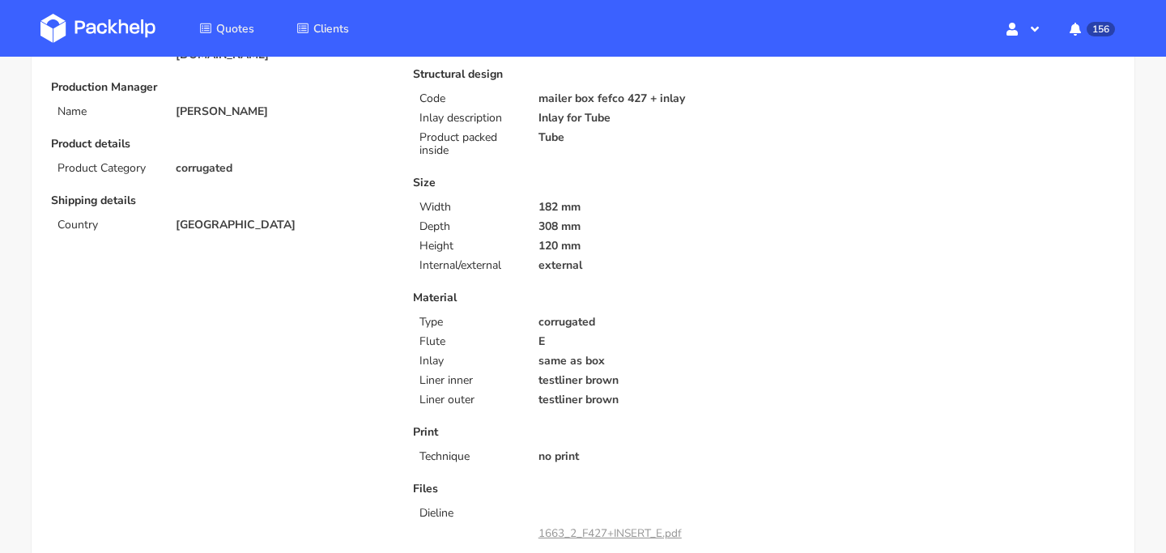
scroll to position [0, 0]
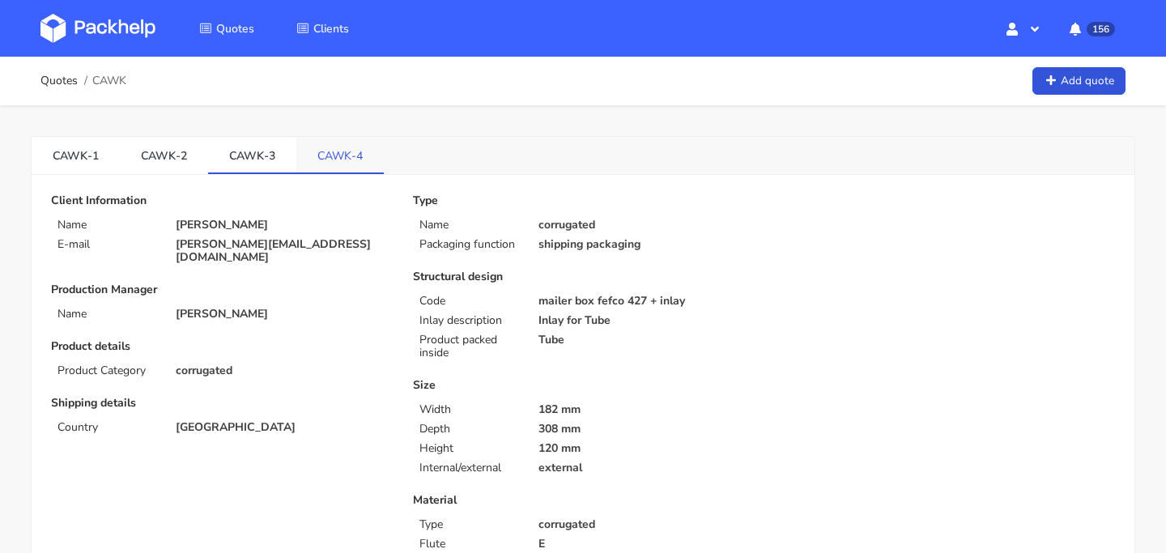
click at [336, 158] on link "CAWK-4" at bounding box center [339, 155] width 87 height 36
click at [253, 162] on link "CAWK-3" at bounding box center [252, 155] width 88 height 36
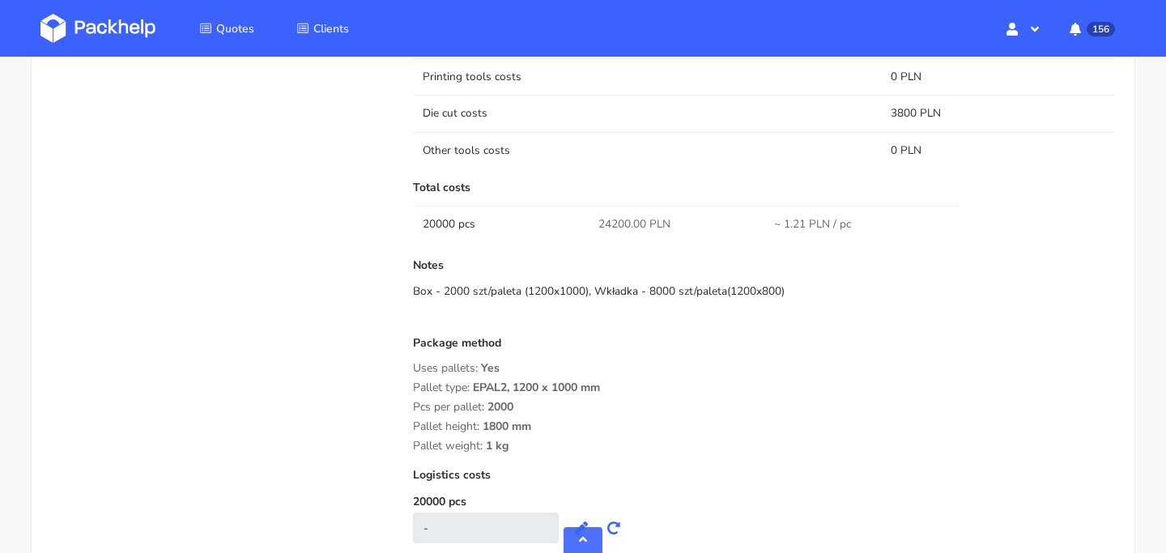
scroll to position [1279, 0]
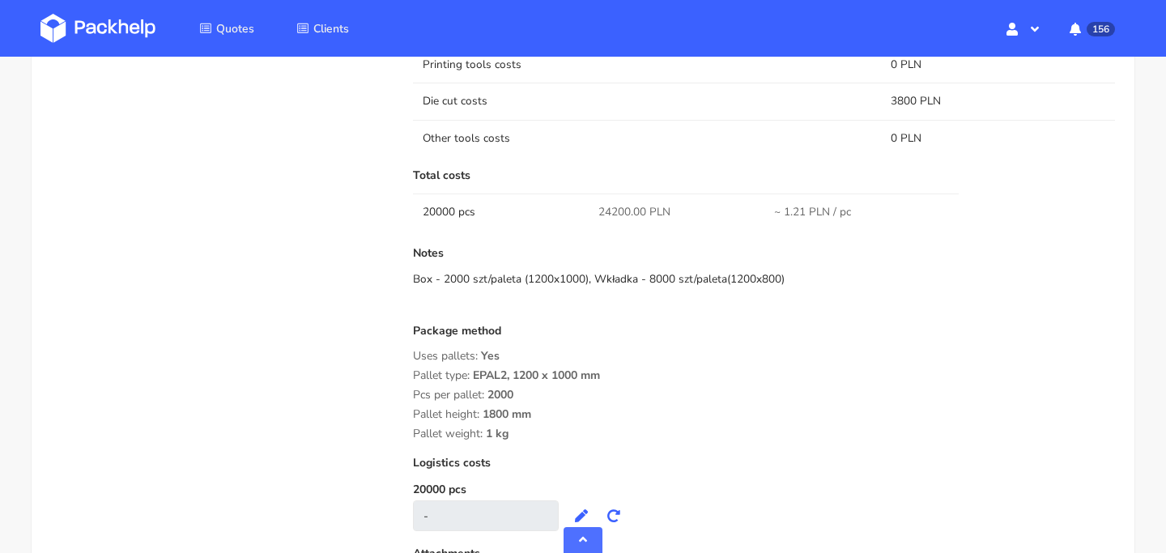
drag, startPoint x: 820, startPoint y: 282, endPoint x: 406, endPoint y: 253, distance: 415.5
click at [406, 253] on div "Submitted on [DATE] 14:32:32 Supplier [PERSON_NAME] Startup cost 0 zł Cost per …" at bounding box center [763, 145] width 724 height 991
copy div "Notes Box - 2000 szt/paleta (1200x1000), Wkładka - 8000 szt/paleta(1200x800)"
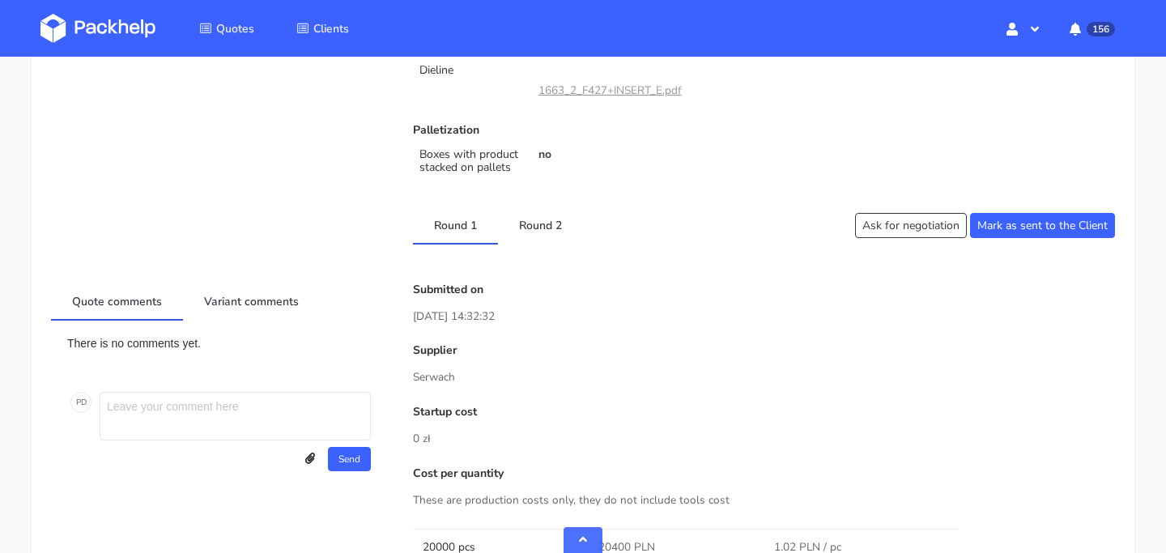
scroll to position [2, 0]
